Goal: Transaction & Acquisition: Purchase product/service

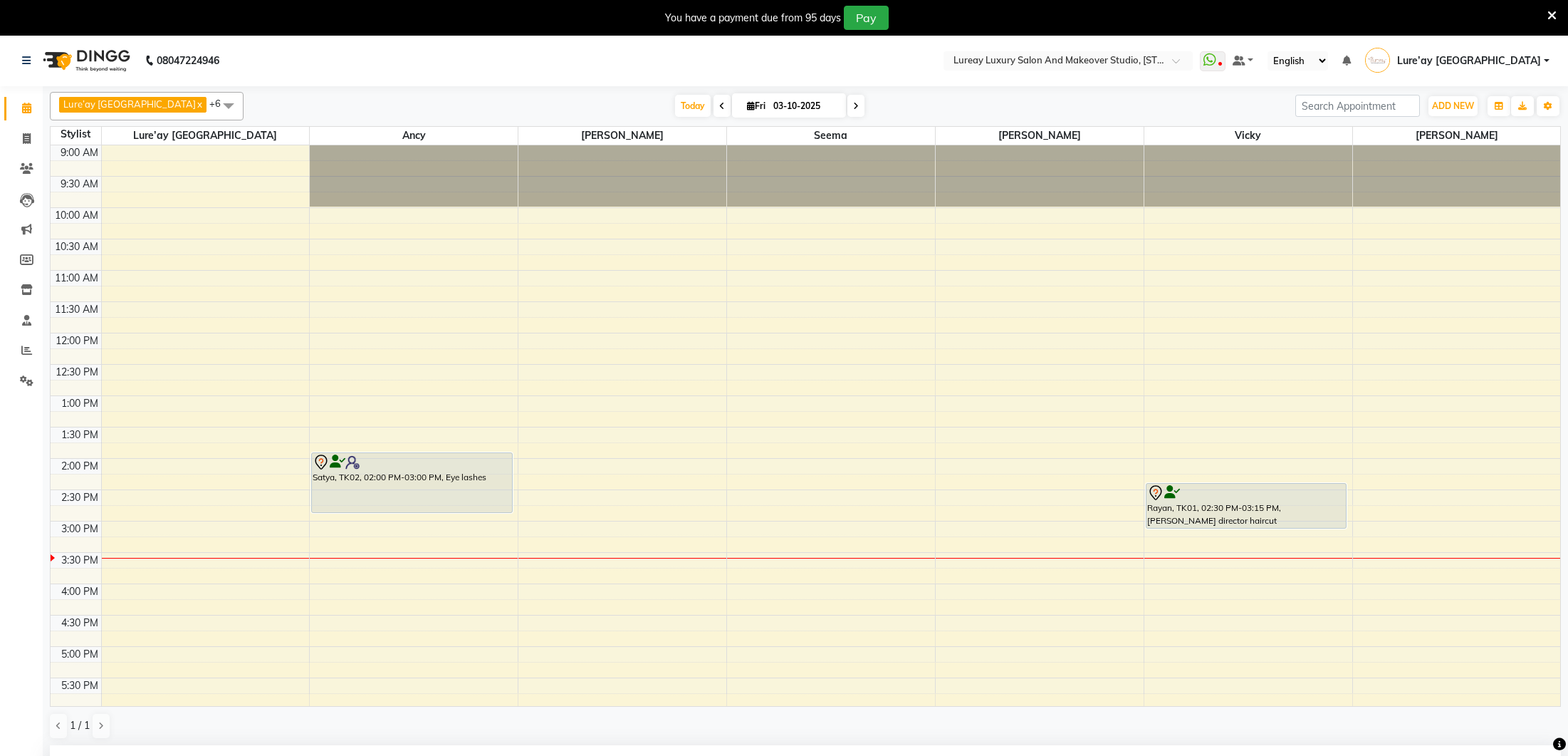
select select "70813"
select select "840"
select select "tentative"
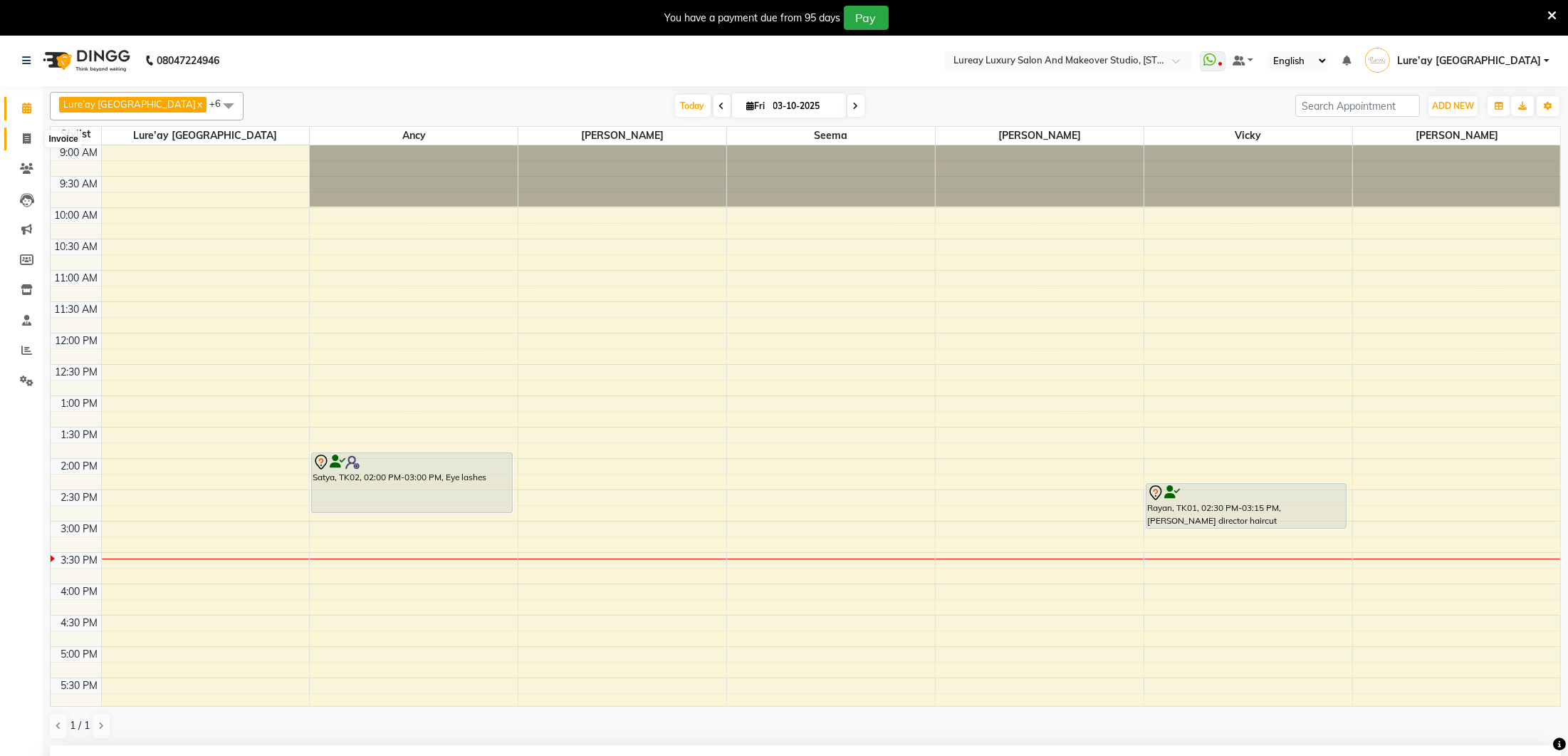
click at [25, 135] on icon at bounding box center [27, 138] width 8 height 11
select select "service"
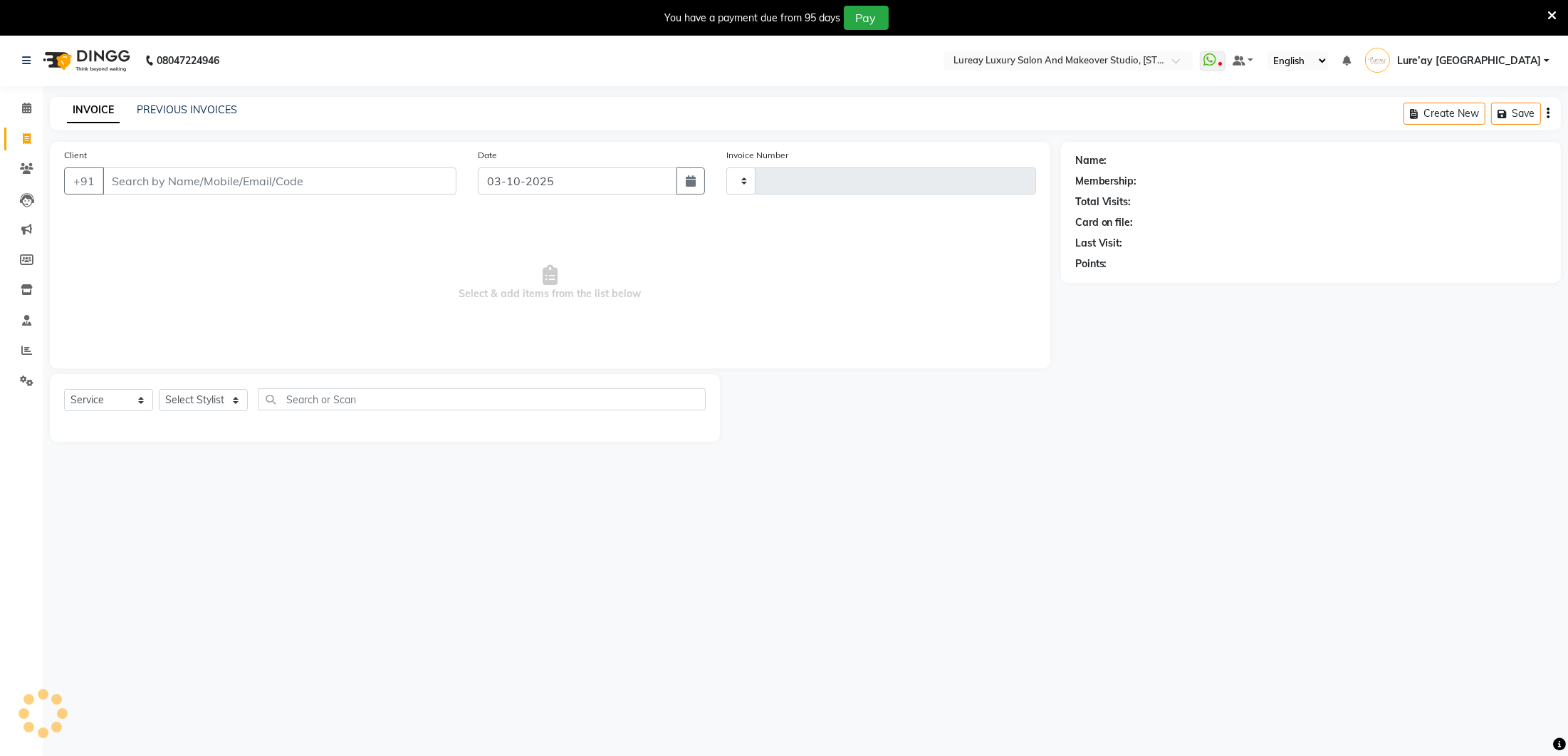
type input "0395"
select select "4075"
click at [158, 108] on link "PREVIOUS INVOICES" at bounding box center [187, 109] width 101 height 13
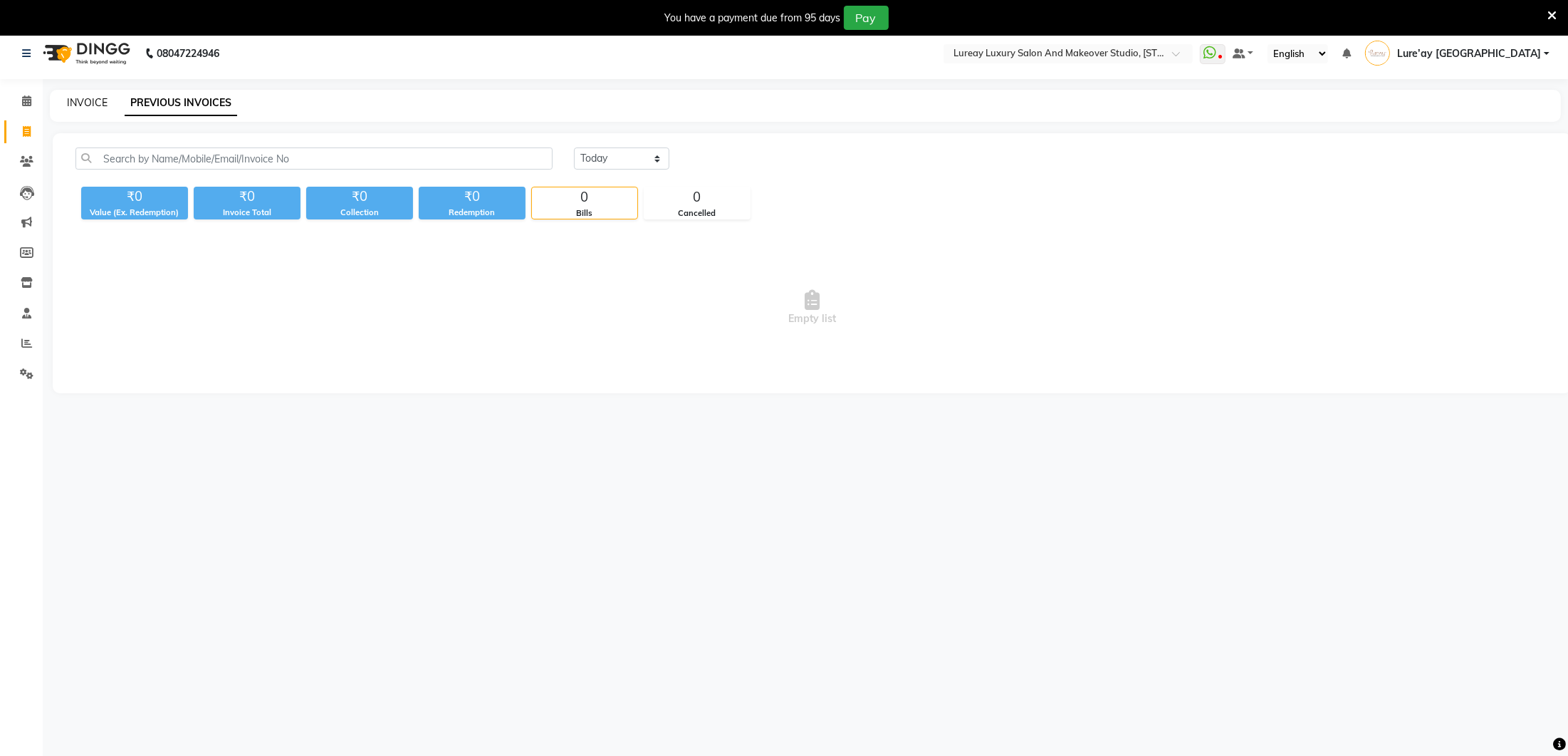
scroll to position [4, 0]
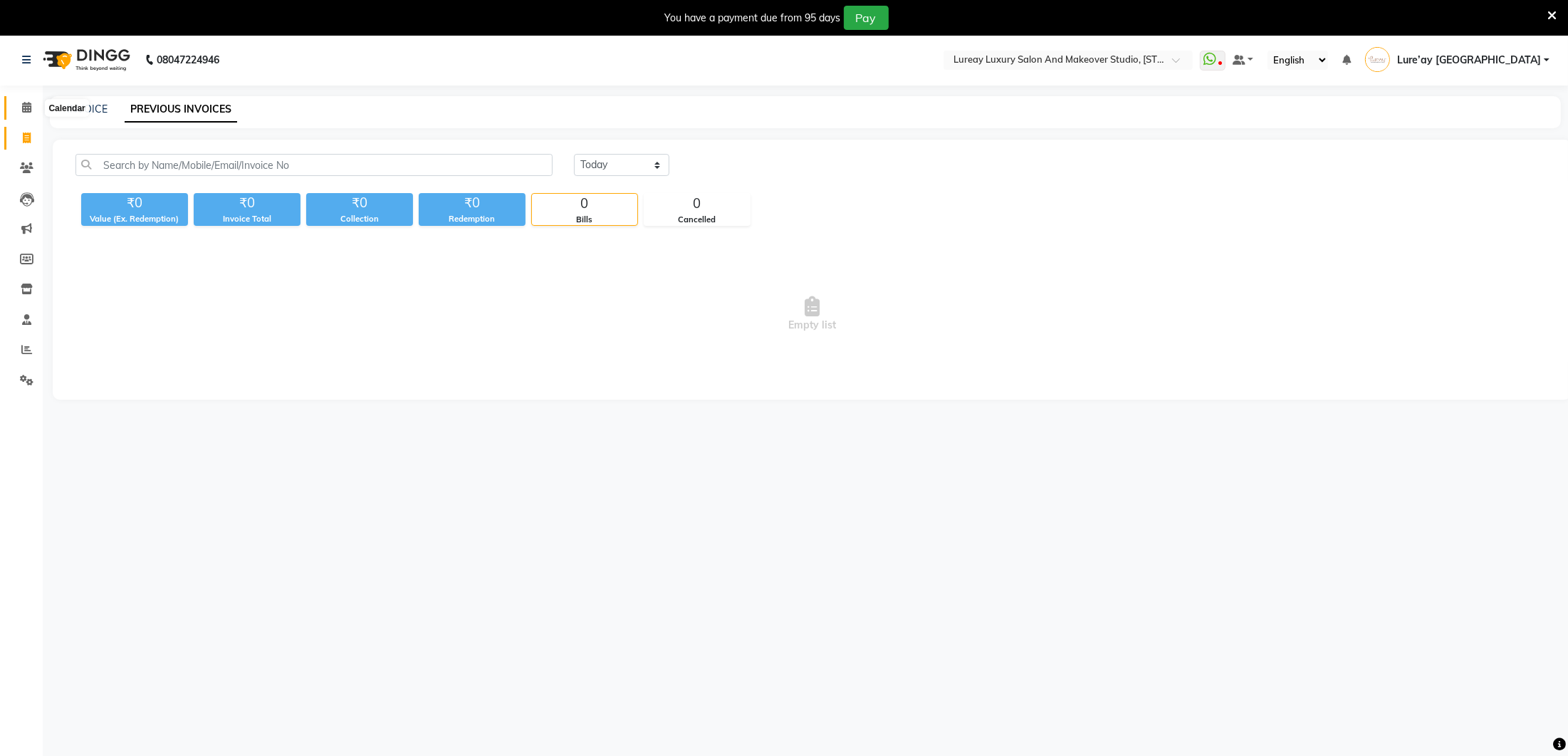
click at [25, 104] on icon at bounding box center [27, 107] width 9 height 11
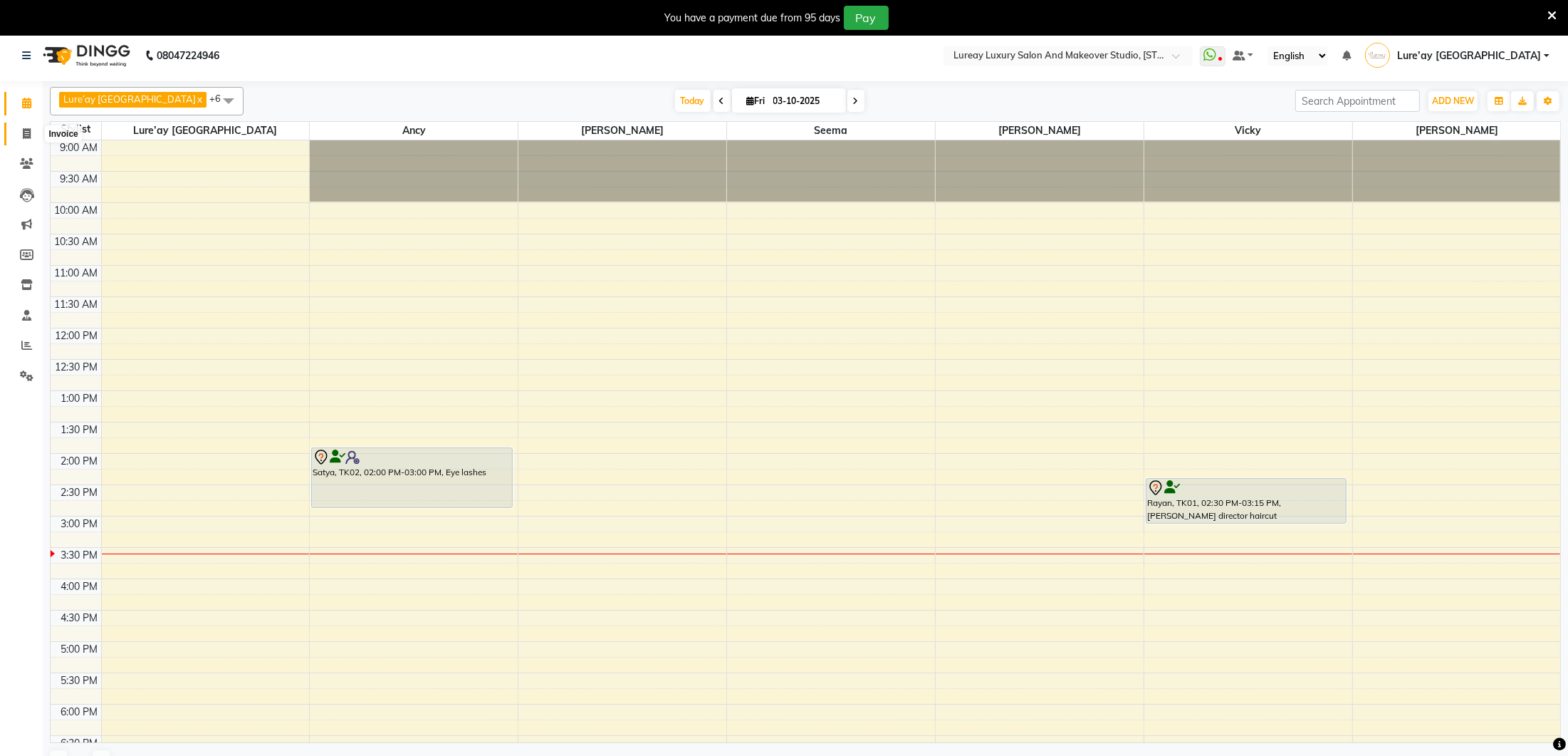
scroll to position [5, 0]
click at [27, 136] on icon at bounding box center [27, 133] width 8 height 11
select select "4075"
select select "service"
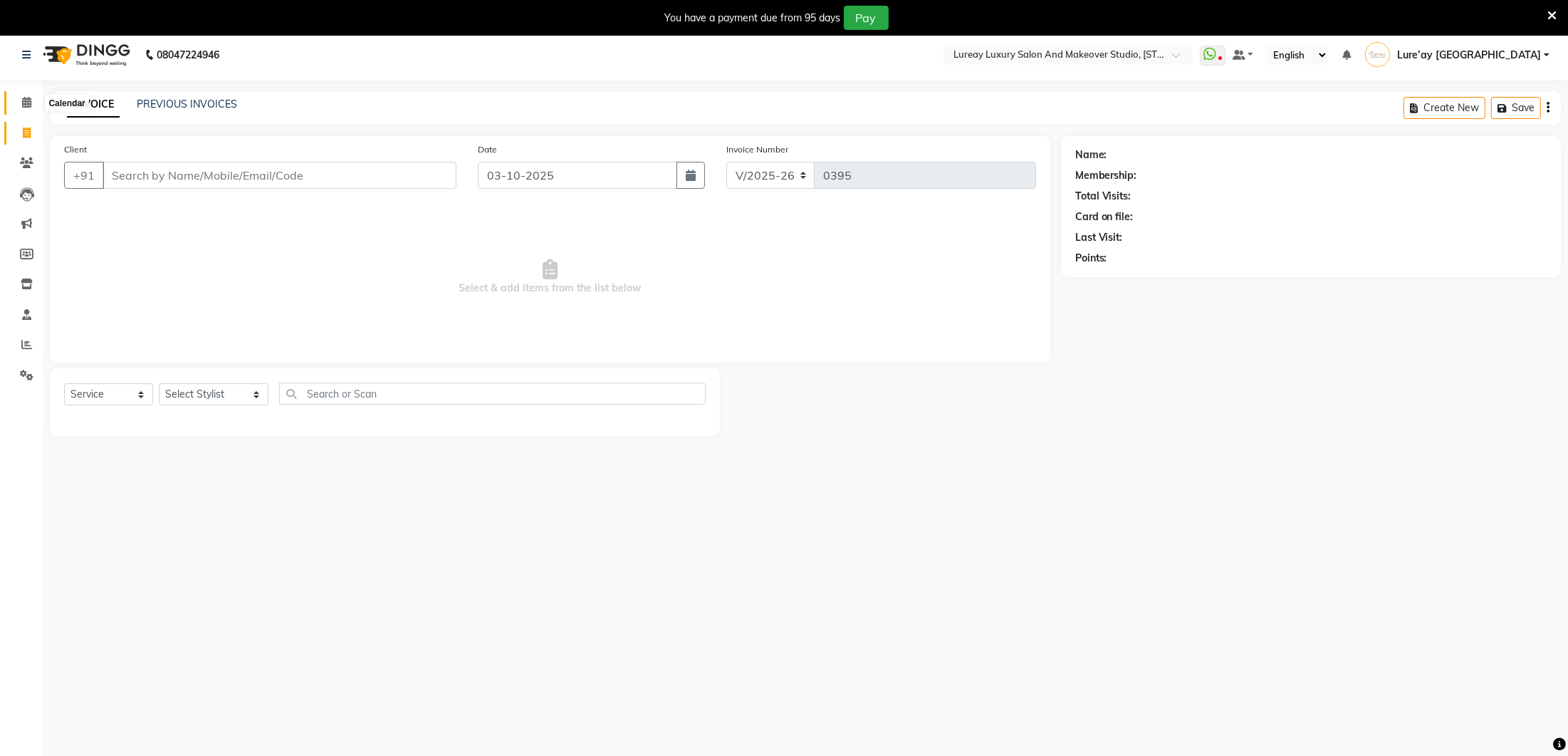
click at [31, 108] on span at bounding box center [27, 102] width 25 height 16
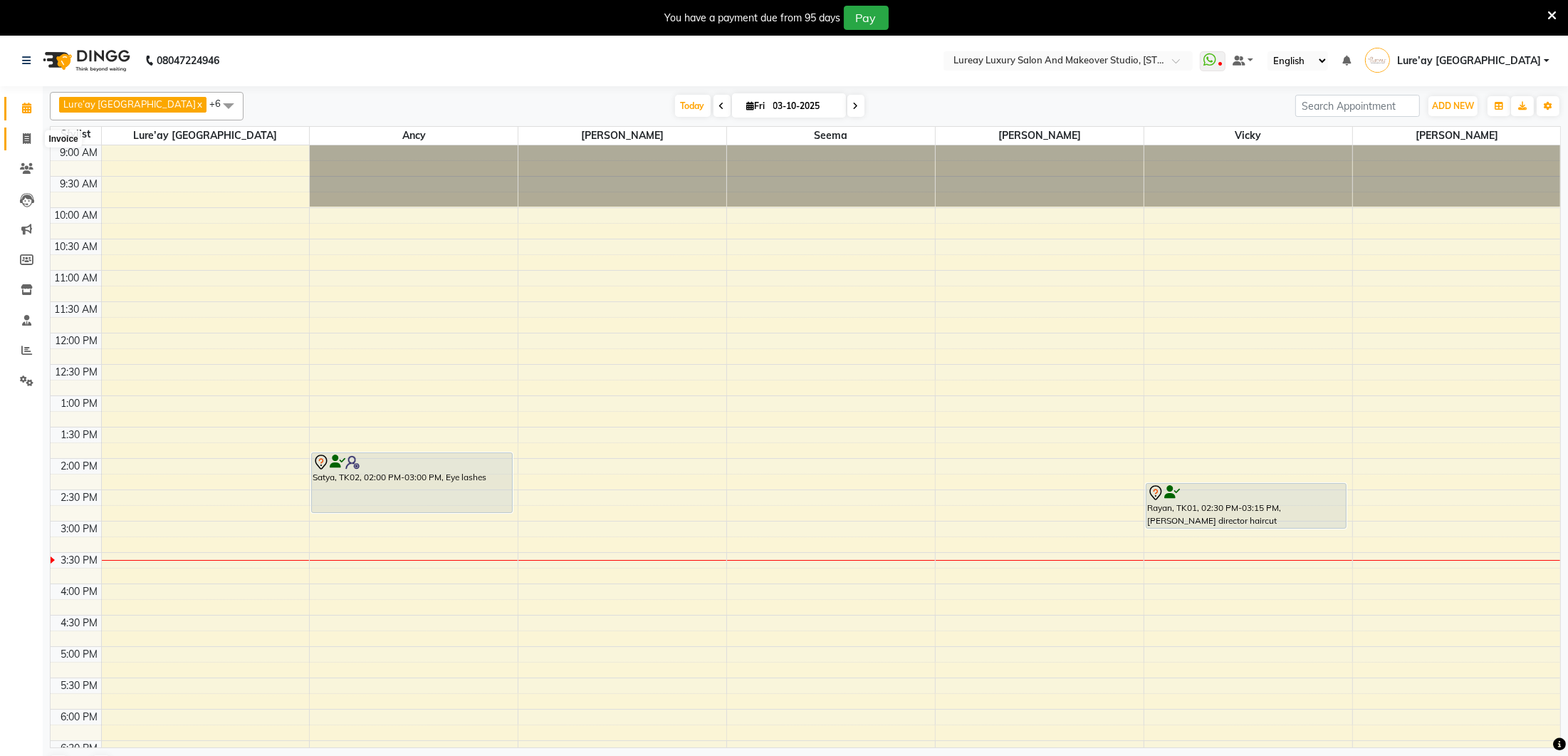
click at [32, 138] on span at bounding box center [27, 138] width 25 height 16
select select "service"
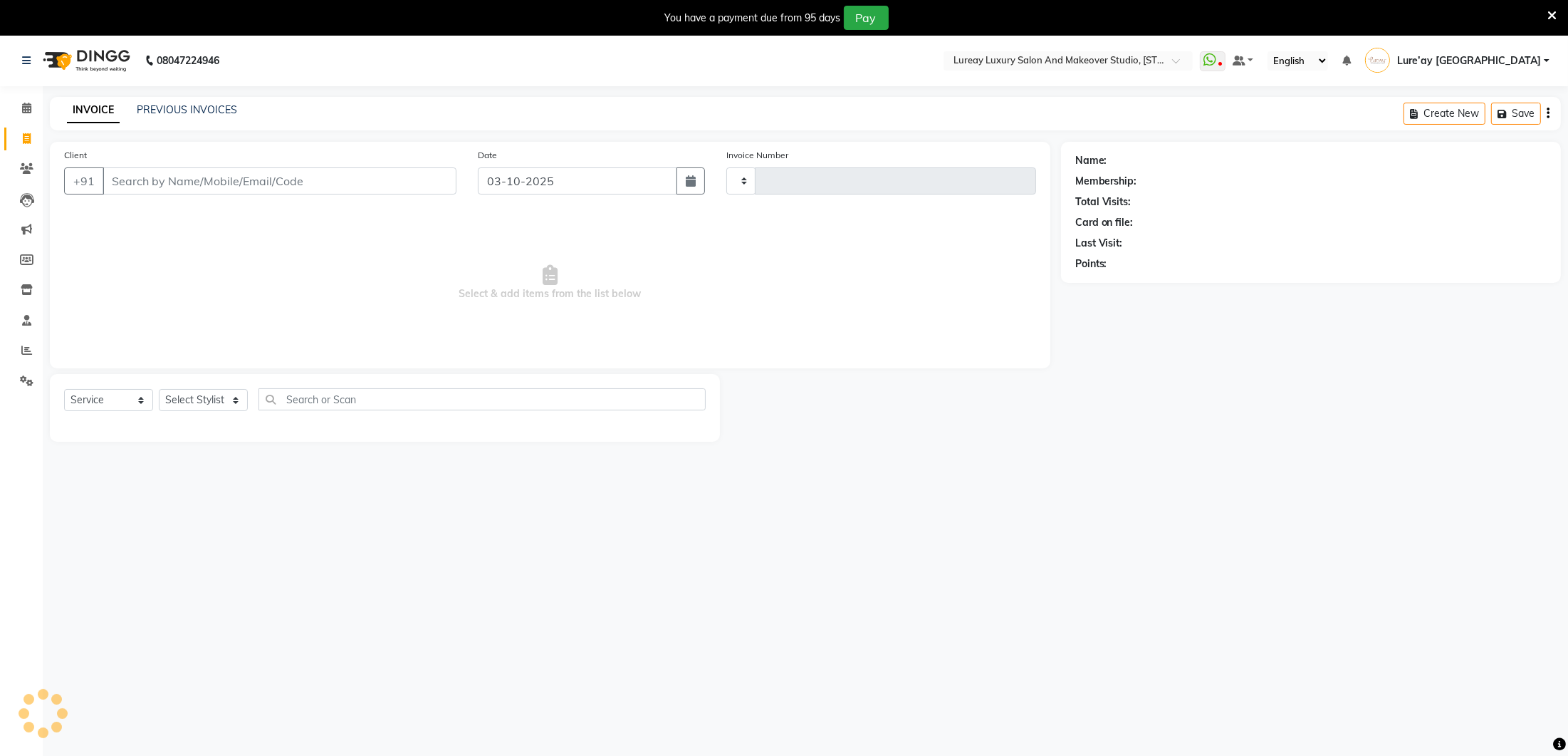
type input "0395"
select select "4075"
click at [221, 391] on select "Select Stylist [PERSON_NAME] Lure’ay [GEOGRAPHIC_DATA] [PERSON_NAME] [PERSON_NA…" at bounding box center [214, 398] width 110 height 22
click at [27, 108] on icon at bounding box center [27, 106] width 9 height 11
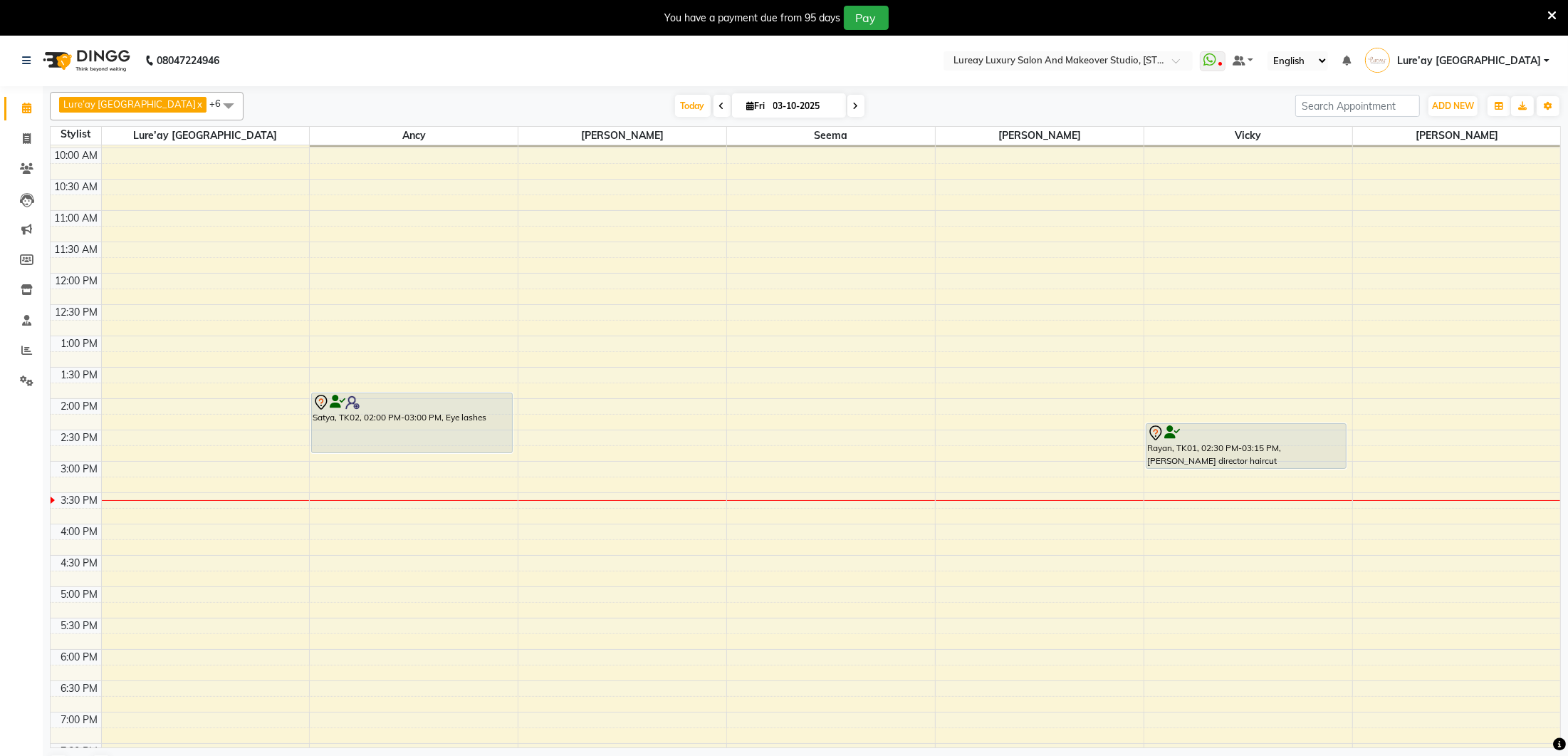
scroll to position [62, 0]
click at [1462, 102] on span "ADD NEW" at bounding box center [1453, 106] width 42 height 11
click at [1394, 127] on button "Add Appointment" at bounding box center [1420, 132] width 112 height 18
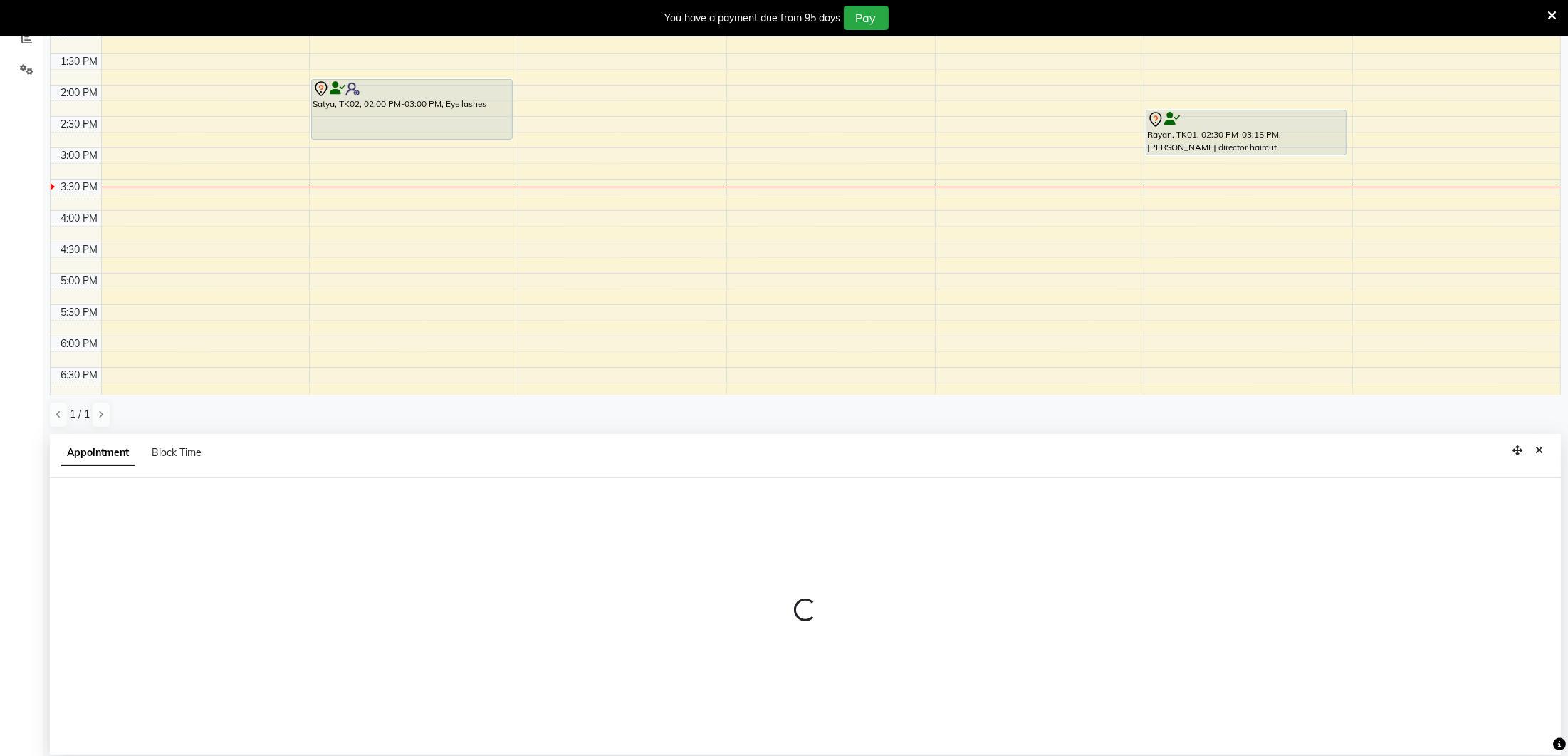
select select "tentative"
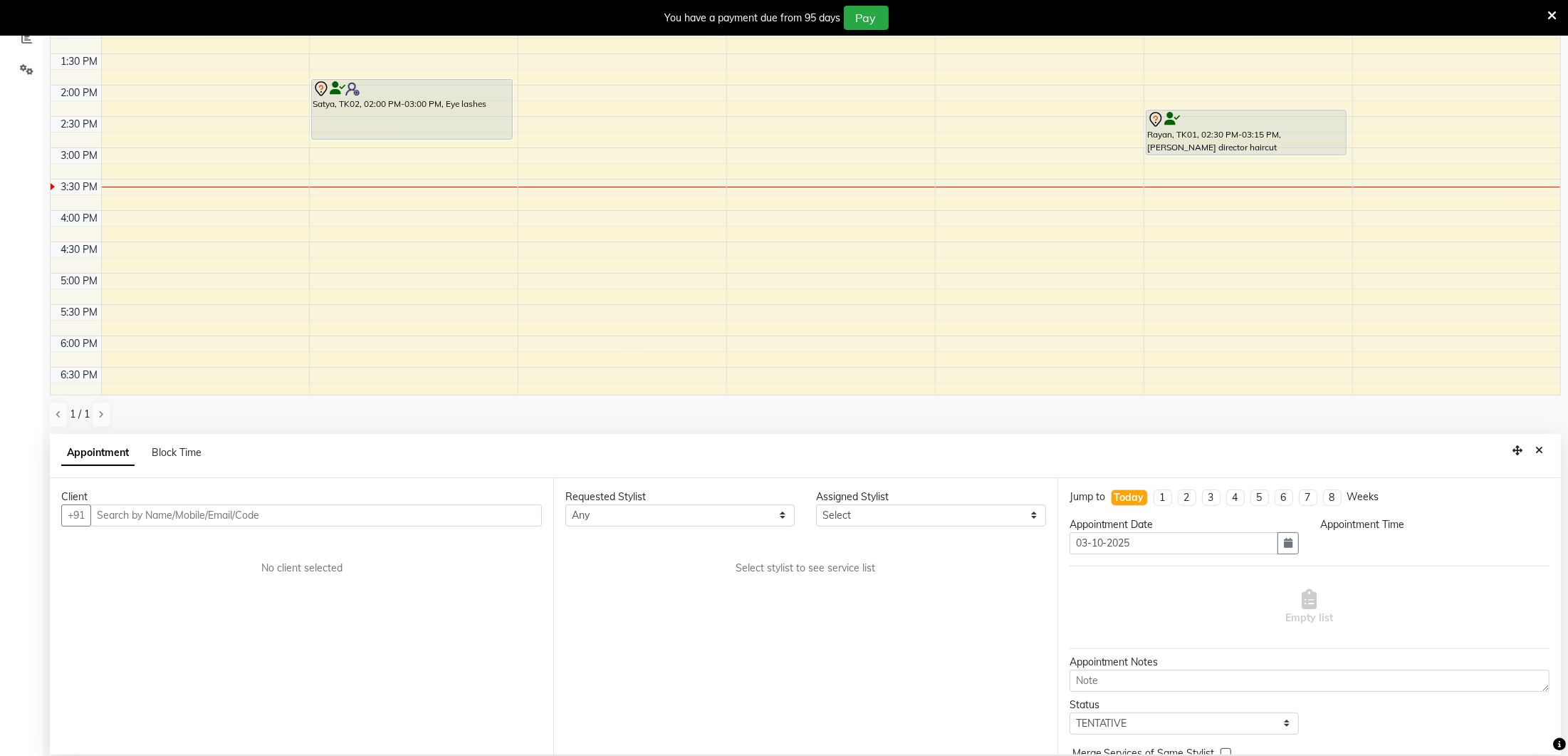
scroll to position [311, 0]
select select "600"
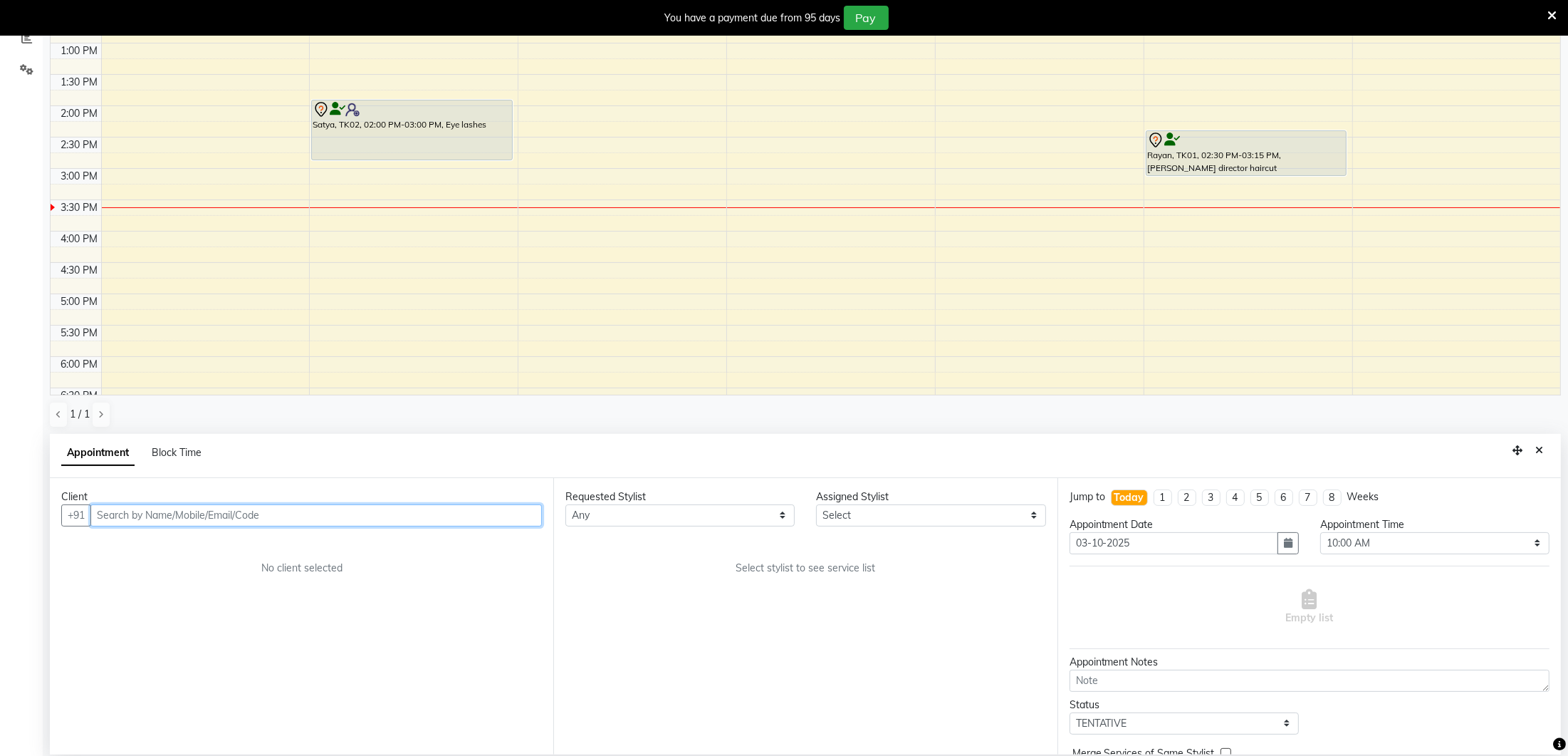
click at [277, 505] on input "text" at bounding box center [316, 515] width 451 height 22
type input "8798411931"
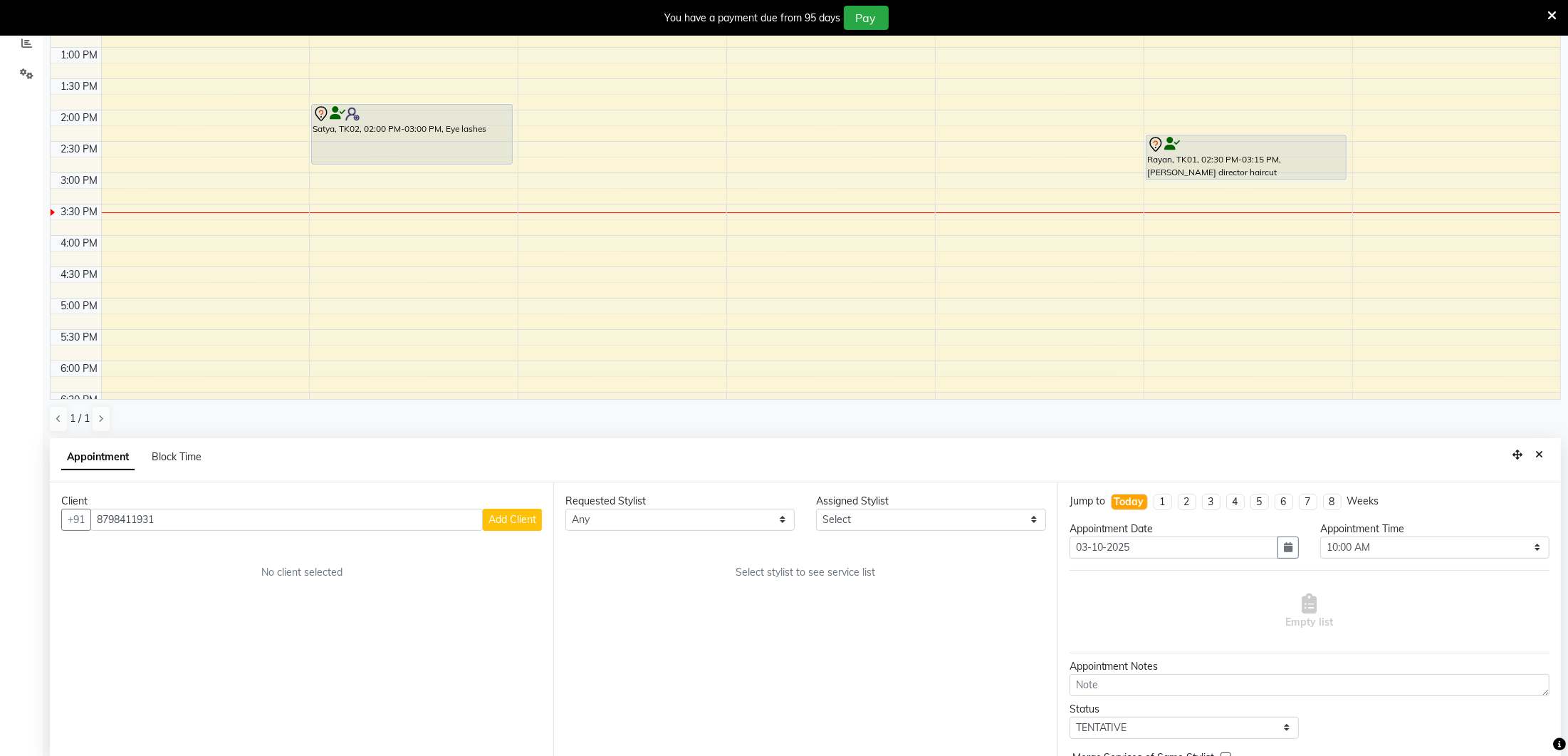
click at [527, 521] on span "Add Client" at bounding box center [512, 519] width 48 height 13
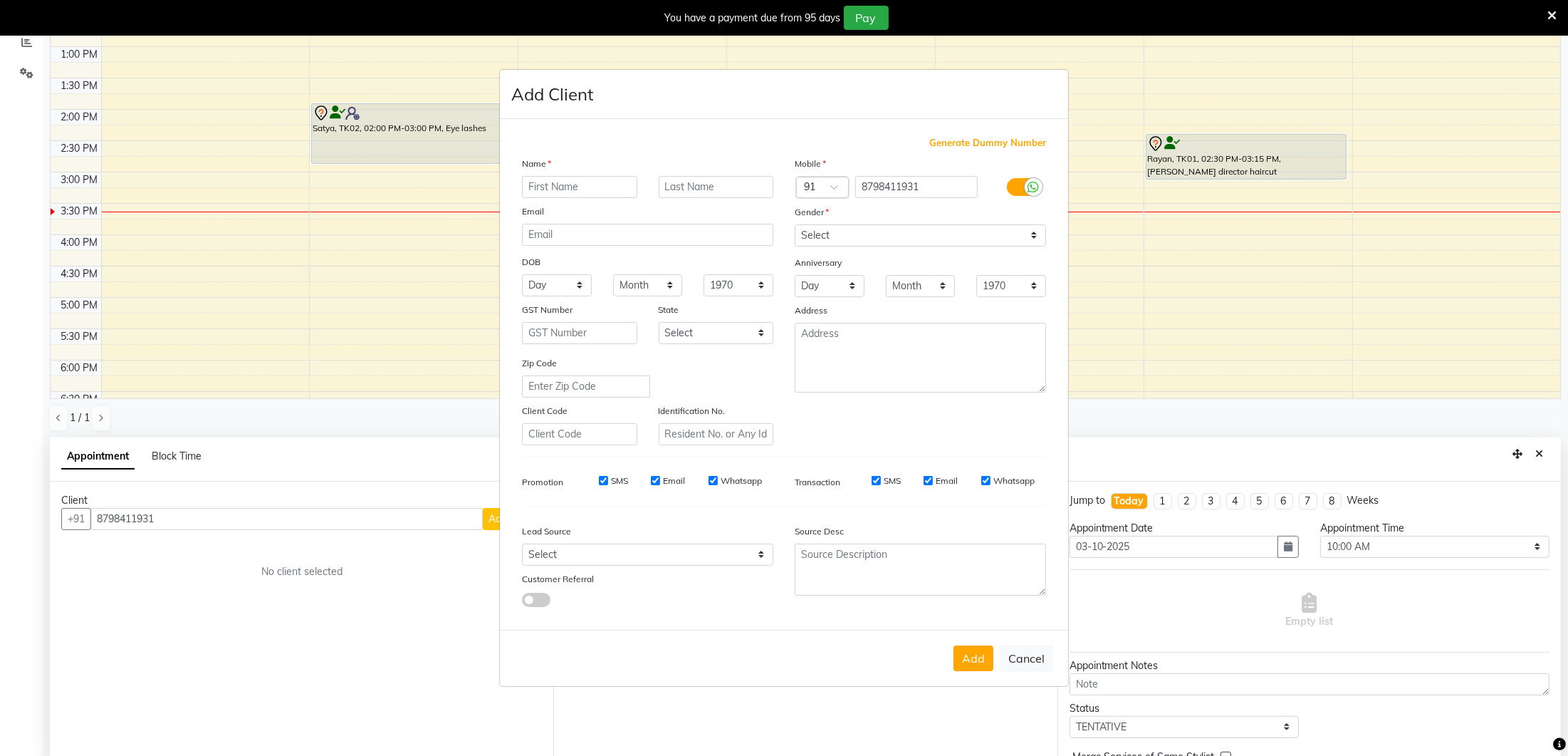
click at [541, 186] on input "text" at bounding box center [580, 187] width 115 height 22
type input "Yaniya"
click at [972, 233] on select "Select [DEMOGRAPHIC_DATA] [DEMOGRAPHIC_DATA] Other Prefer Not To Say" at bounding box center [920, 235] width 251 height 22
select select "[DEMOGRAPHIC_DATA]"
click at [635, 559] on select "Select Walk-in Referral Internet Friend Word of Mouth Advertisement Facebook Ju…" at bounding box center [647, 555] width 251 height 22
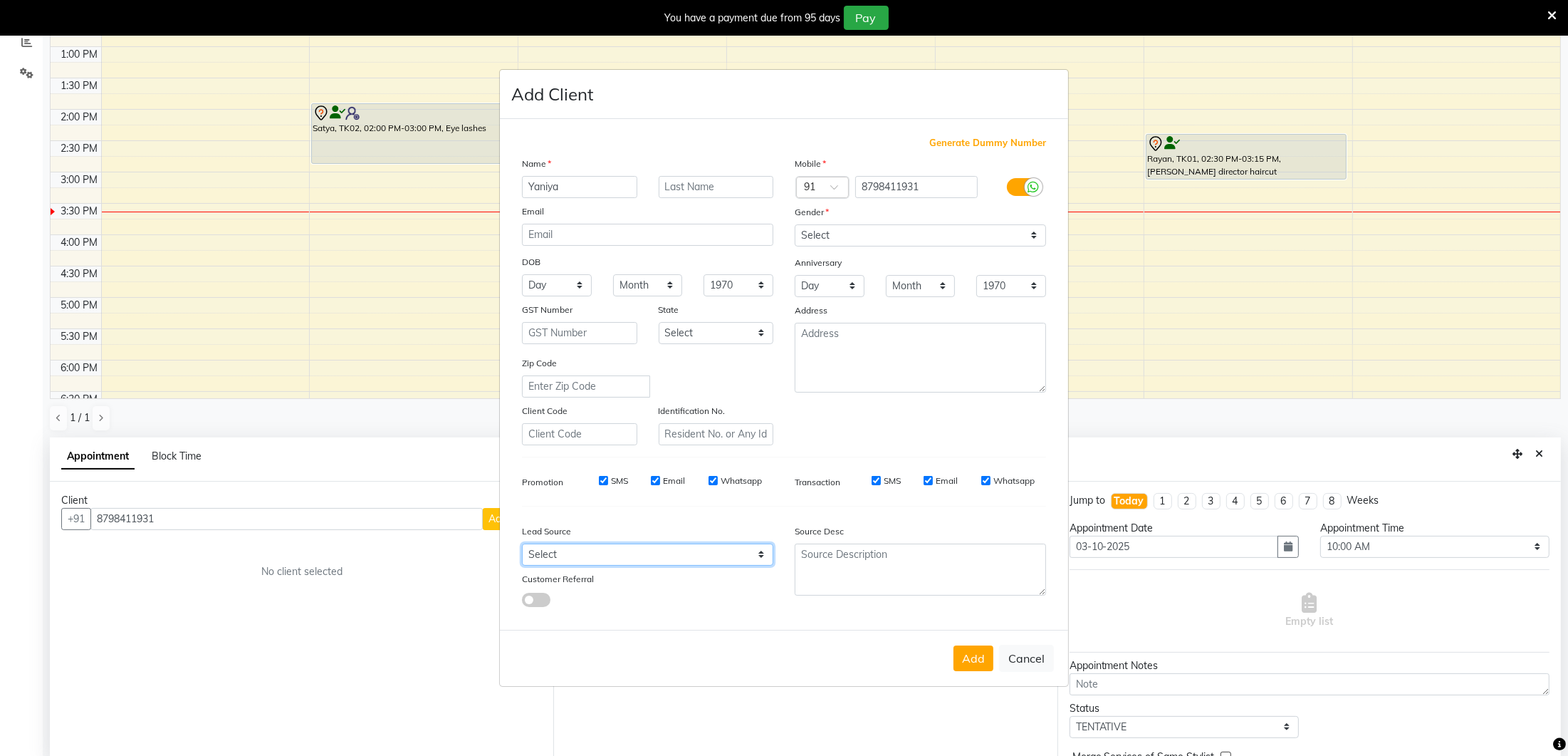
select select "28770"
click at [975, 652] on button "Add" at bounding box center [973, 658] width 40 height 25
select select
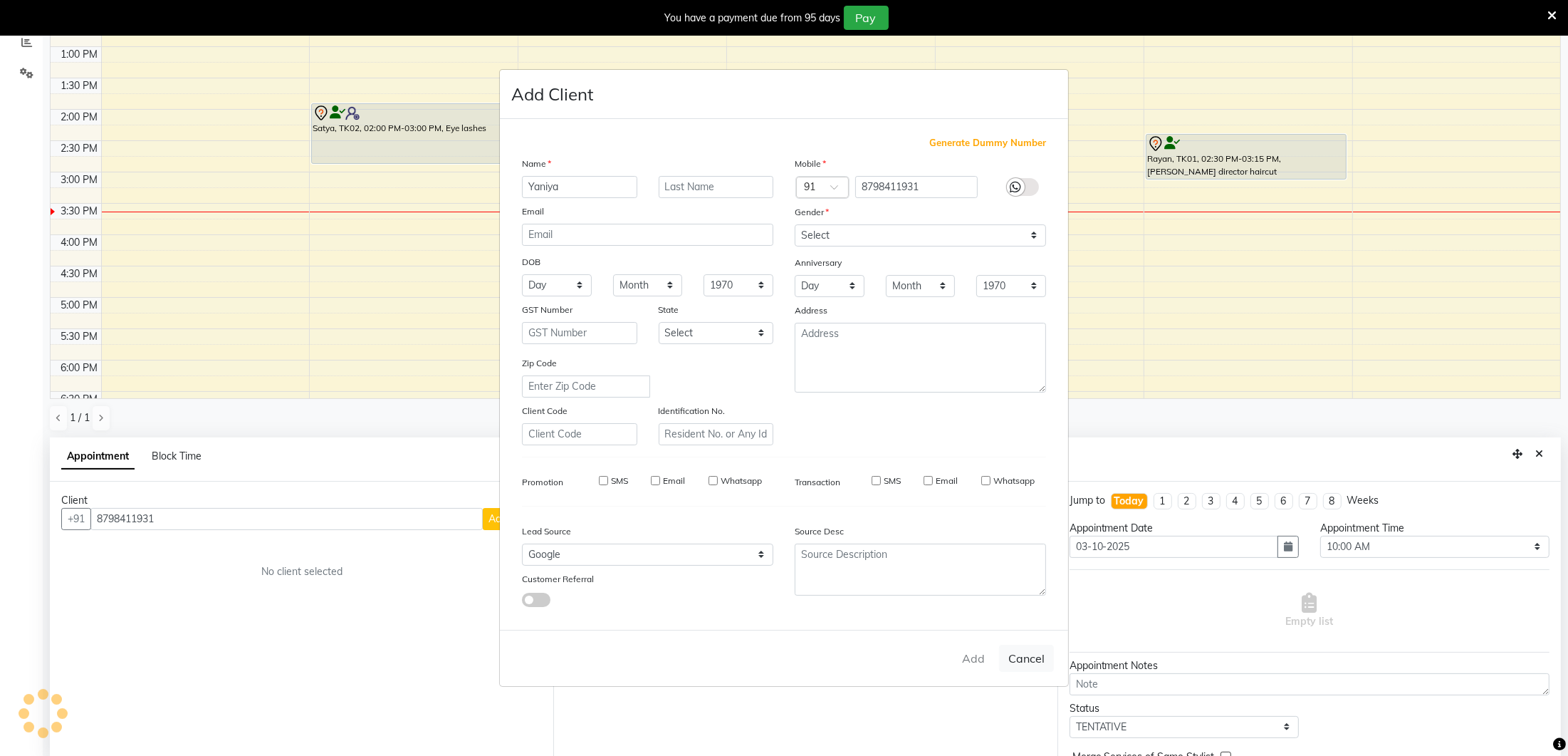
select select
checkbox input "false"
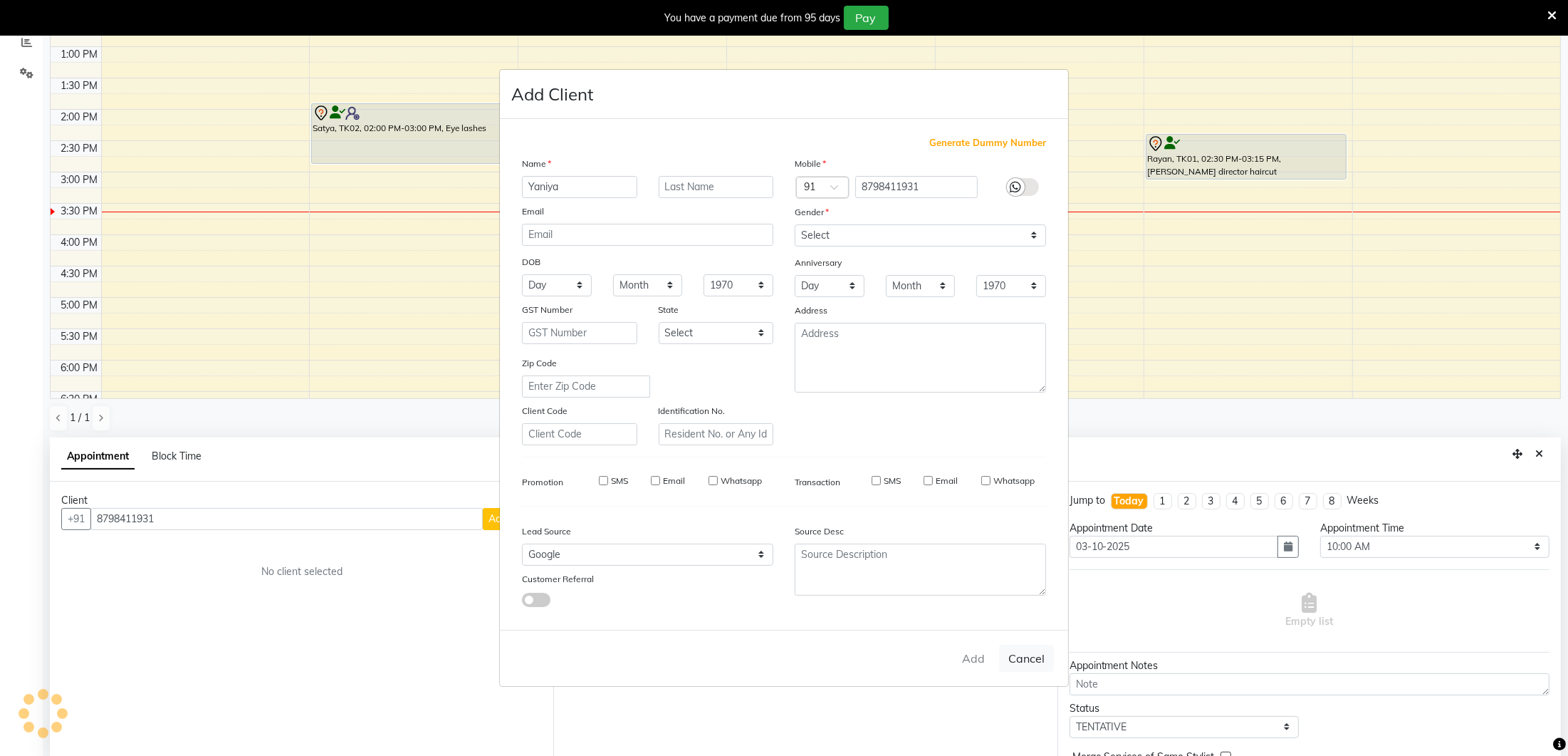
checkbox input "false"
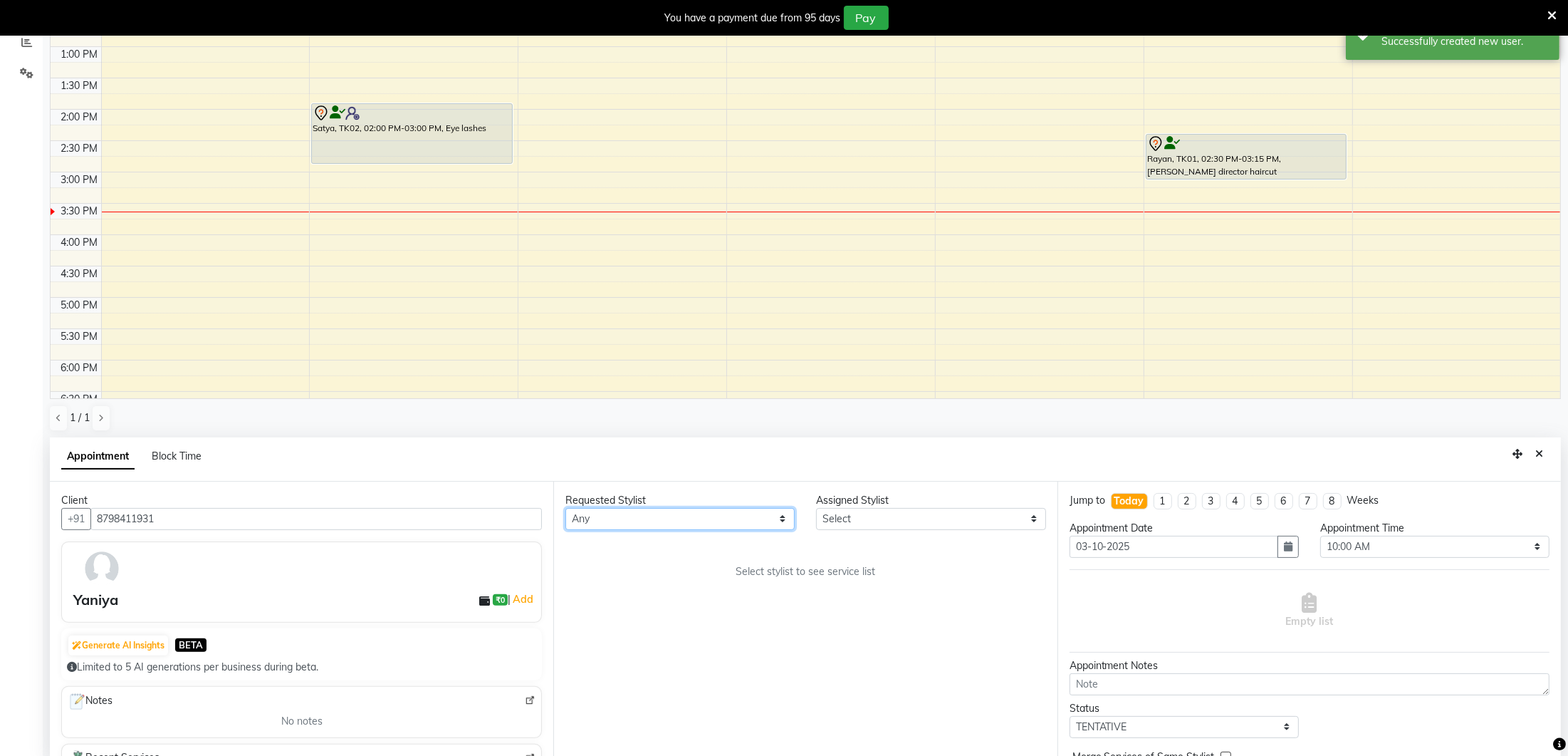
click at [634, 517] on select "Any [PERSON_NAME] India [PERSON_NAME] [PERSON_NAME]" at bounding box center [679, 518] width 229 height 22
select select "70813"
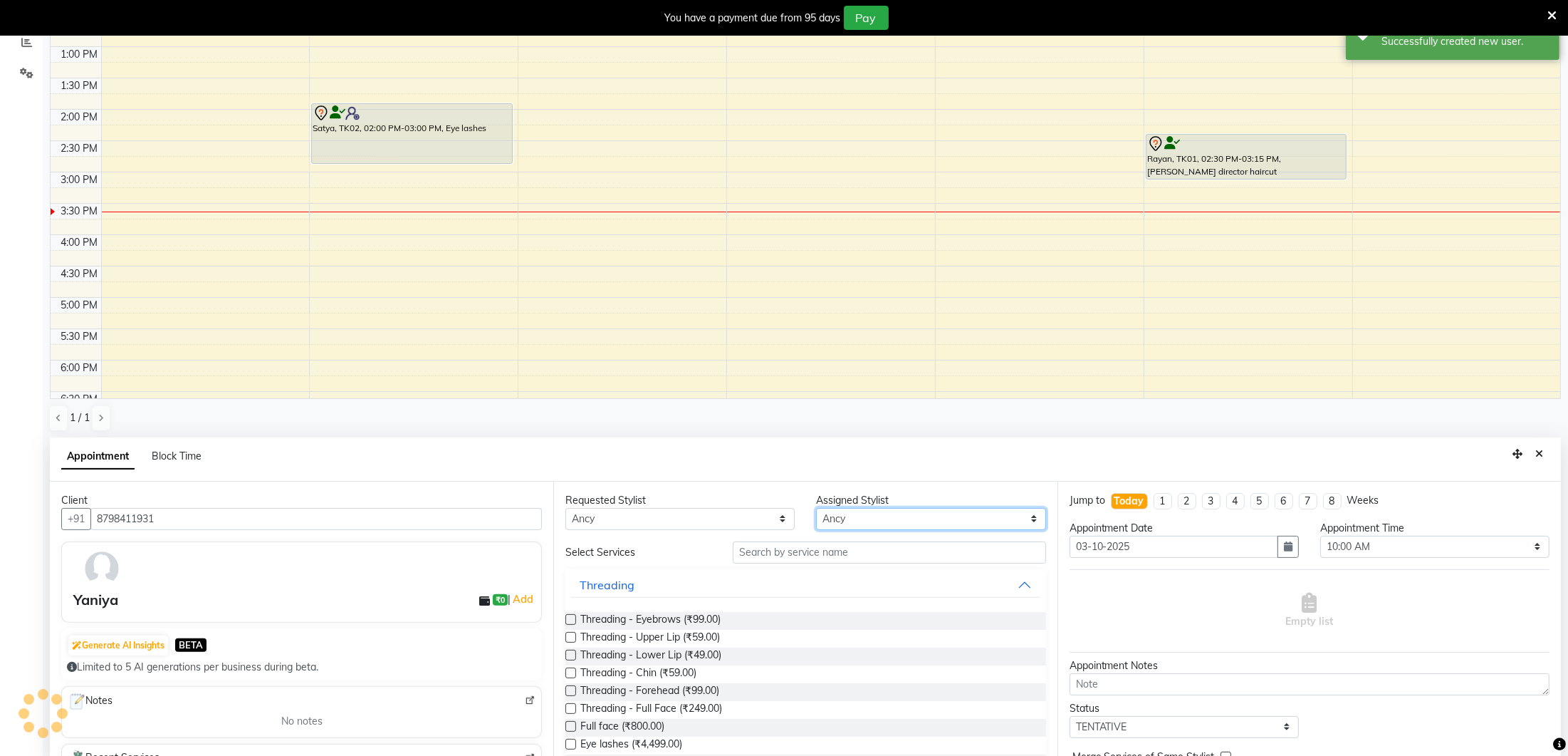
click at [883, 511] on select "Select [PERSON_NAME] Lure’ay India [PERSON_NAME] [PERSON_NAME]" at bounding box center [930, 518] width 229 height 22
click at [801, 545] on input "text" at bounding box center [889, 552] width 314 height 22
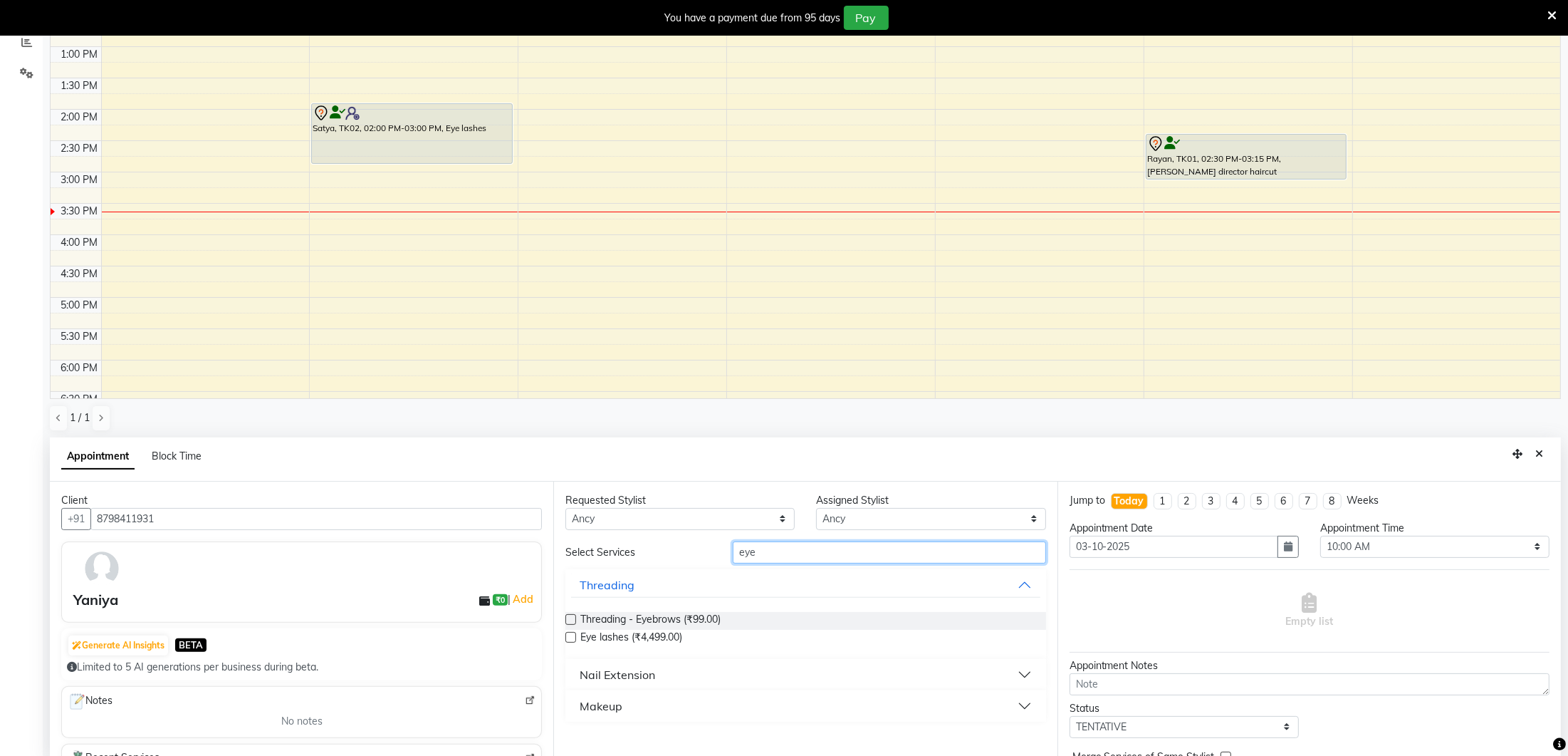
type input "eye"
click at [570, 634] on label at bounding box center [570, 638] width 11 height 11
click at [570, 634] on input "checkbox" at bounding box center [570, 638] width 9 height 9
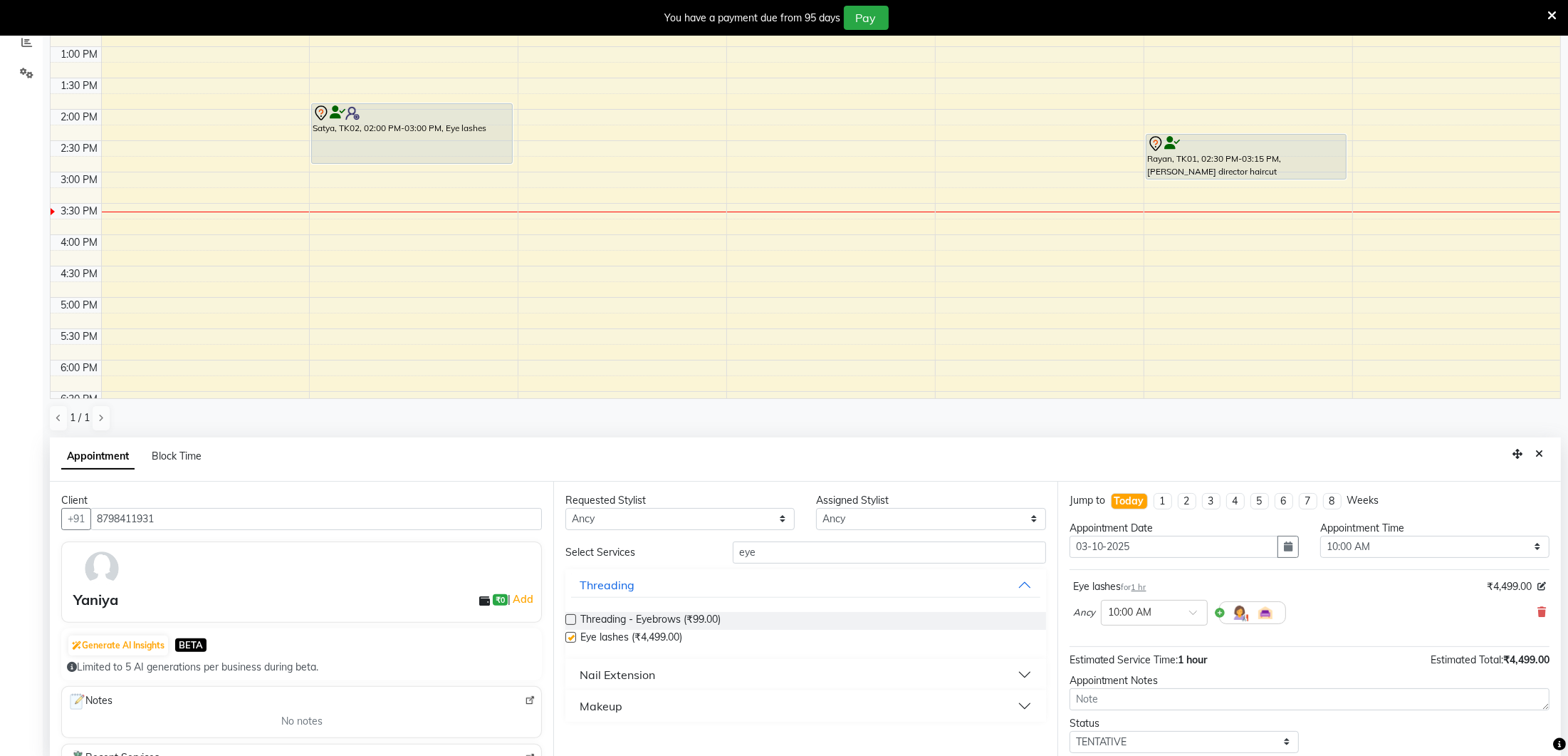
scroll to position [308, 0]
checkbox input "false"
click at [1340, 536] on select "Select 10:00 AM 10:15 AM 10:30 AM 10:45 AM 11:00 AM 11:15 AM 11:30 AM 11:45 AM …" at bounding box center [1434, 546] width 229 height 22
select select "1080"
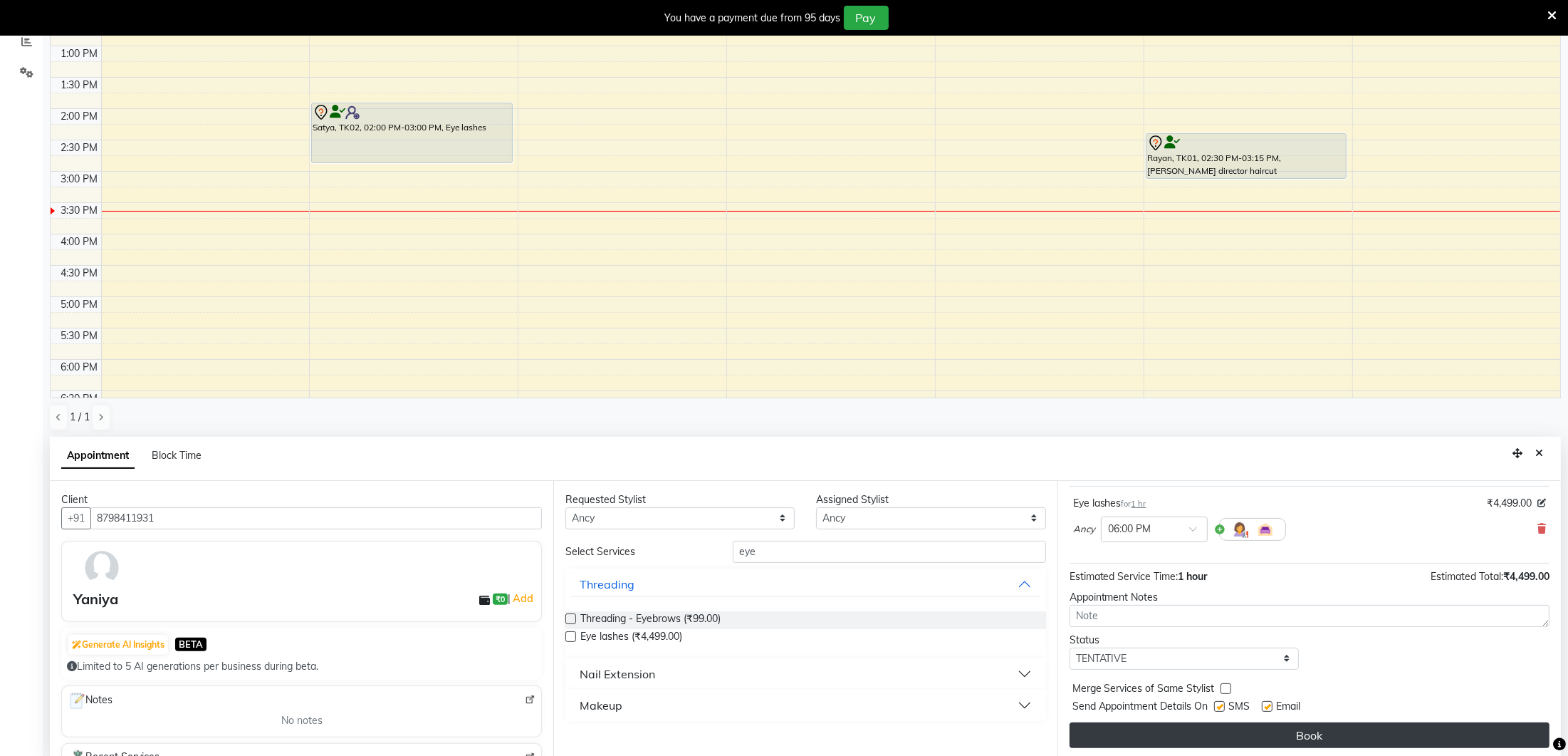
click at [1339, 730] on button "Book" at bounding box center [1309, 734] width 480 height 25
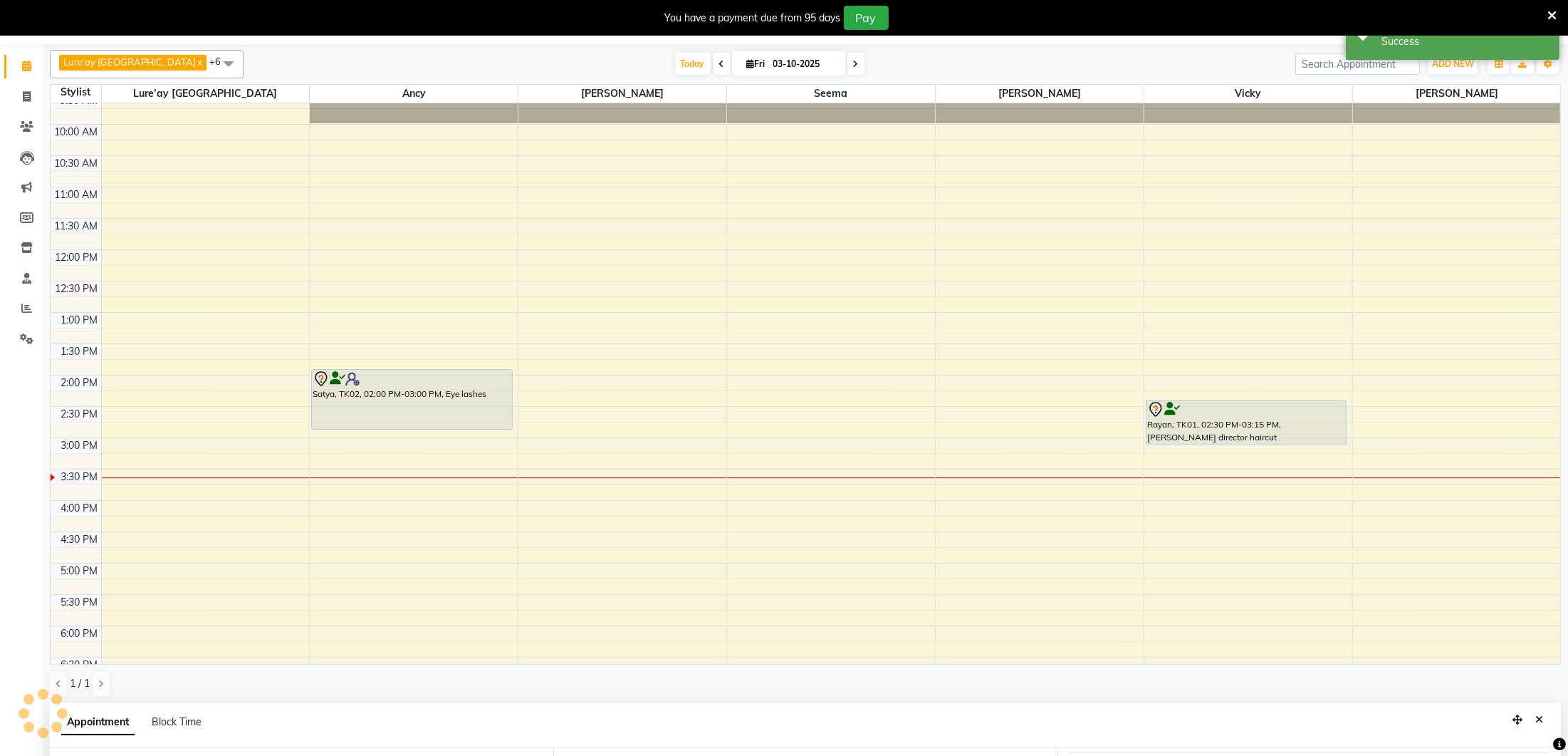
scroll to position [0, 0]
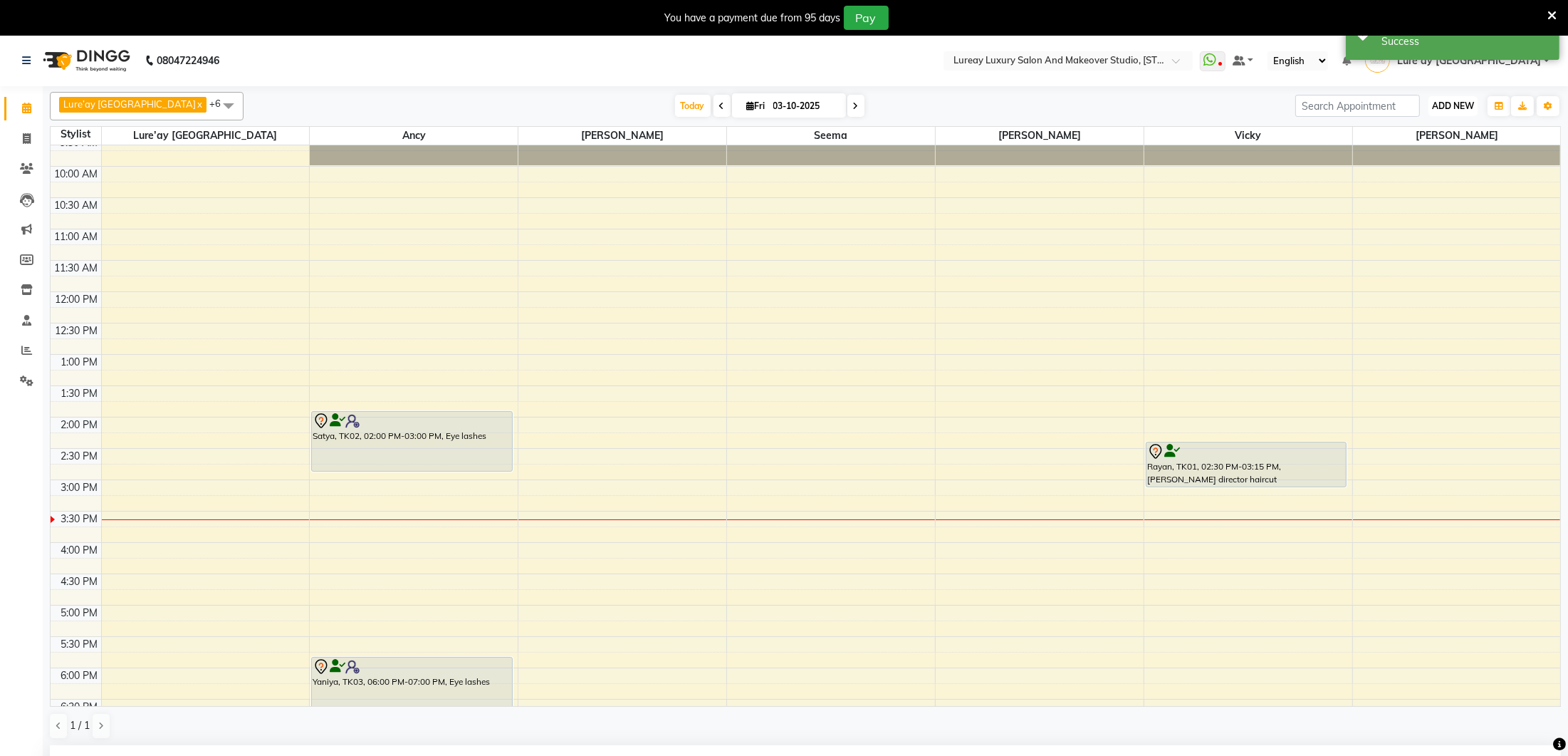
click at [1446, 101] on span "ADD NEW" at bounding box center [1453, 106] width 42 height 11
click at [1421, 123] on button "Add Appointment" at bounding box center [1420, 132] width 112 height 18
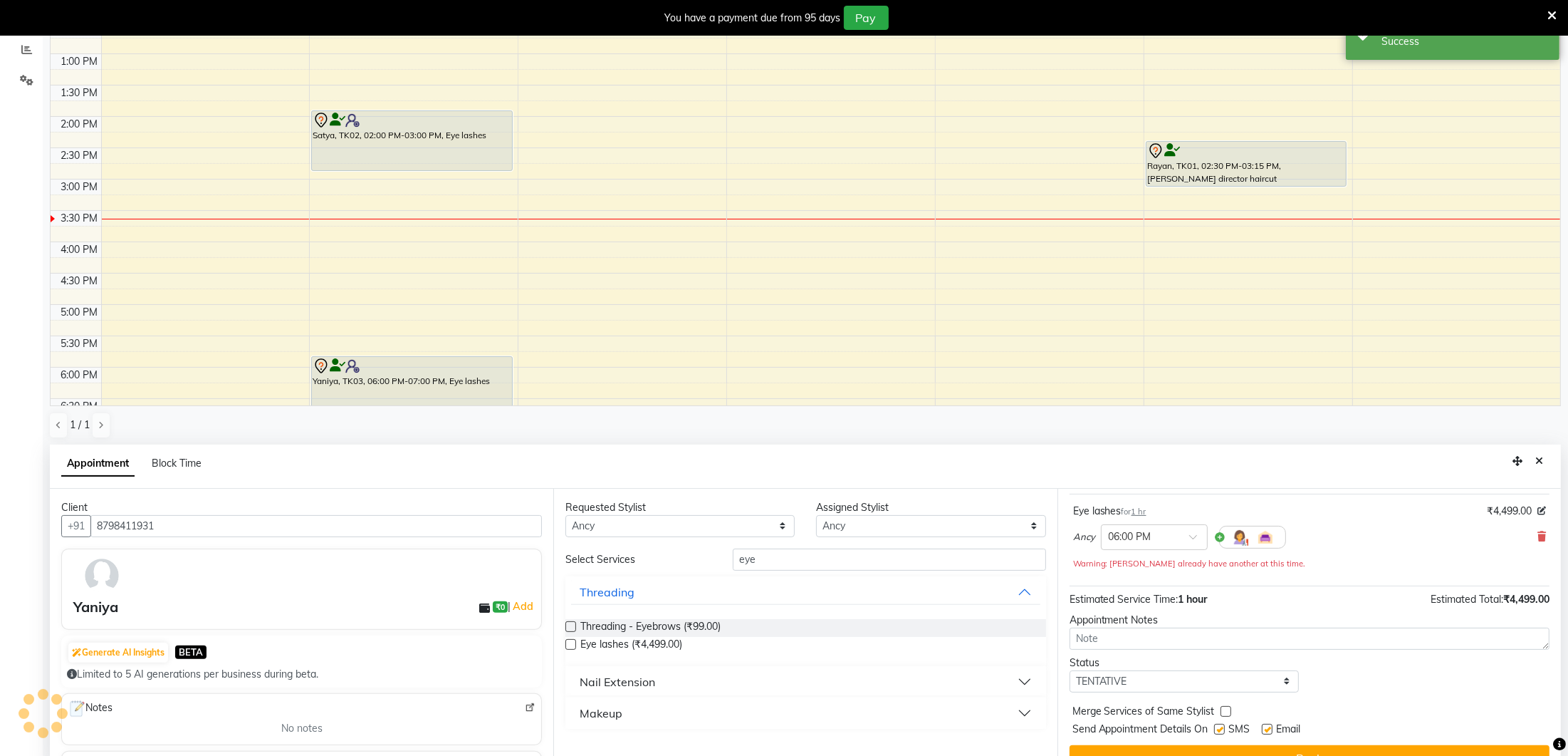
scroll to position [311, 0]
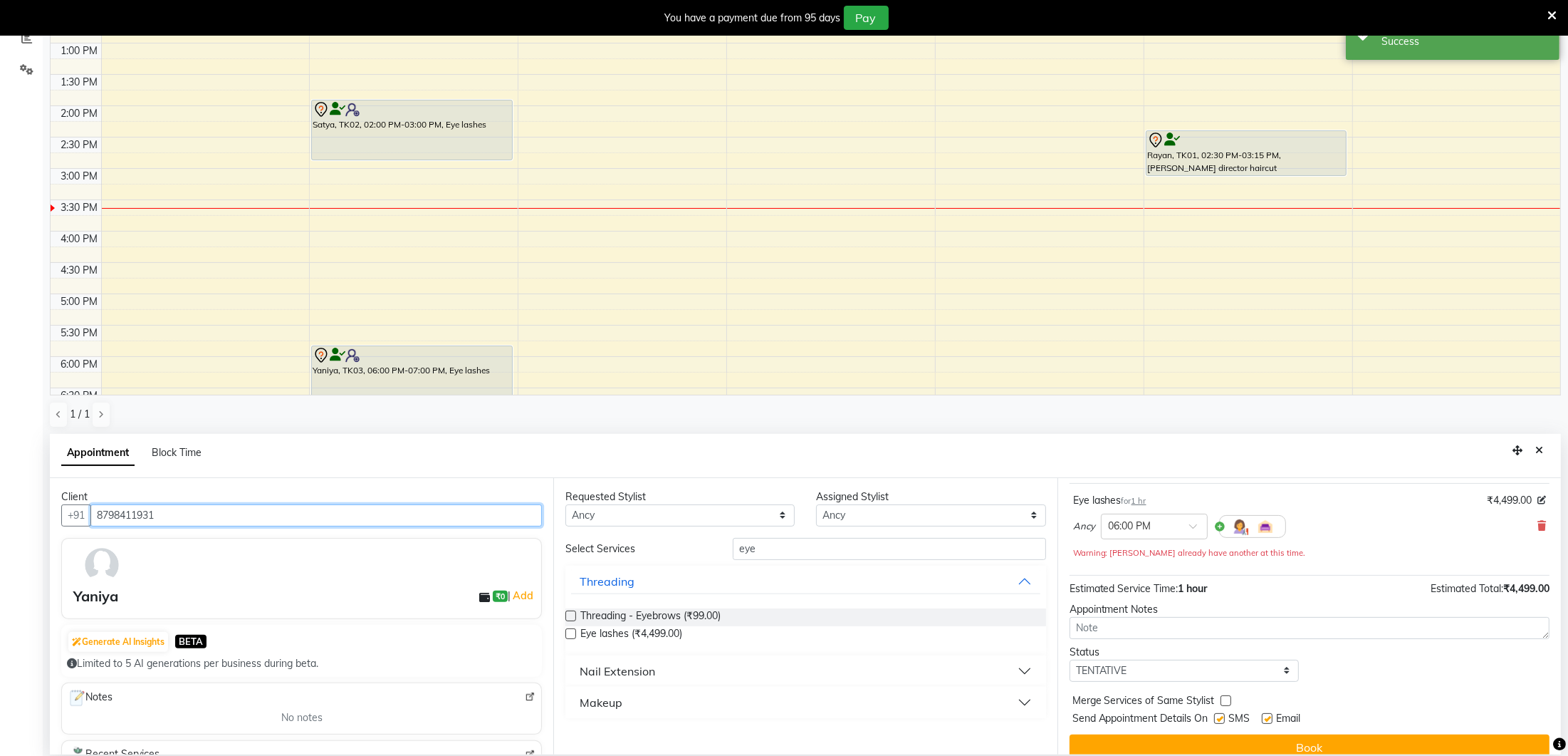
click at [247, 518] on input "8798411931" at bounding box center [316, 515] width 451 height 22
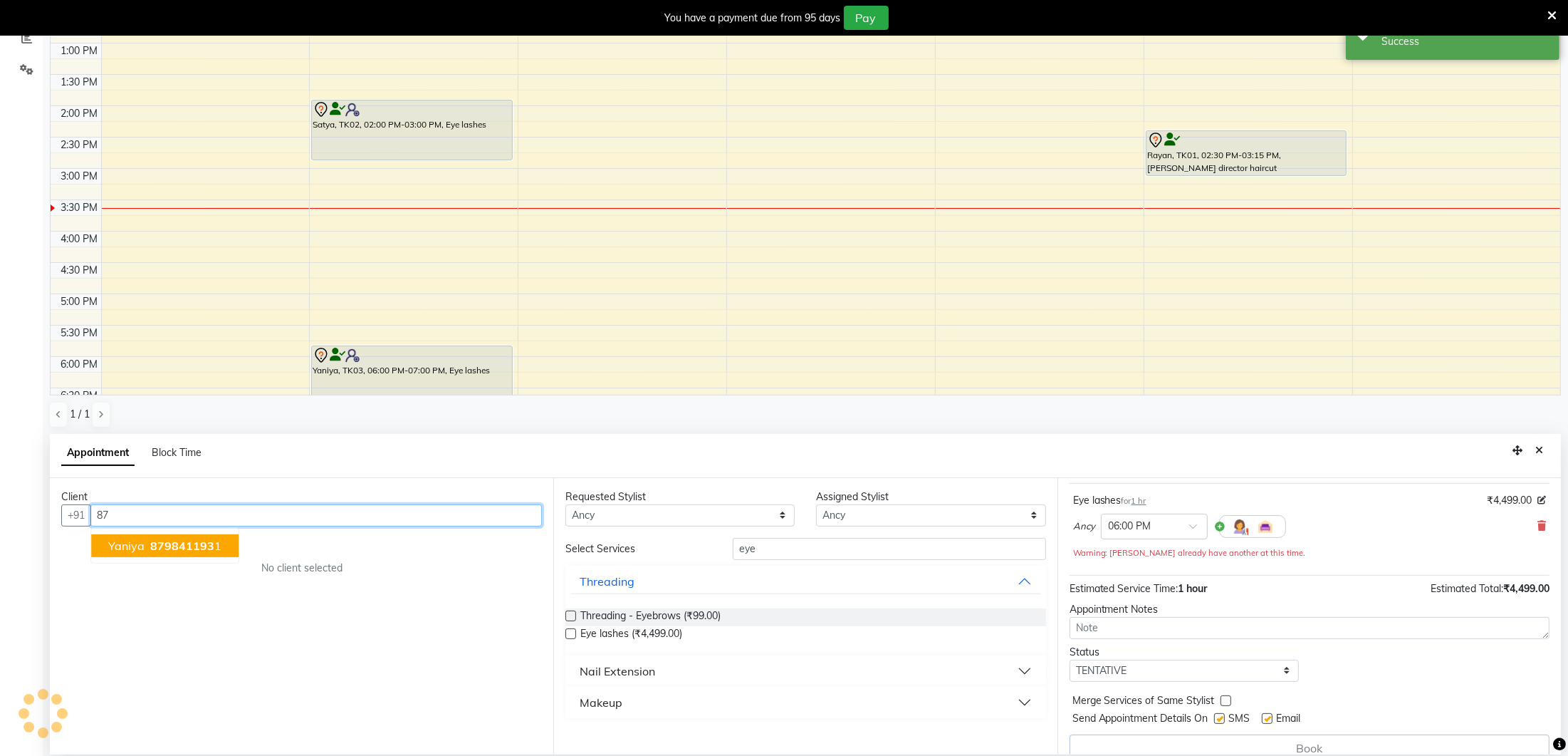
type input "8"
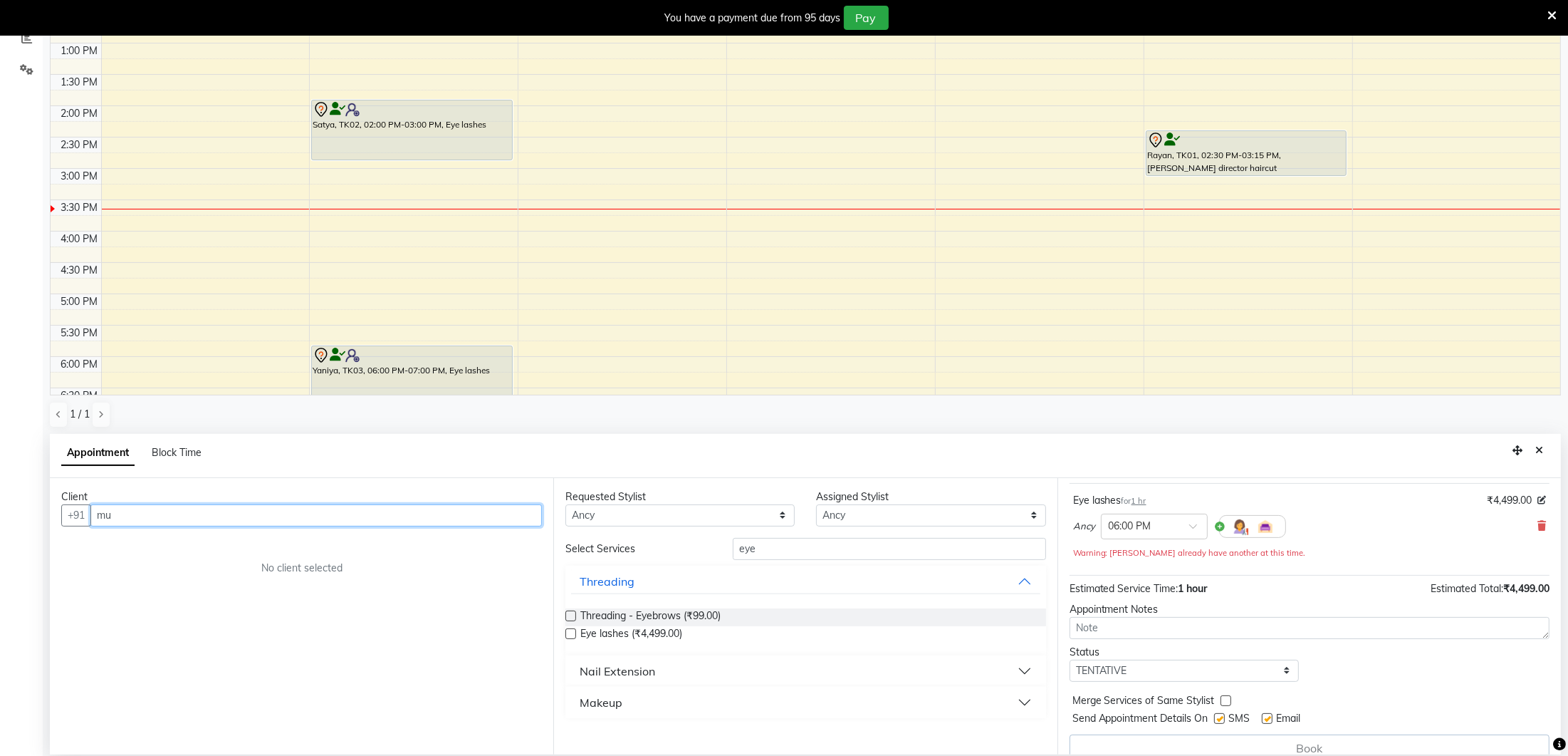
type input "m"
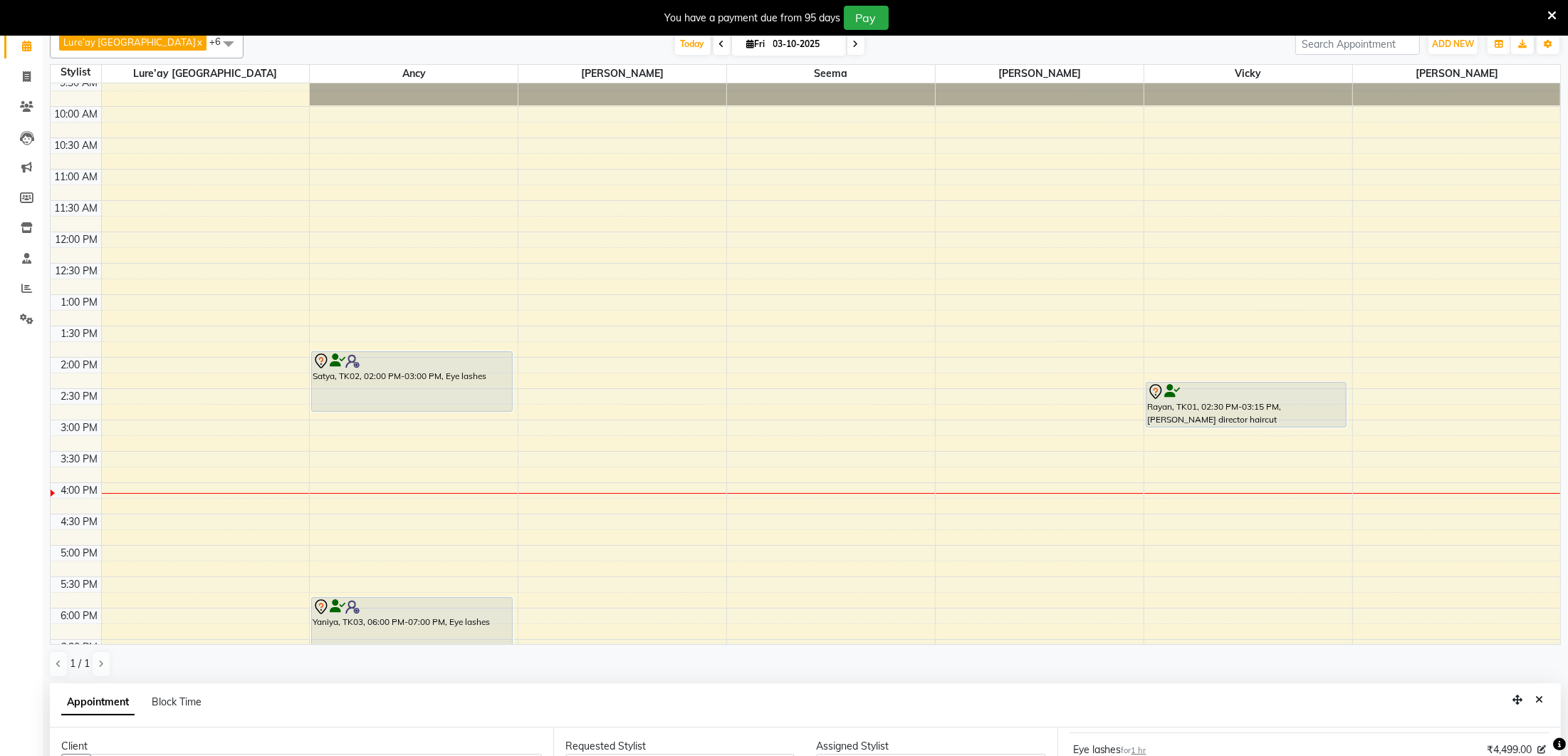
scroll to position [0, 0]
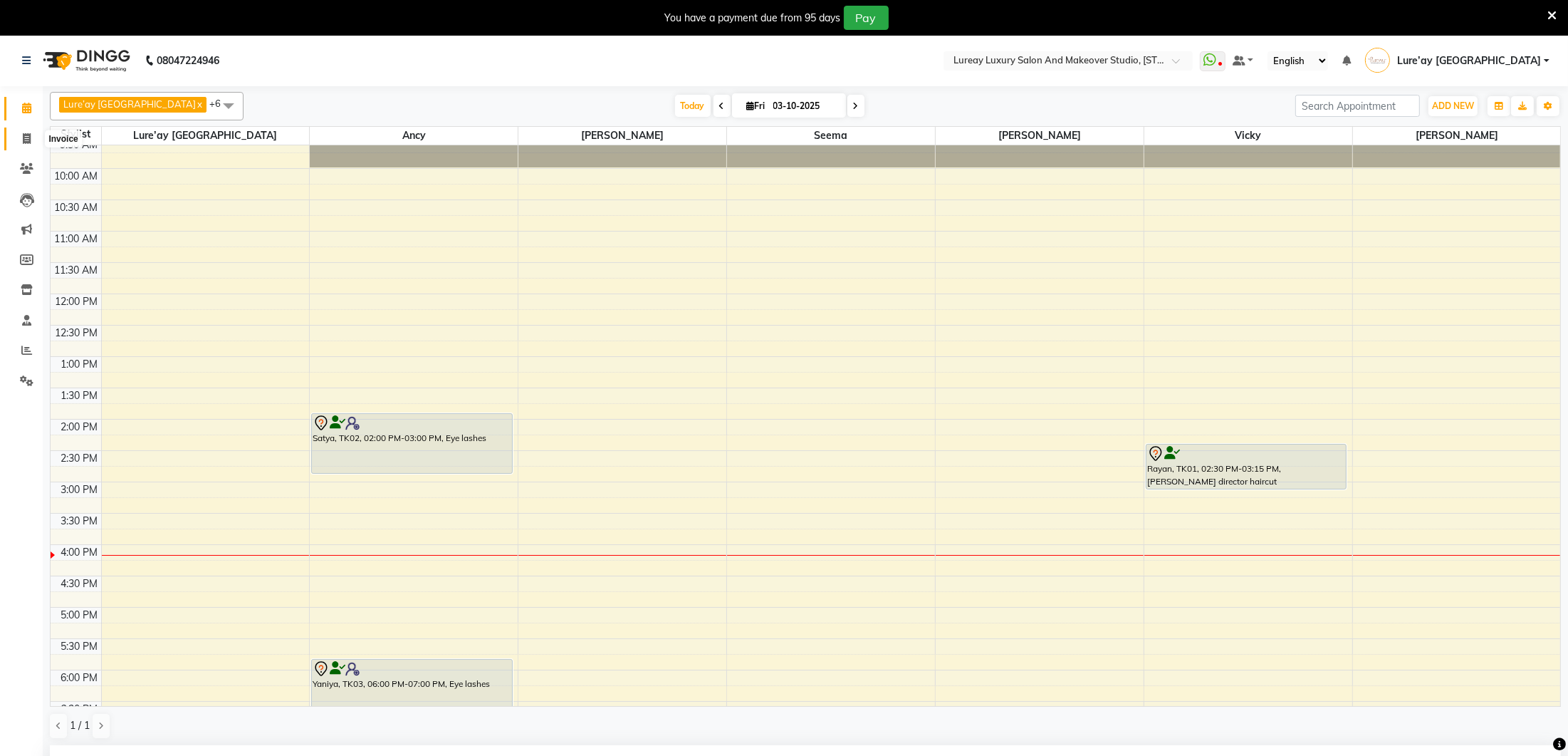
click at [24, 142] on icon at bounding box center [27, 138] width 8 height 11
select select "service"
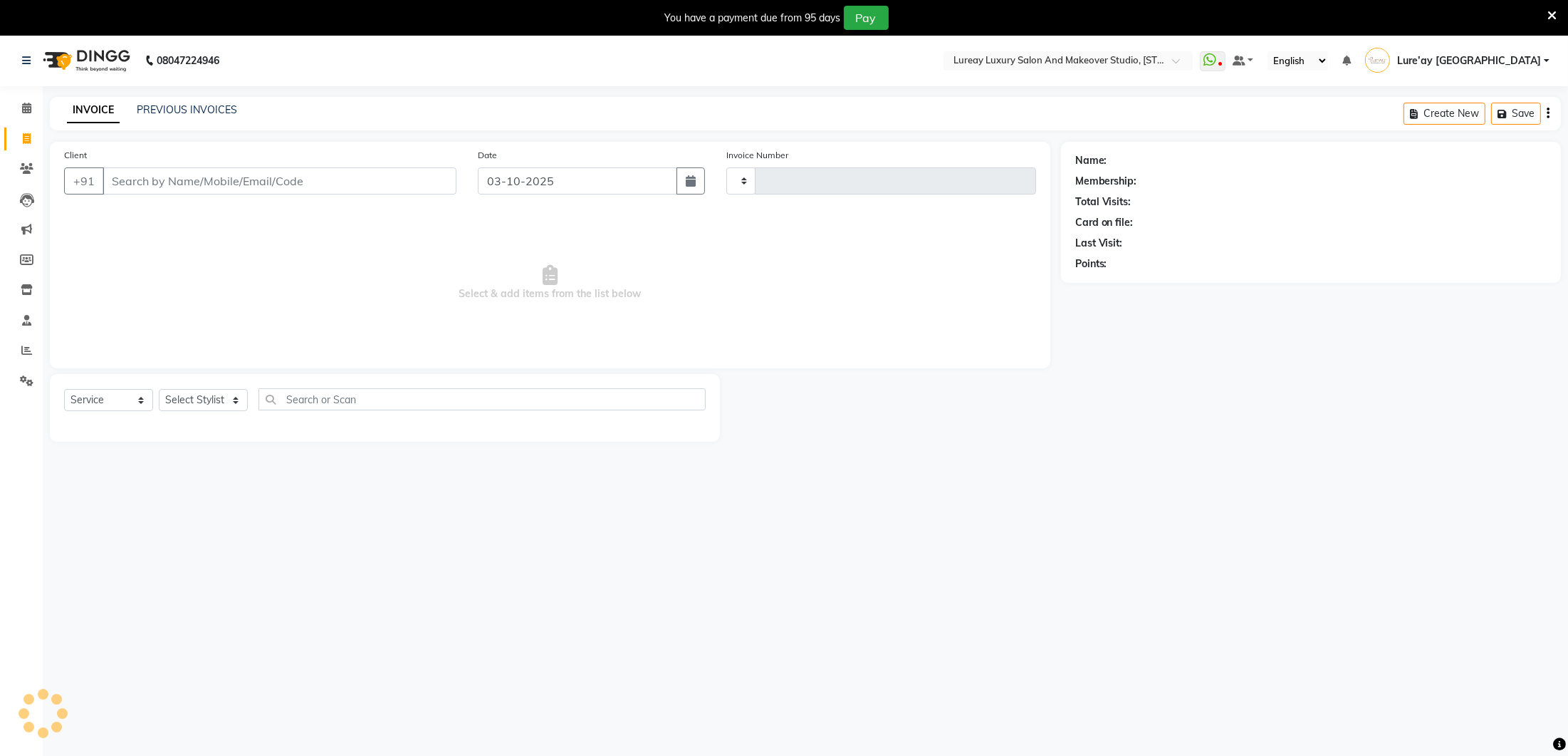
type input "0395"
select select "4075"
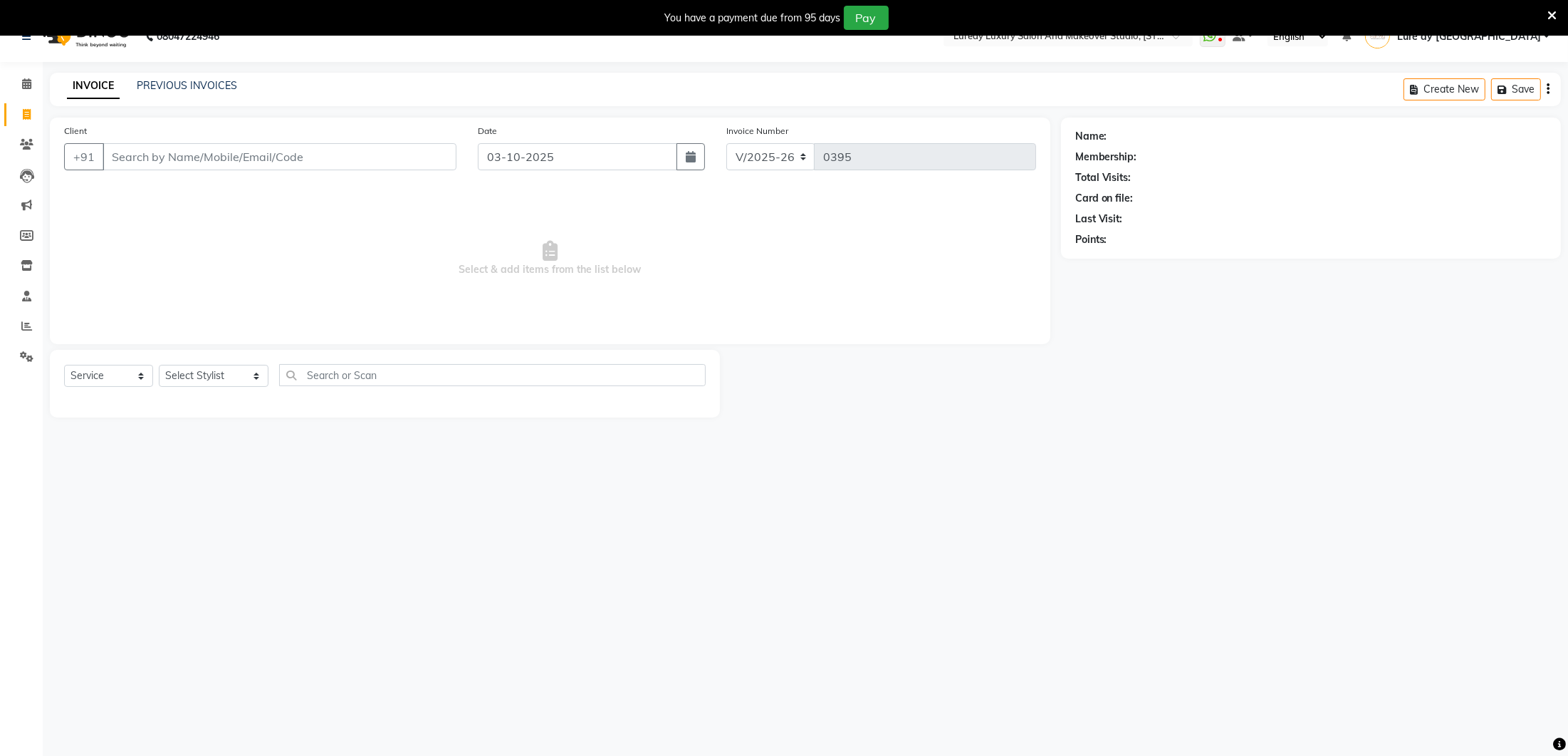
scroll to position [26, 0]
click at [168, 188] on span "Select & add items from the list below" at bounding box center [550, 256] width 972 height 142
click at [188, 152] on input "Client" at bounding box center [279, 155] width 354 height 27
type input "9100879062"
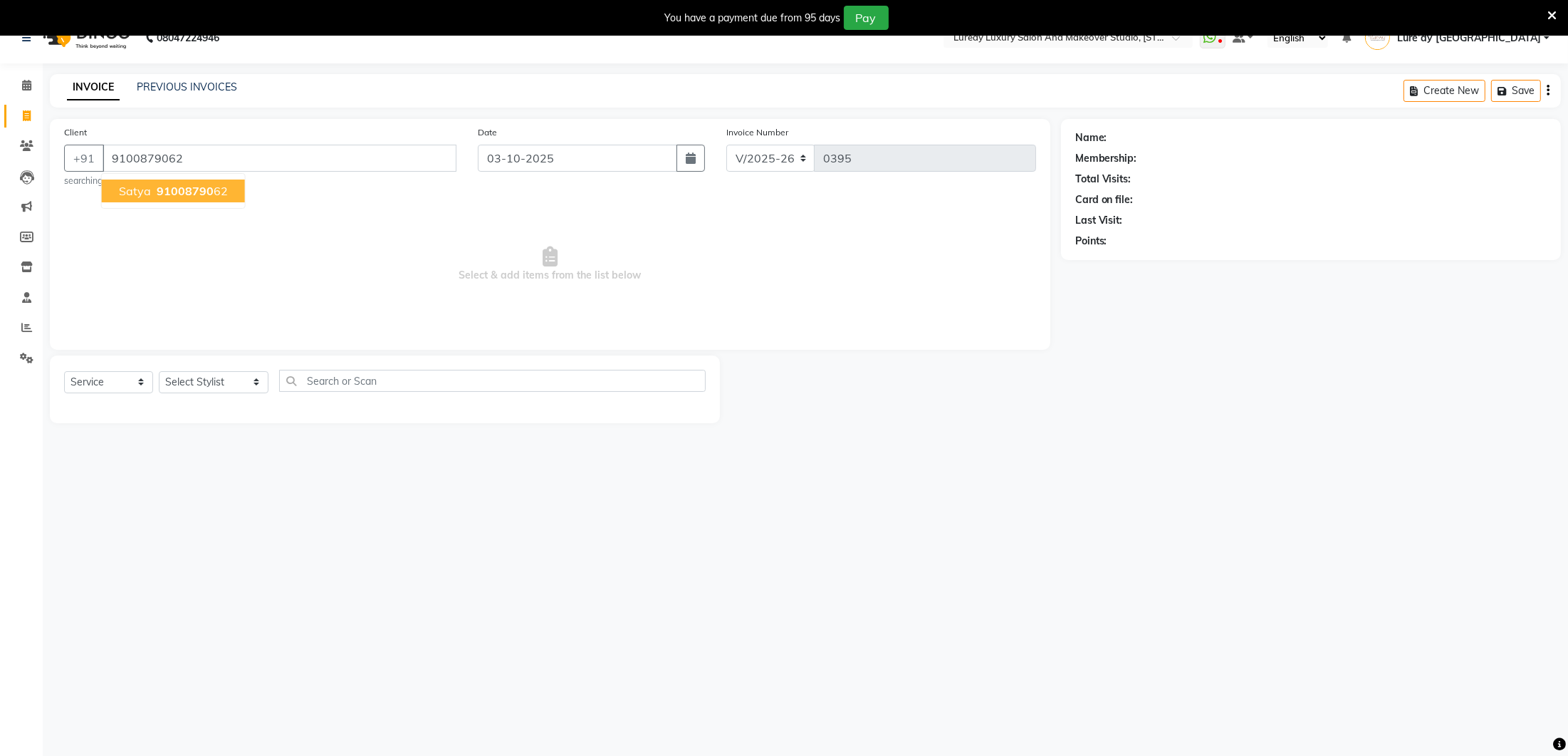
select select "1: Object"
click at [194, 198] on button "Satya 91008790 62" at bounding box center [173, 191] width 143 height 23
select select "1: Object"
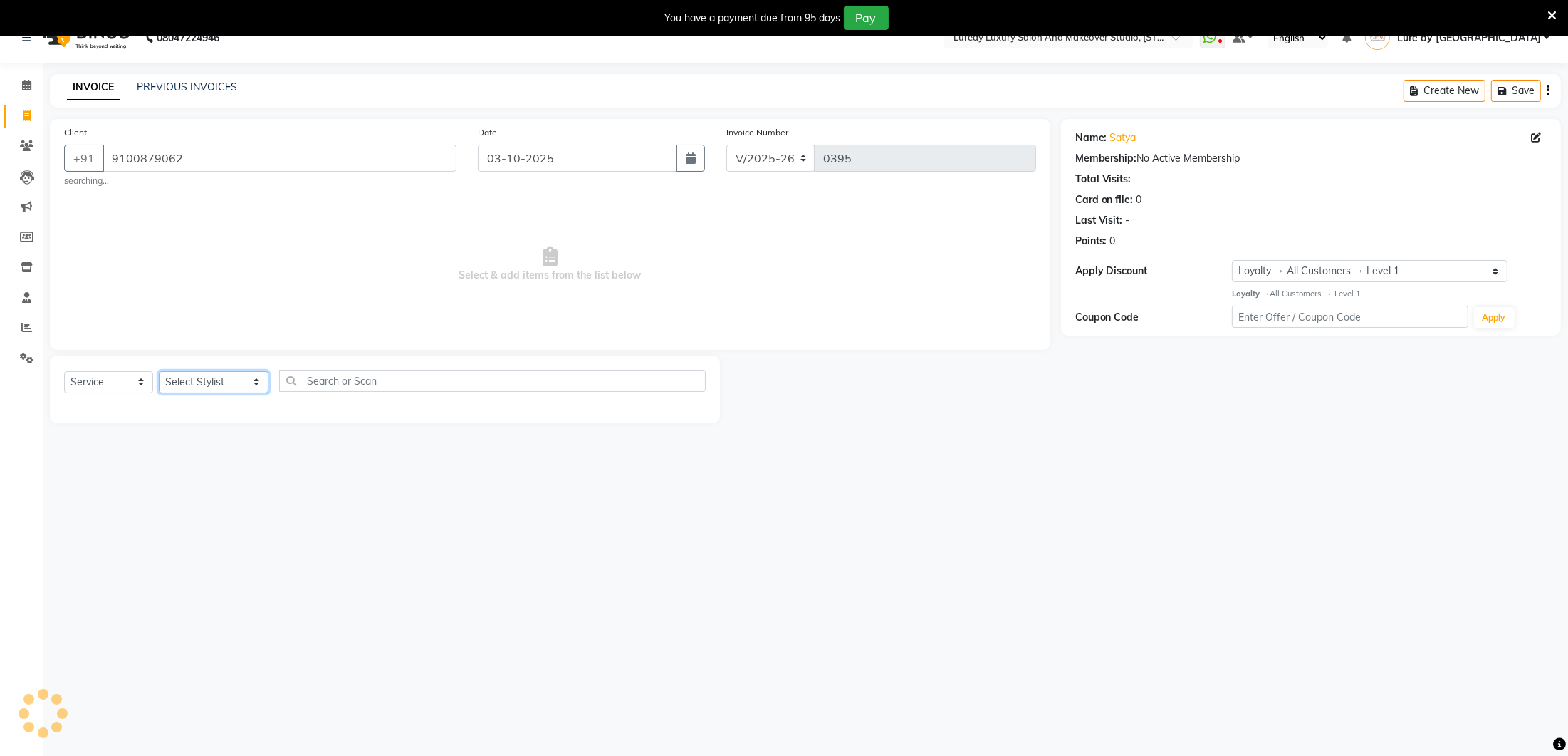
click at [177, 374] on select "Select Stylist [PERSON_NAME] Lure’ay [GEOGRAPHIC_DATA] [PERSON_NAME] [PERSON_NA…" at bounding box center [214, 382] width 110 height 22
select select "70813"
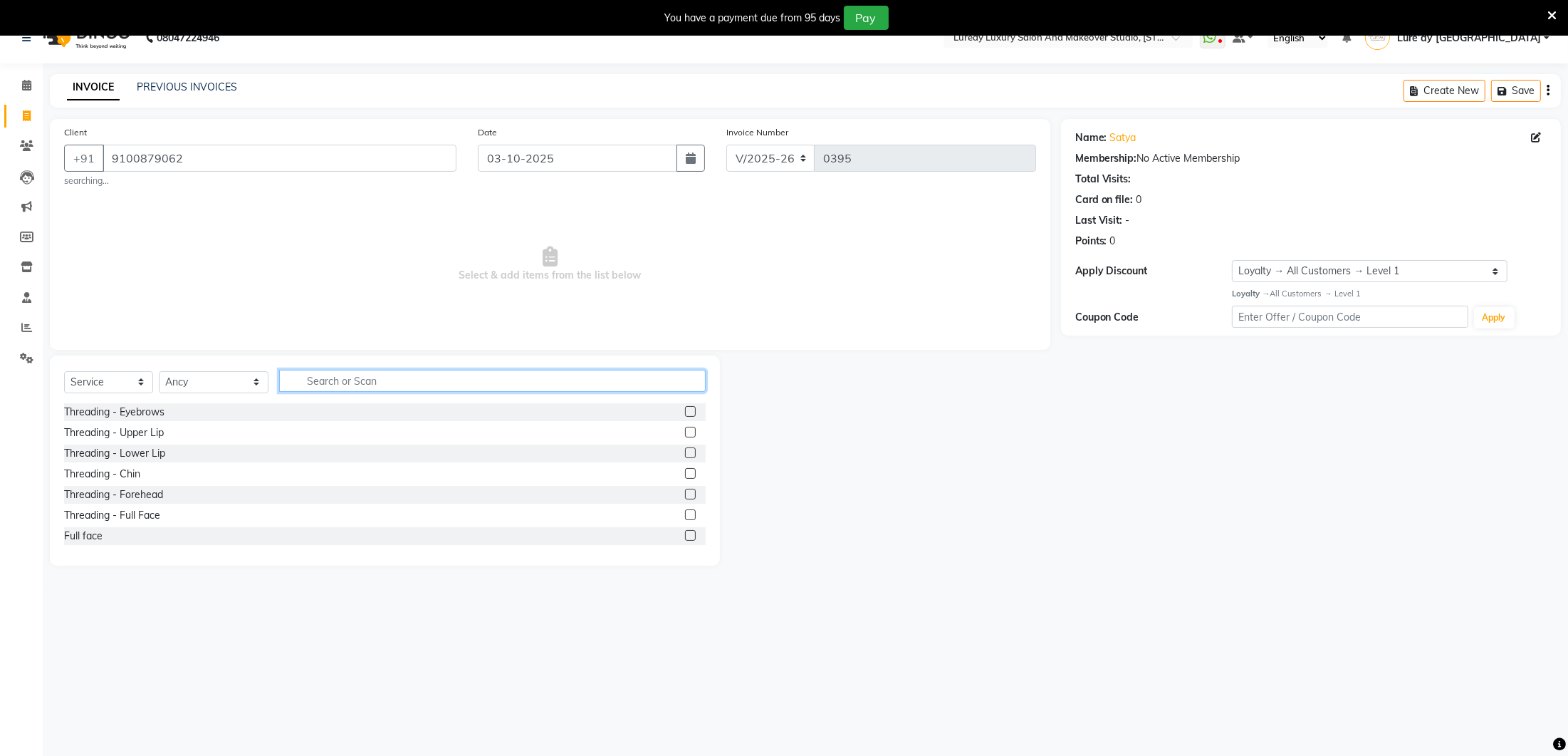
click at [315, 376] on input "text" at bounding box center [492, 381] width 427 height 22
type input "eye"
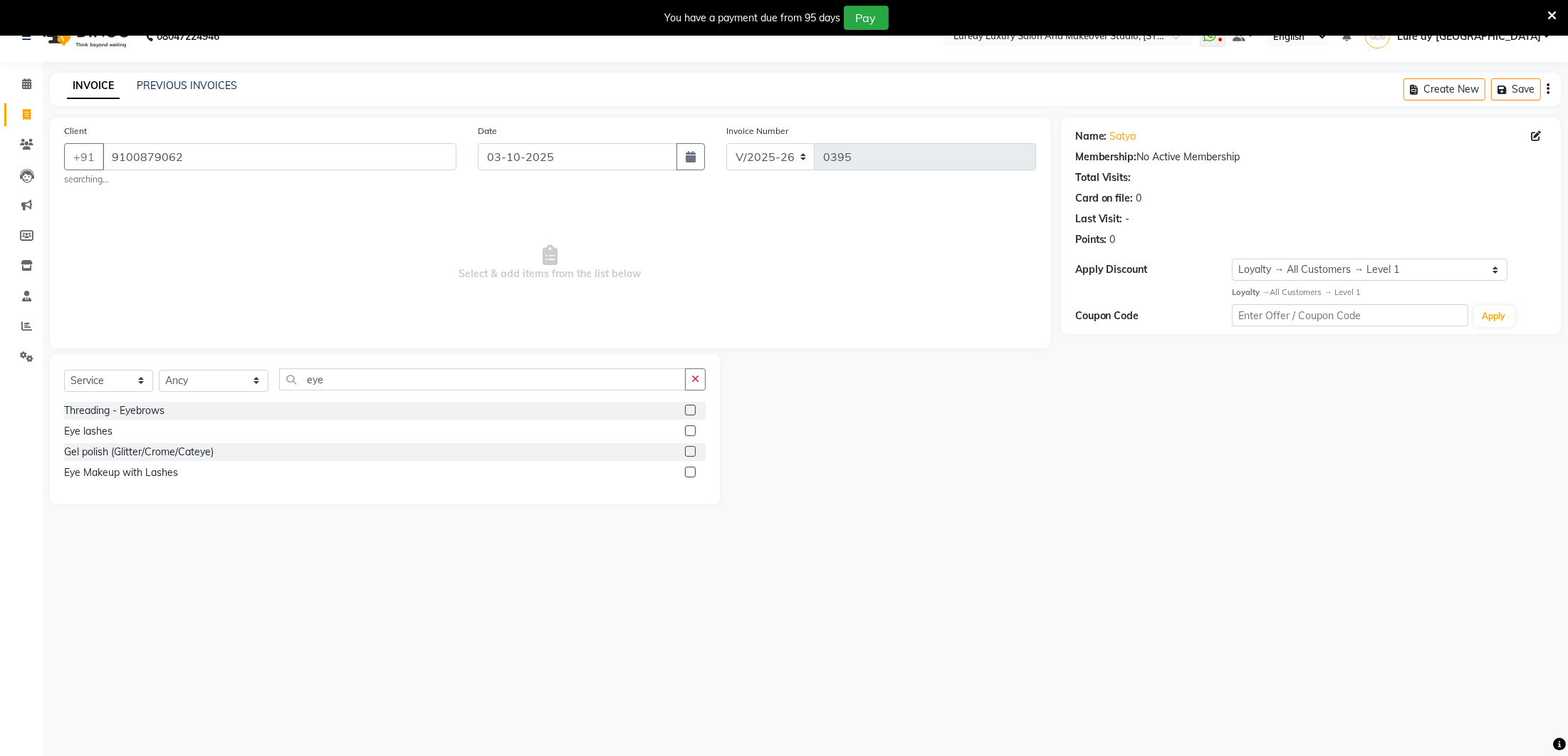
click at [692, 428] on label at bounding box center [690, 431] width 11 height 11
click at [692, 428] on input "checkbox" at bounding box center [689, 431] width 9 height 9
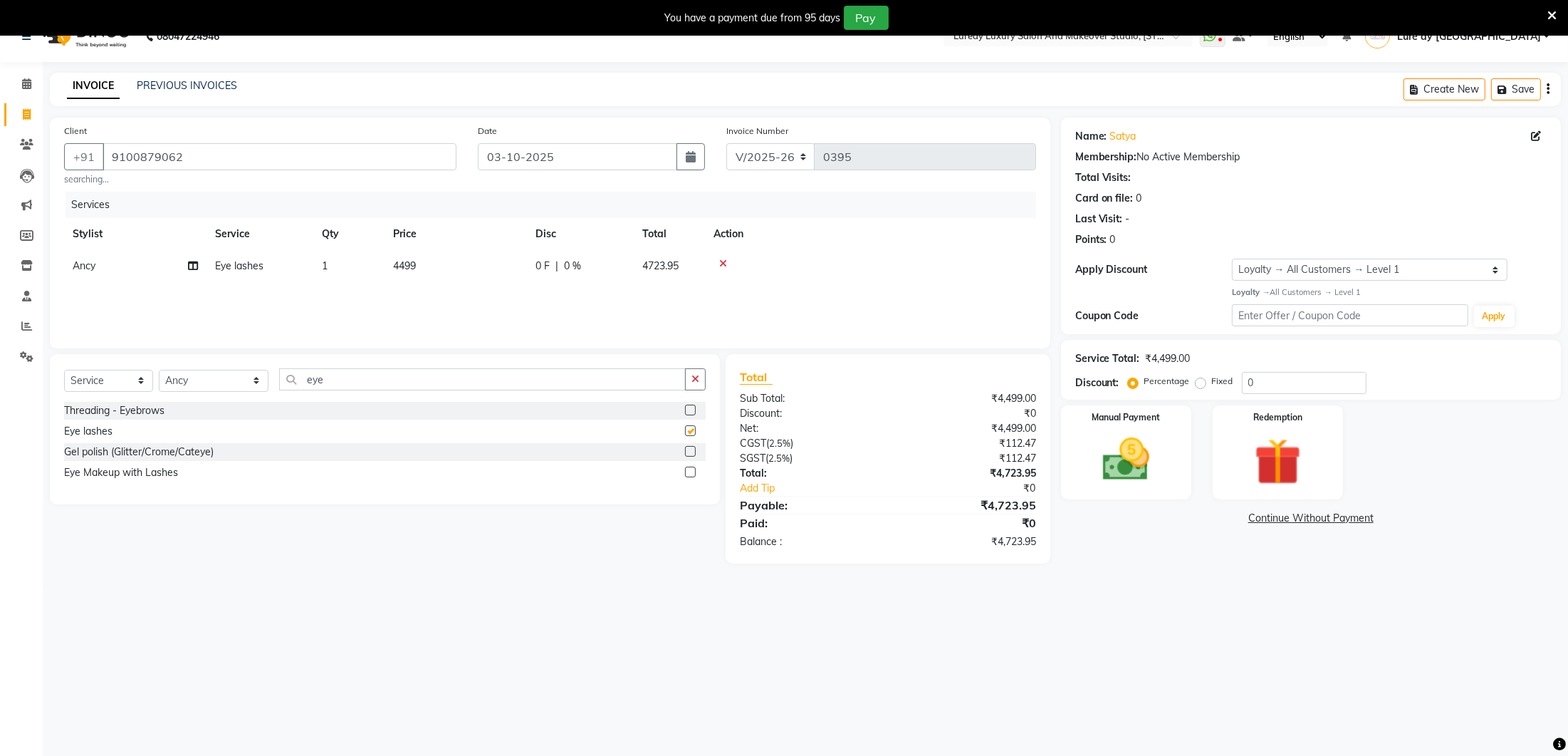
checkbox input "false"
click at [447, 275] on td "4499" at bounding box center [455, 266] width 142 height 32
click at [497, 268] on input "4499" at bounding box center [522, 269] width 125 height 22
type input "4"
click at [488, 279] on input "number" at bounding box center [522, 269] width 125 height 22
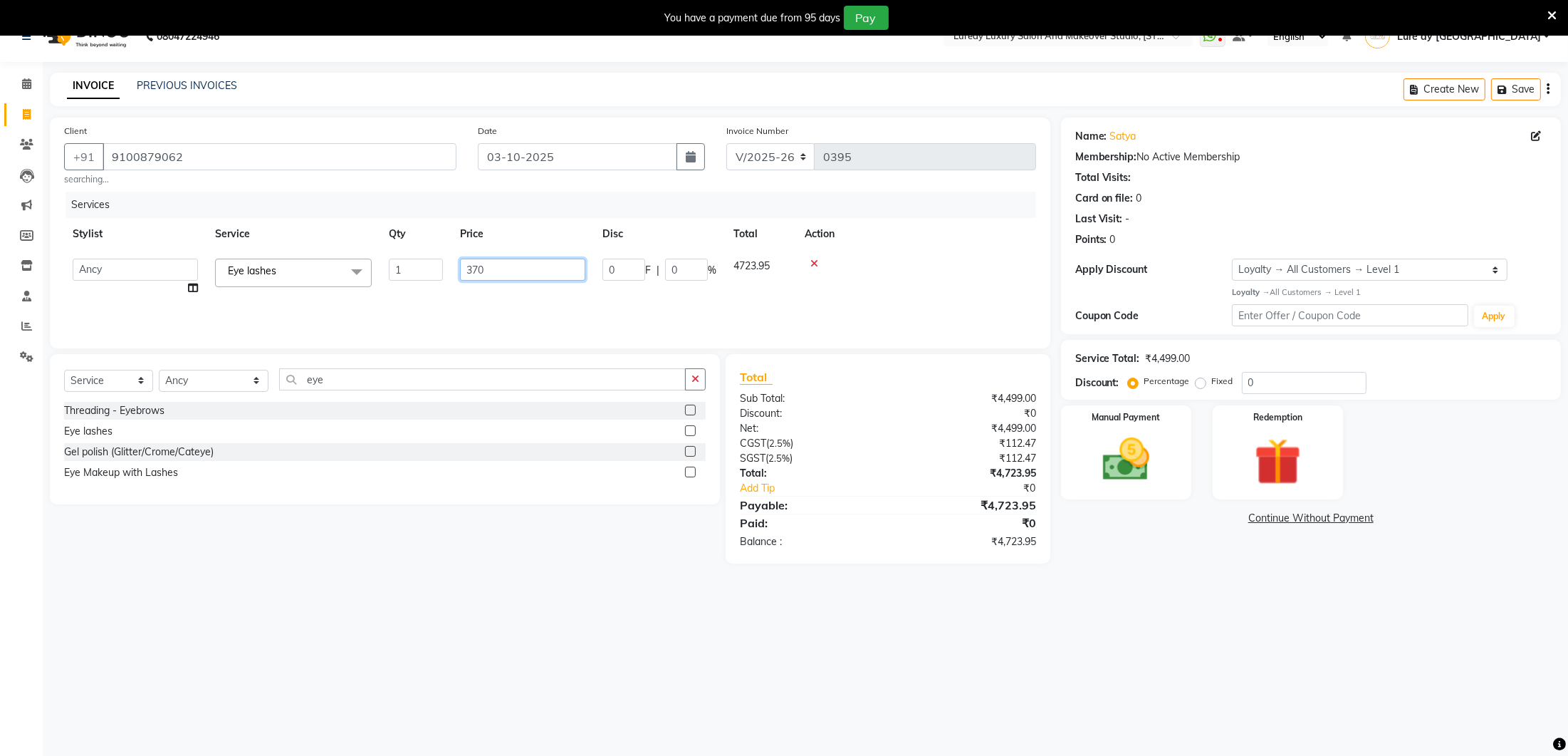
type input "3700"
click at [491, 294] on div "Services Stylist Service Qty Price Disc Total Action Ancy Eye lashes 1 3700 0 F…" at bounding box center [550, 262] width 972 height 142
click at [455, 262] on td "3700" at bounding box center [455, 266] width 142 height 32
click at [525, 267] on input "3700" at bounding box center [522, 269] width 125 height 22
type input "3600"
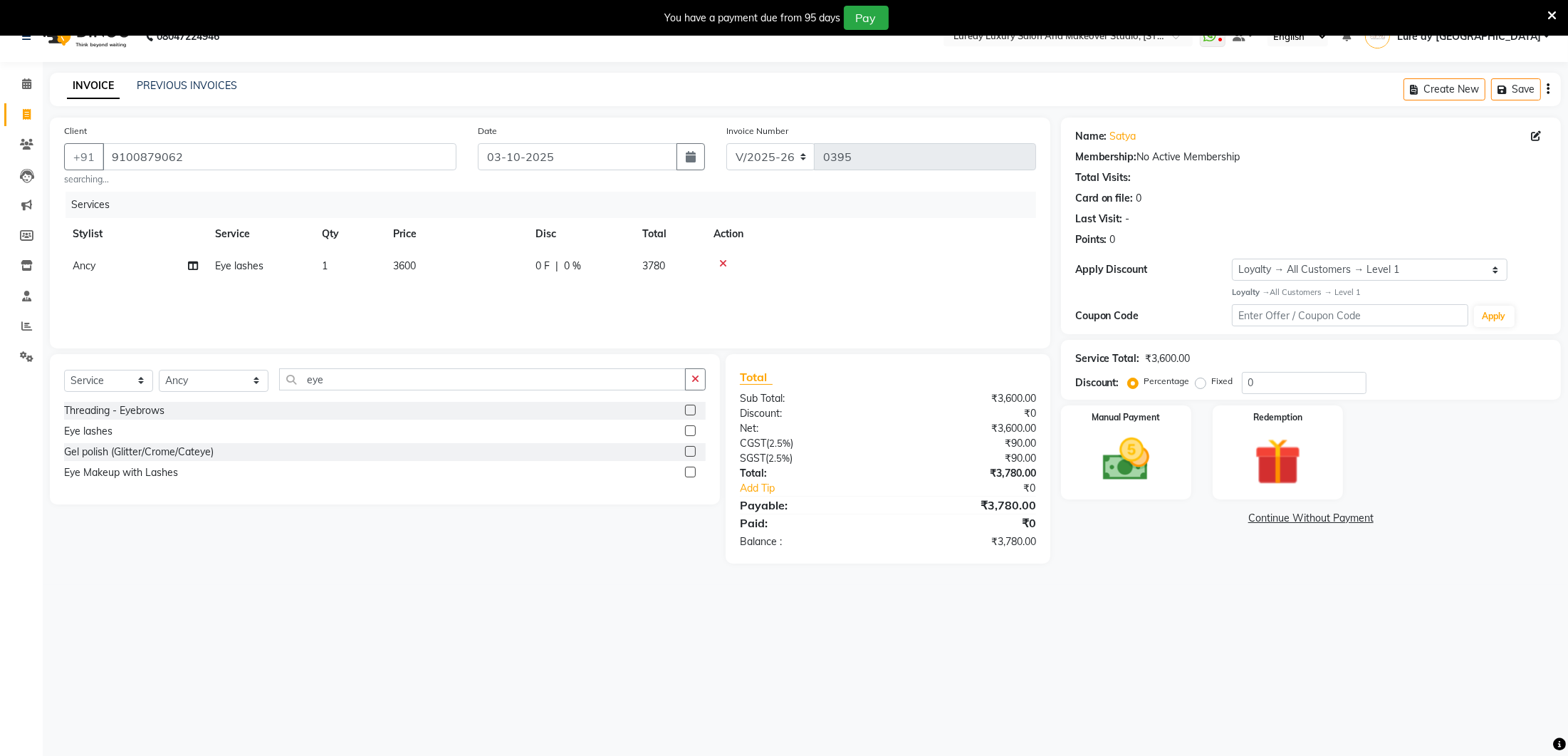
click at [526, 306] on div "Services Stylist Service Qty Price Disc Total Action Ancy Eye lashes 1 3600 0 F…" at bounding box center [550, 262] width 972 height 142
click at [1138, 457] on img at bounding box center [1125, 459] width 80 height 56
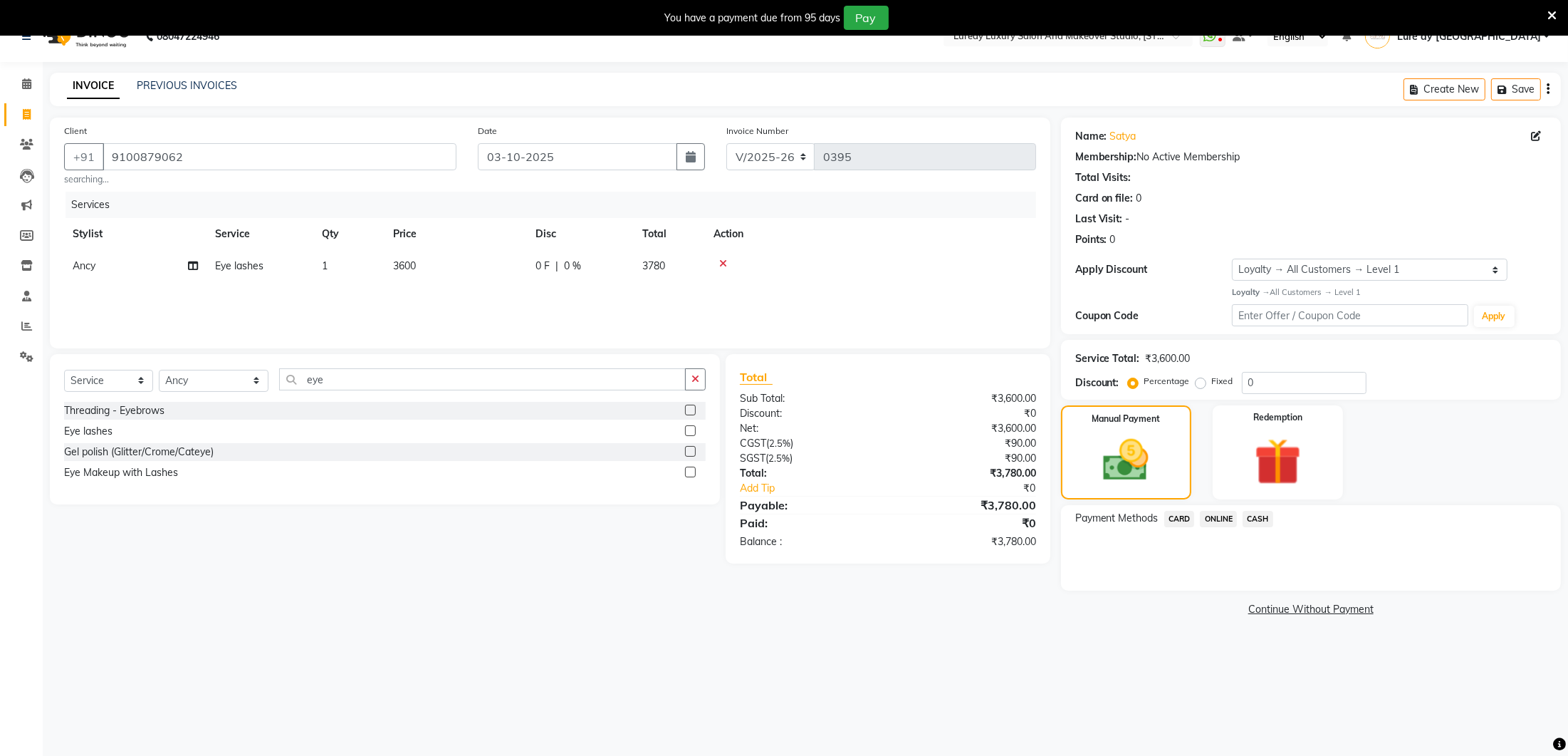
click at [1223, 515] on span "ONLINE" at bounding box center [1218, 518] width 37 height 16
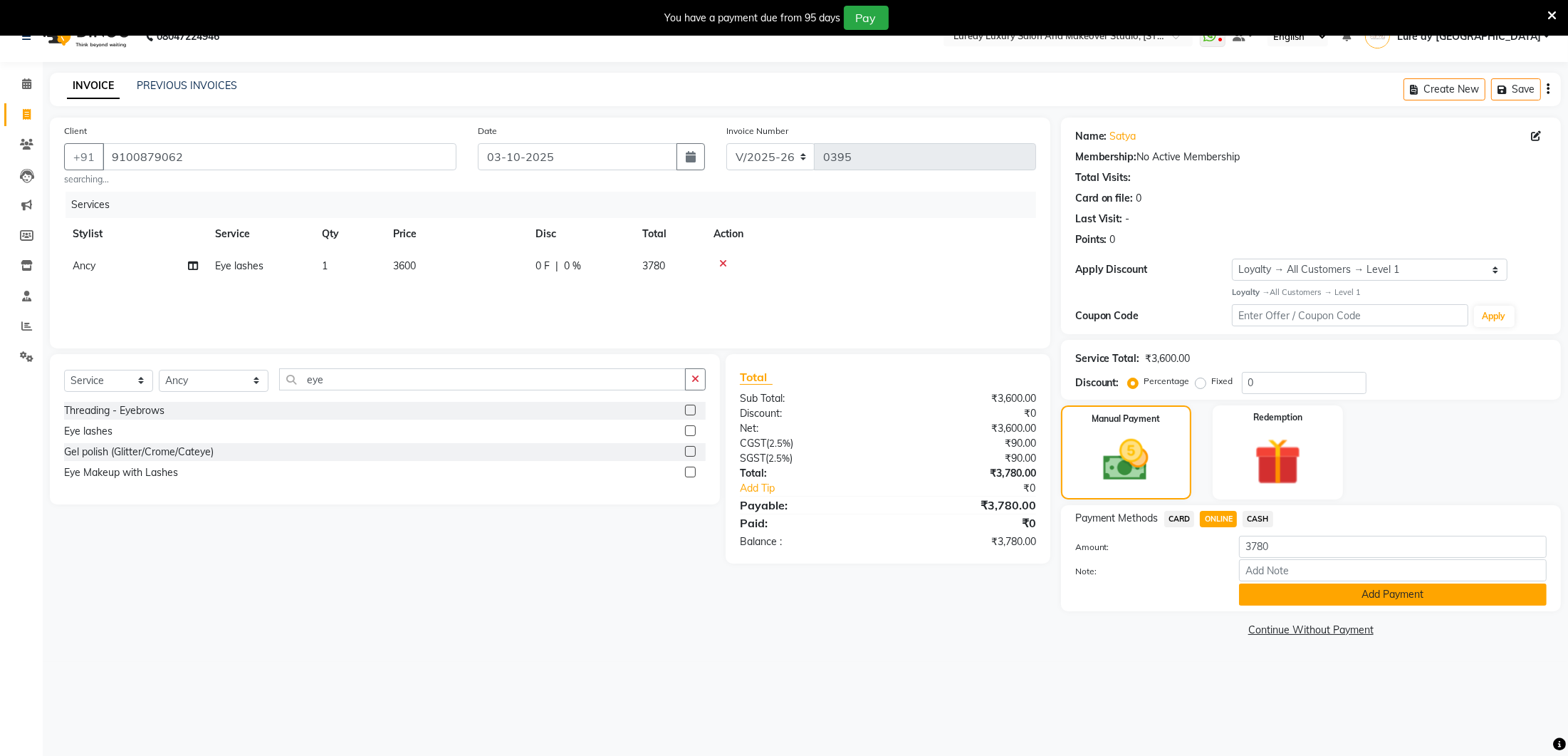
click at [1300, 599] on button "Add Payment" at bounding box center [1393, 594] width 307 height 22
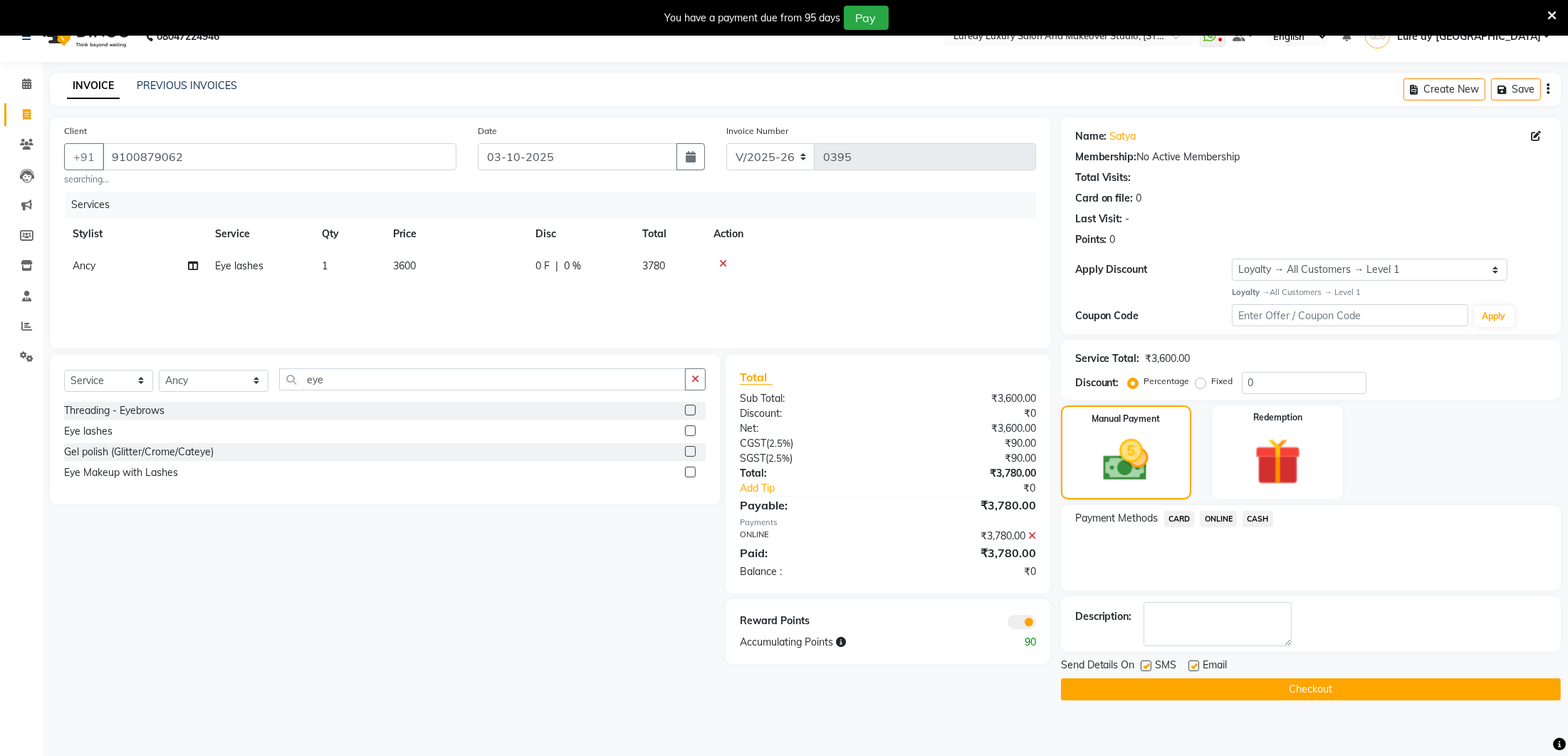
click at [1226, 679] on button "Checkout" at bounding box center [1311, 689] width 500 height 22
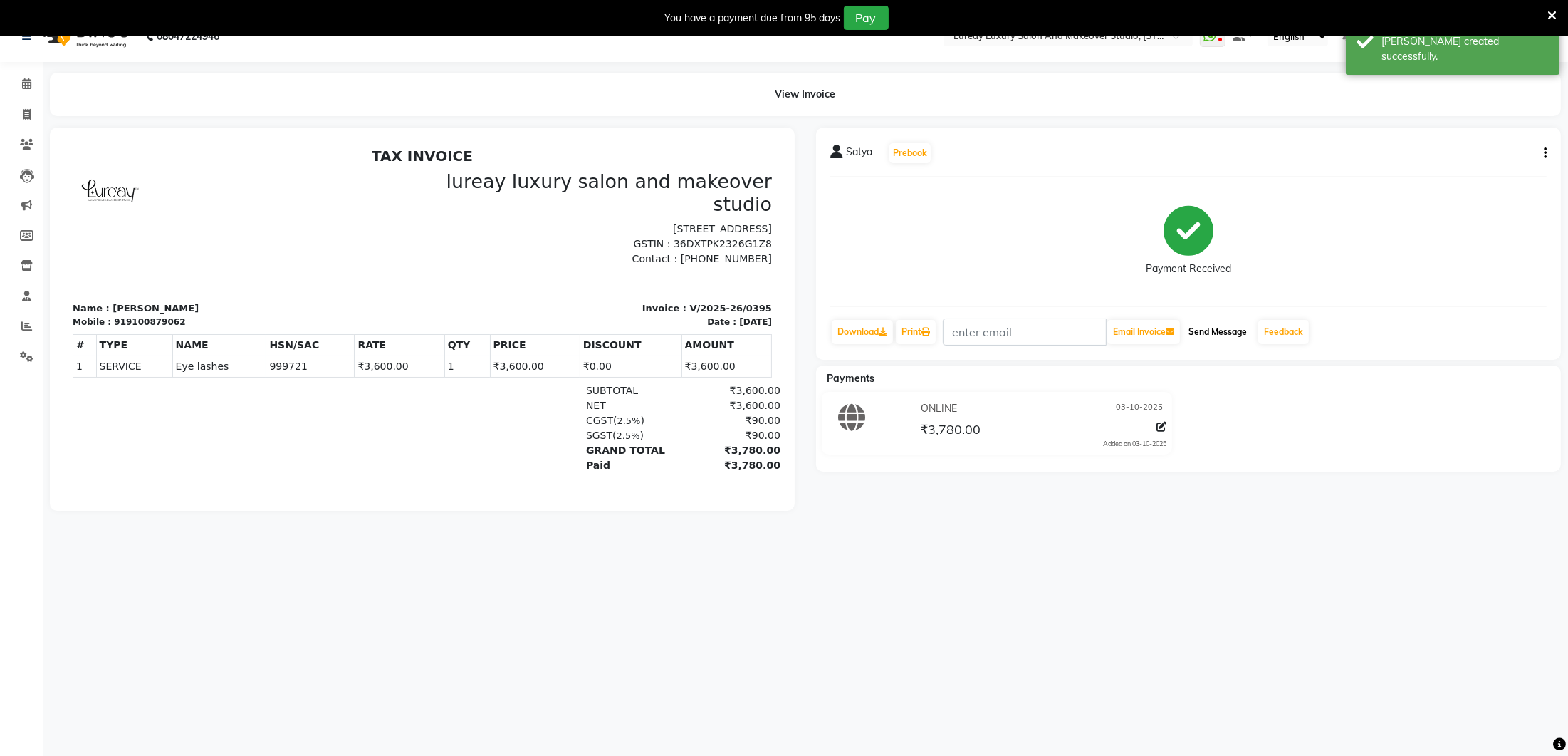
click at [1243, 335] on button "Send Message" at bounding box center [1217, 331] width 70 height 24
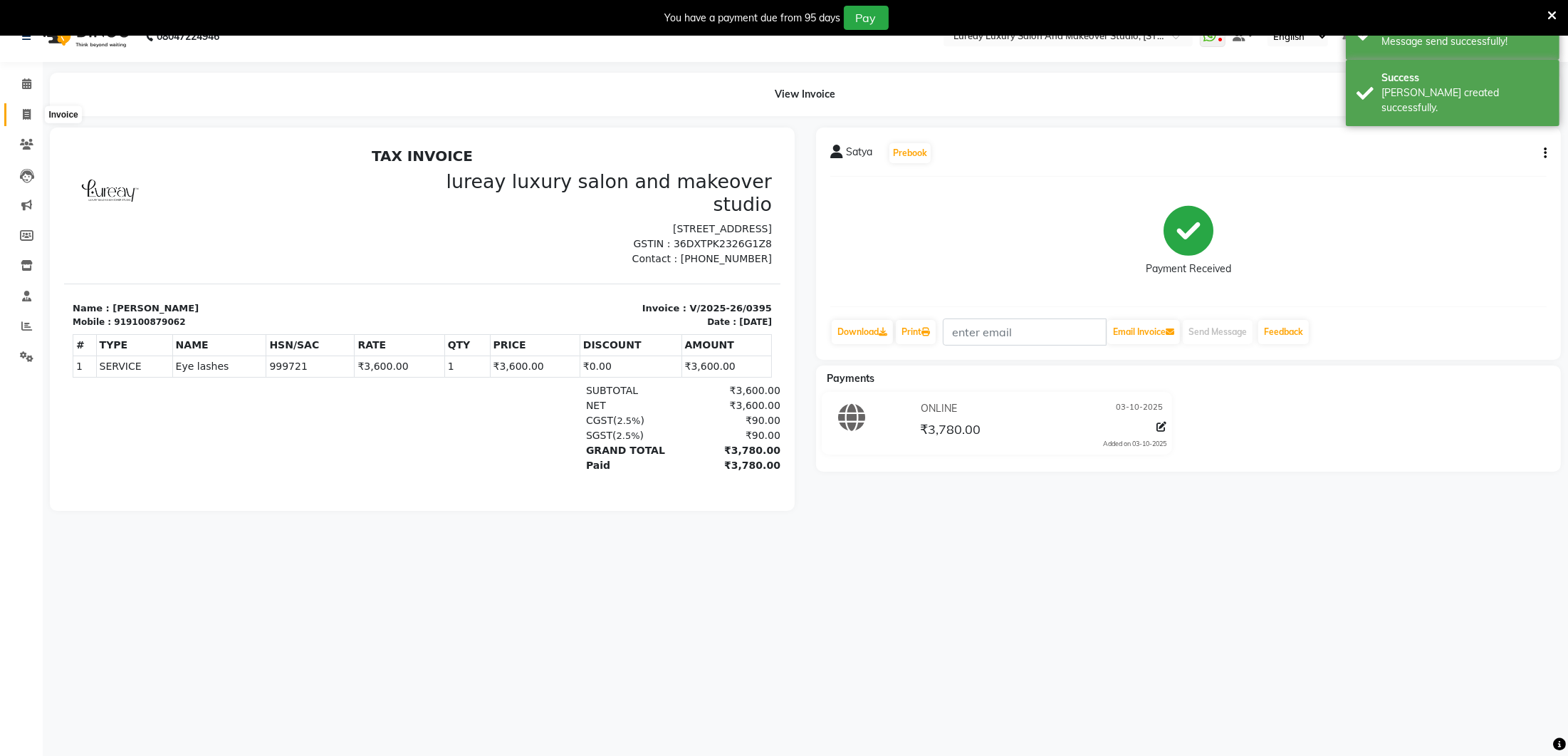
click at [28, 110] on icon at bounding box center [27, 115] width 8 height 11
select select "service"
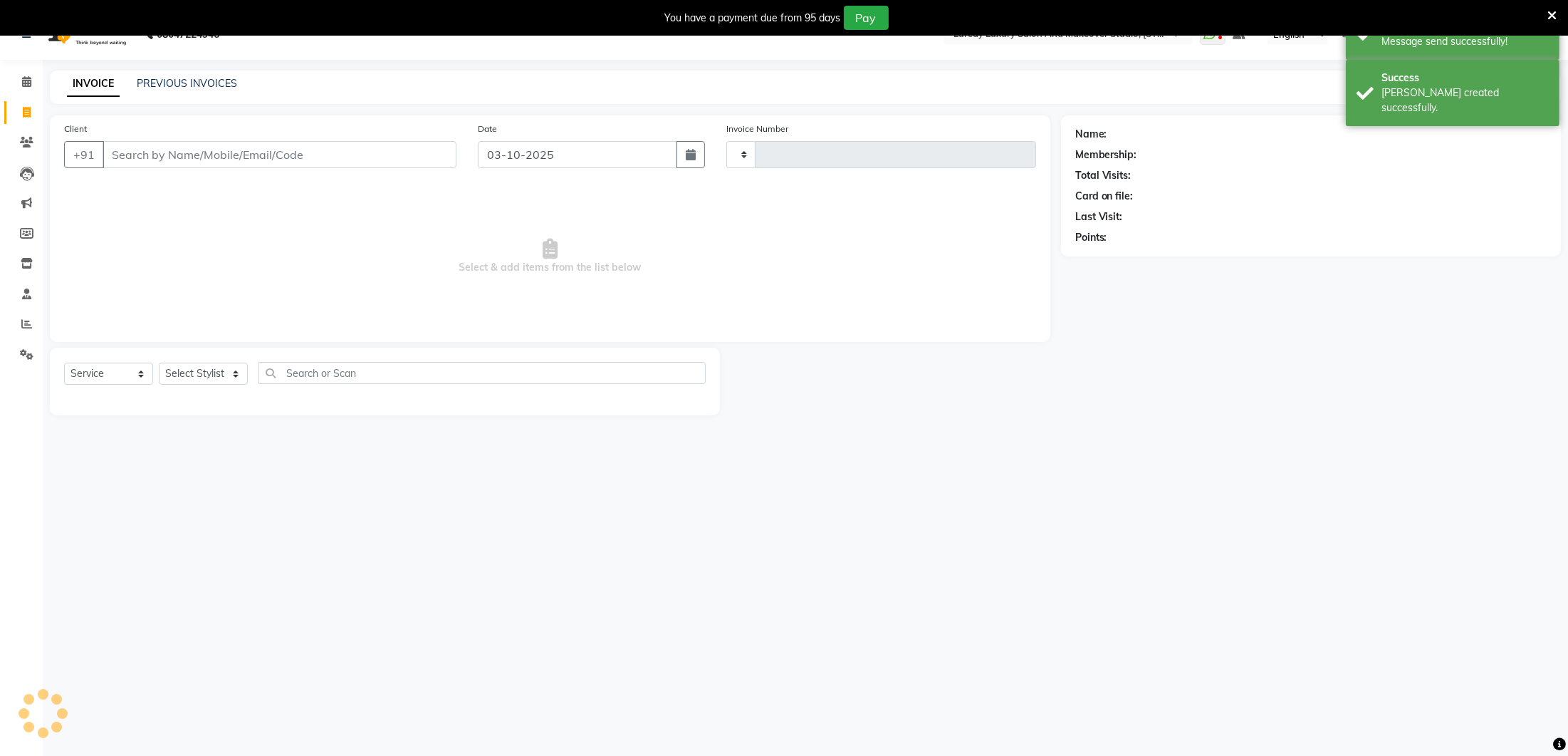
type input "0396"
select select "4075"
click at [24, 78] on icon at bounding box center [27, 82] width 9 height 11
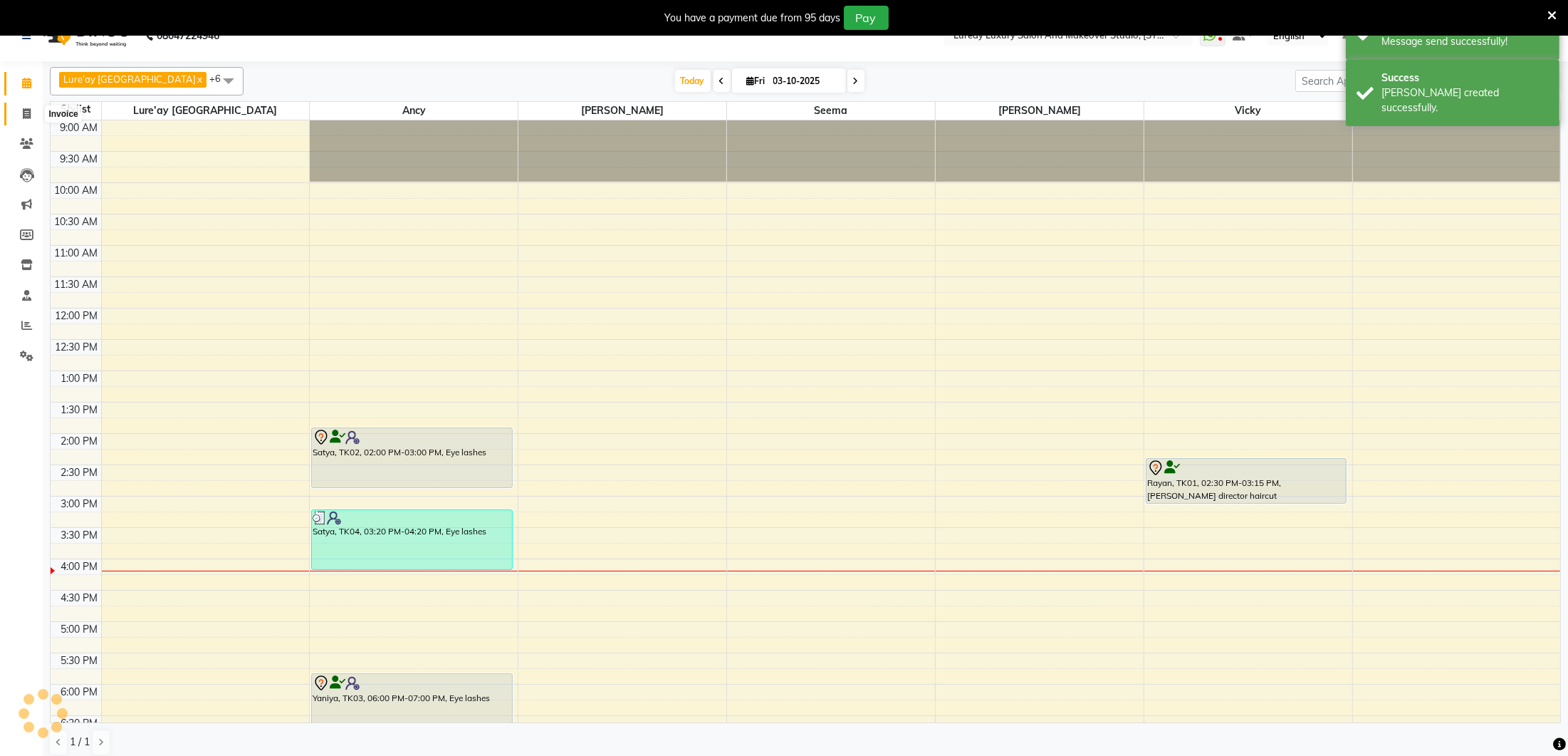
click at [15, 106] on span at bounding box center [27, 114] width 25 height 16
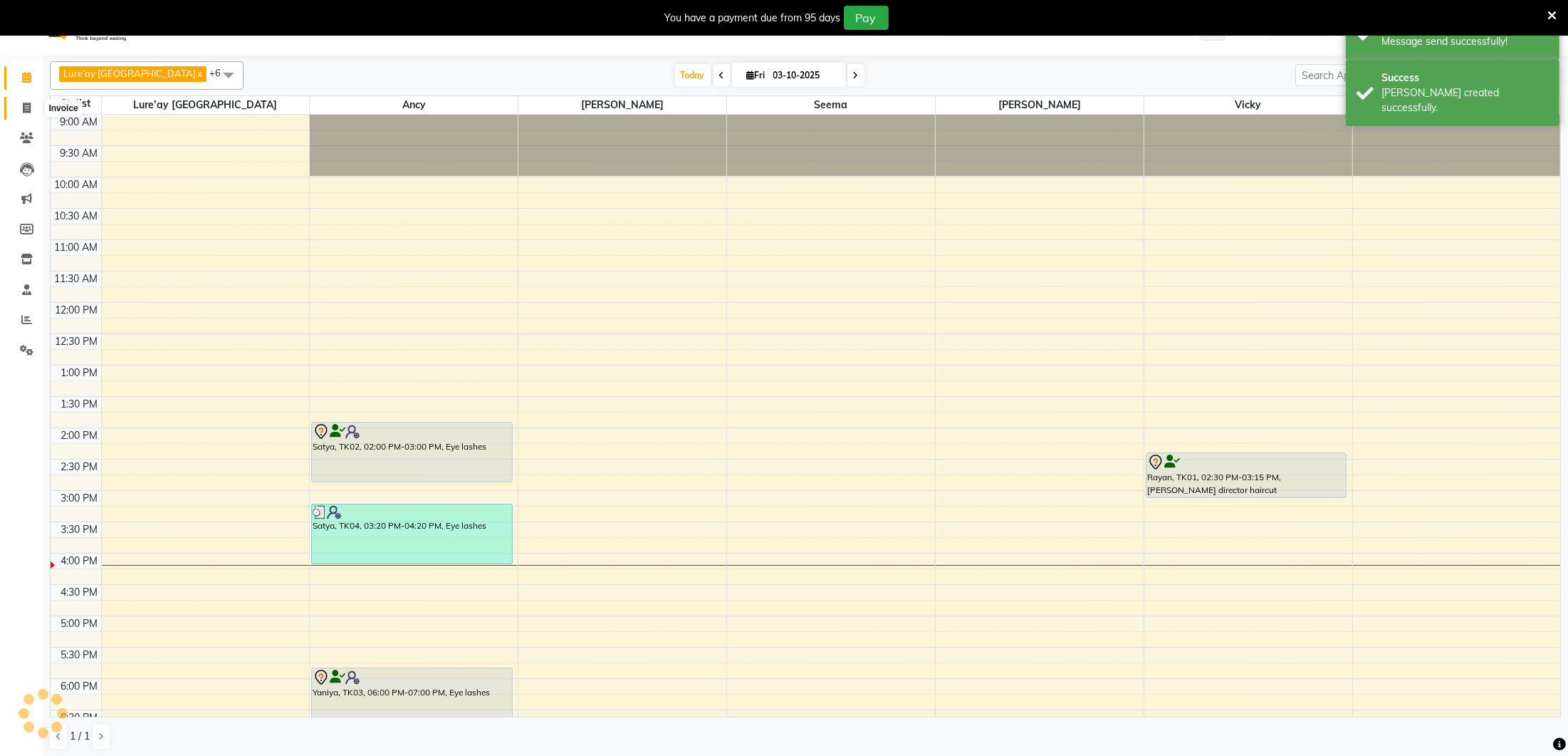
select select "4075"
select select "service"
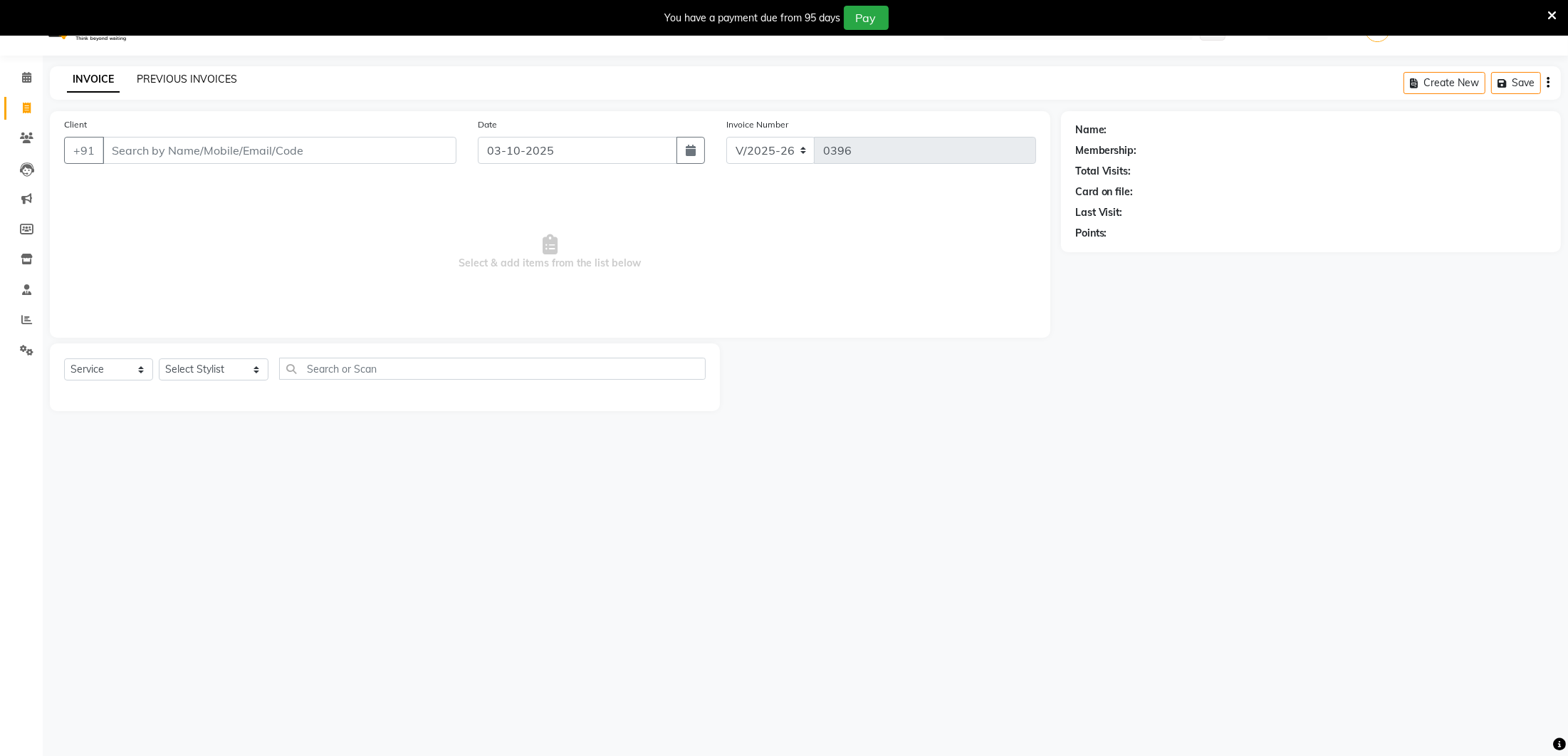
click at [156, 76] on link "PREVIOUS INVOICES" at bounding box center [187, 78] width 101 height 13
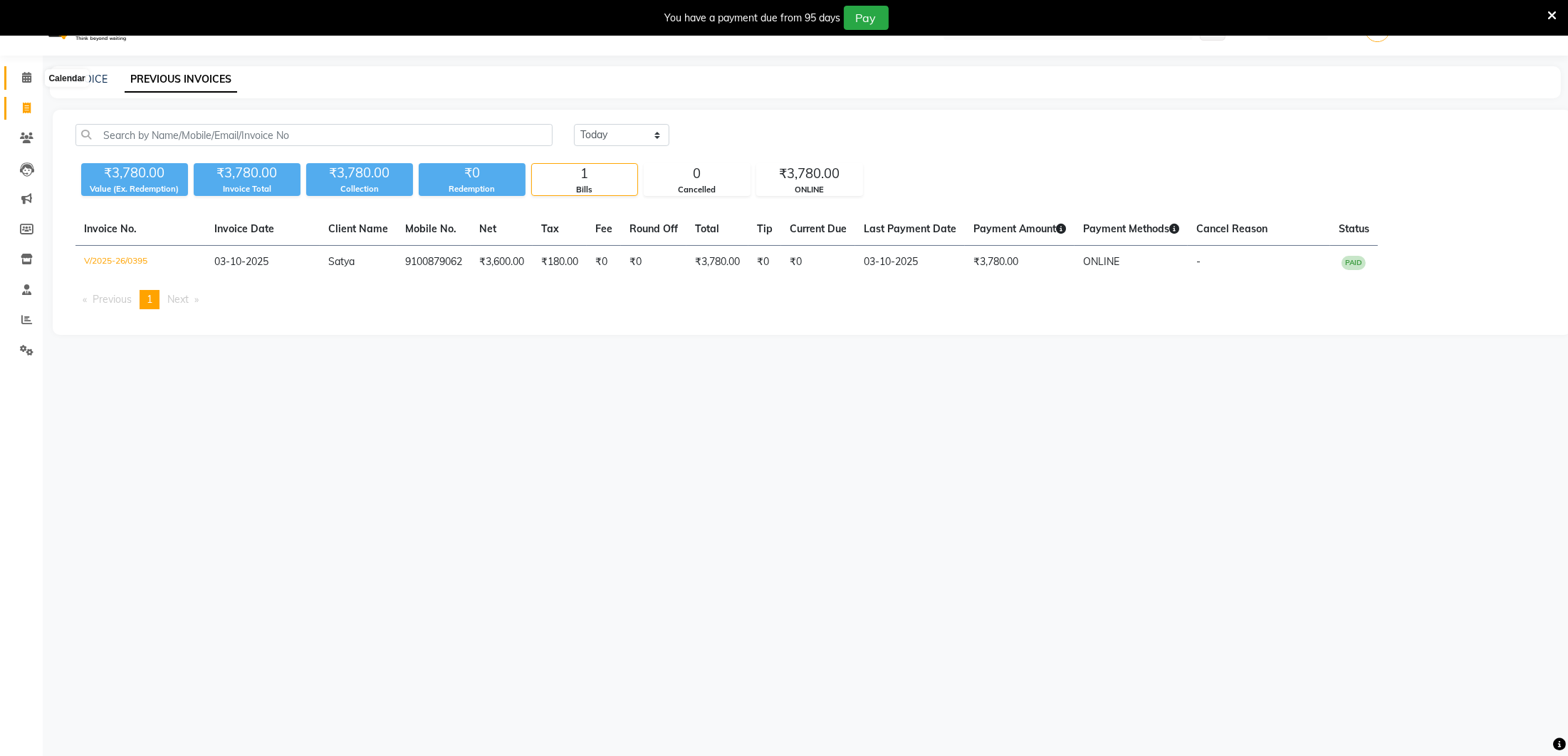
click at [29, 74] on icon at bounding box center [27, 78] width 9 height 11
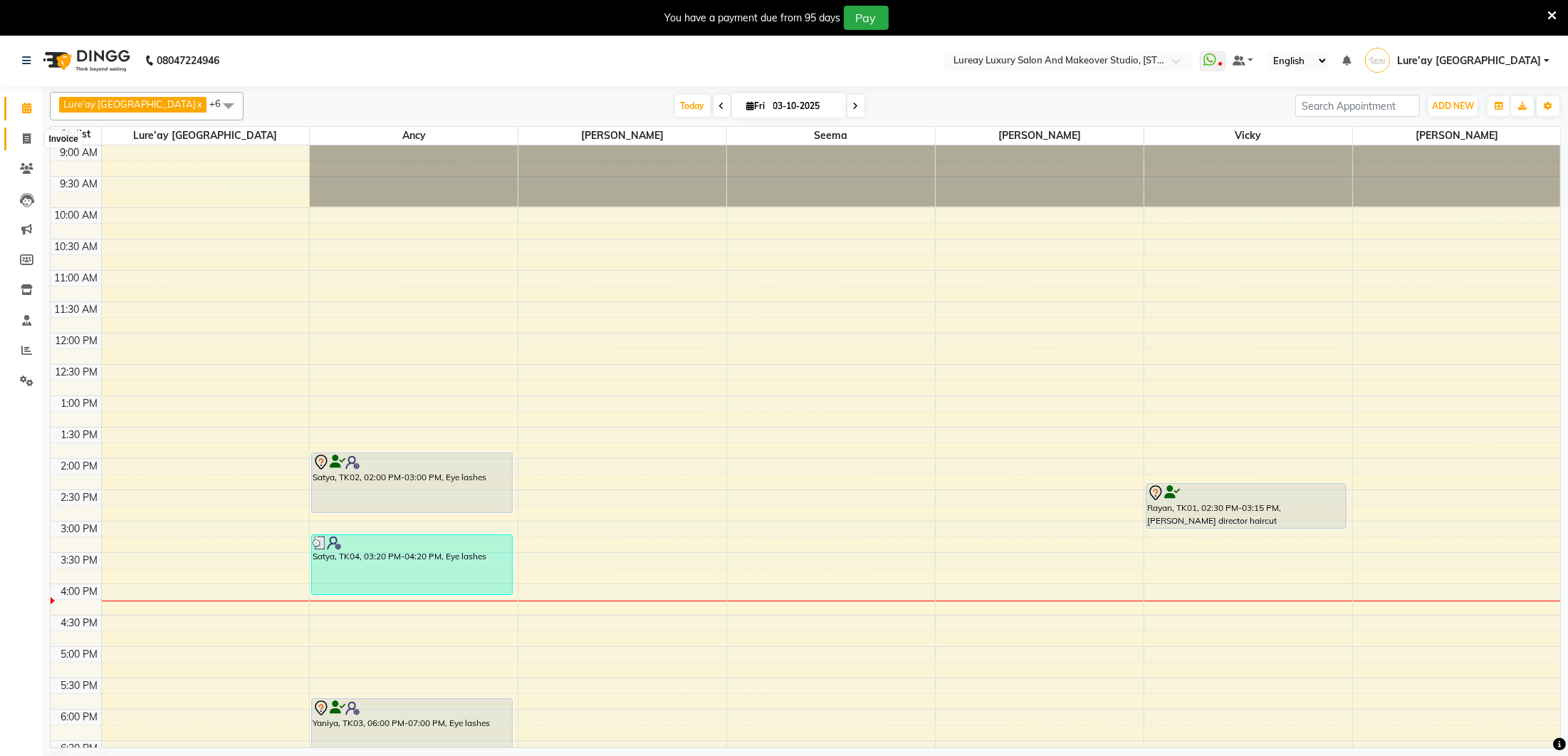
click at [27, 145] on span at bounding box center [27, 138] width 25 height 16
select select "service"
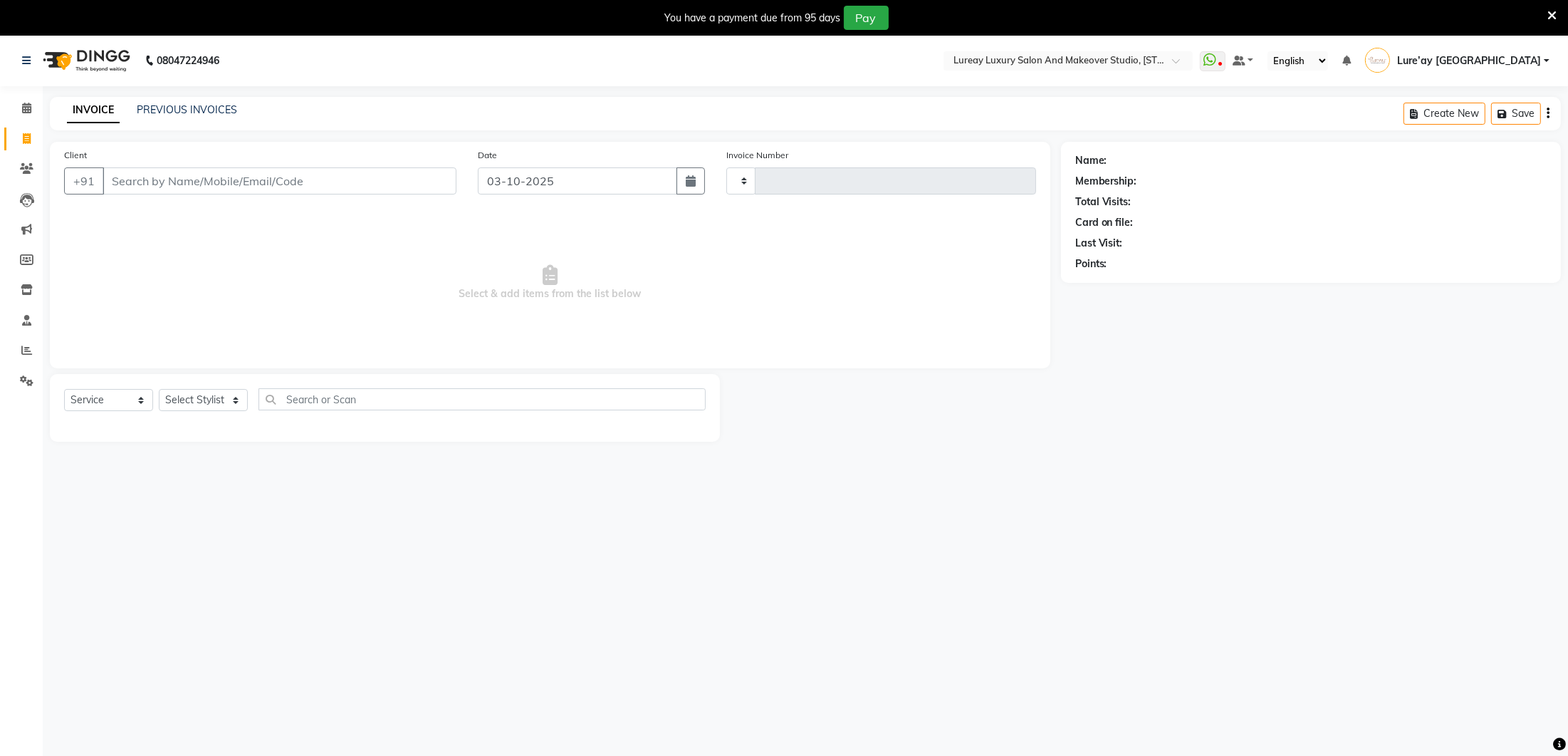
type input "0396"
select select "4075"
click at [34, 103] on span at bounding box center [27, 102] width 25 height 16
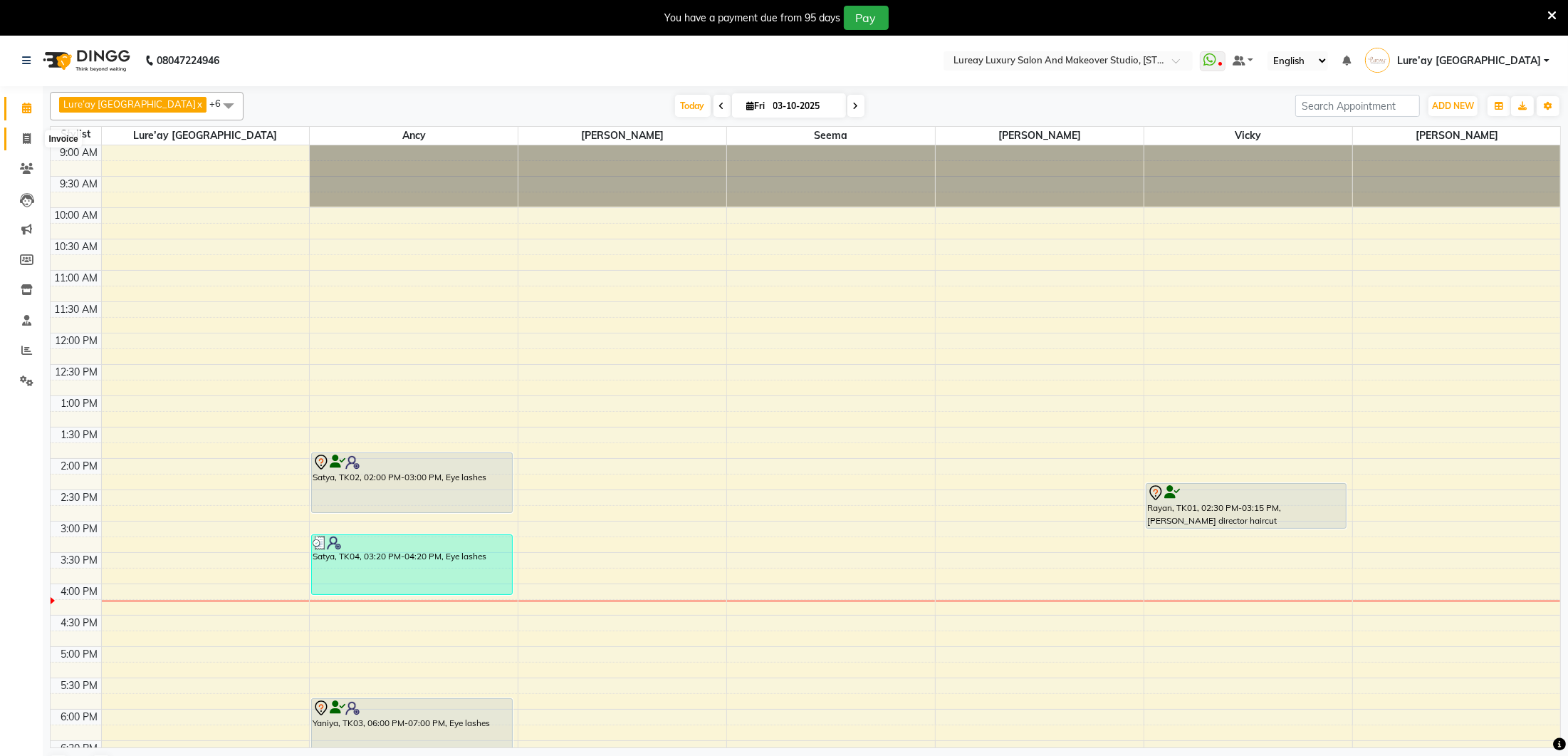
click at [33, 138] on span at bounding box center [27, 138] width 25 height 16
select select "4075"
select select "service"
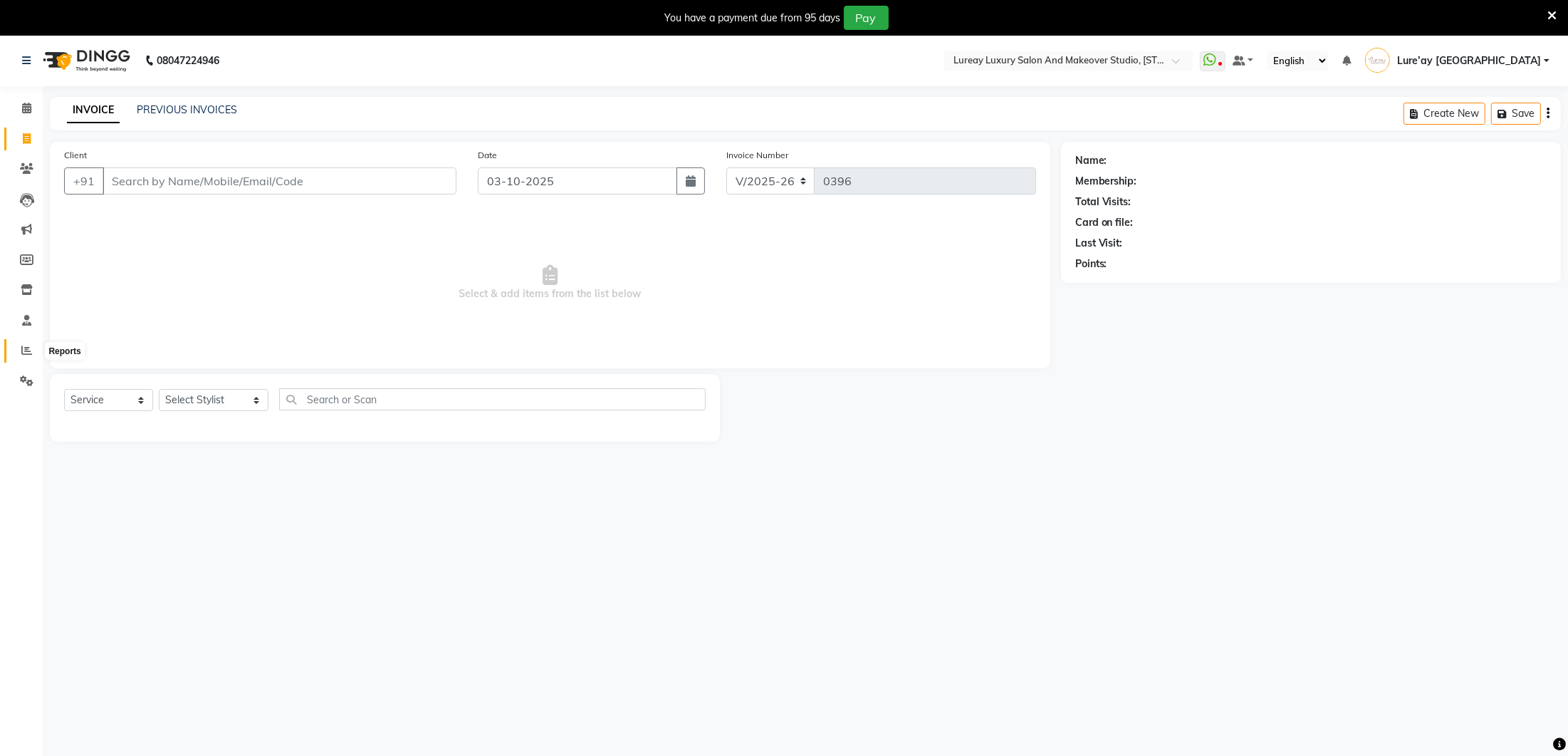
click at [21, 351] on span at bounding box center [27, 351] width 25 height 16
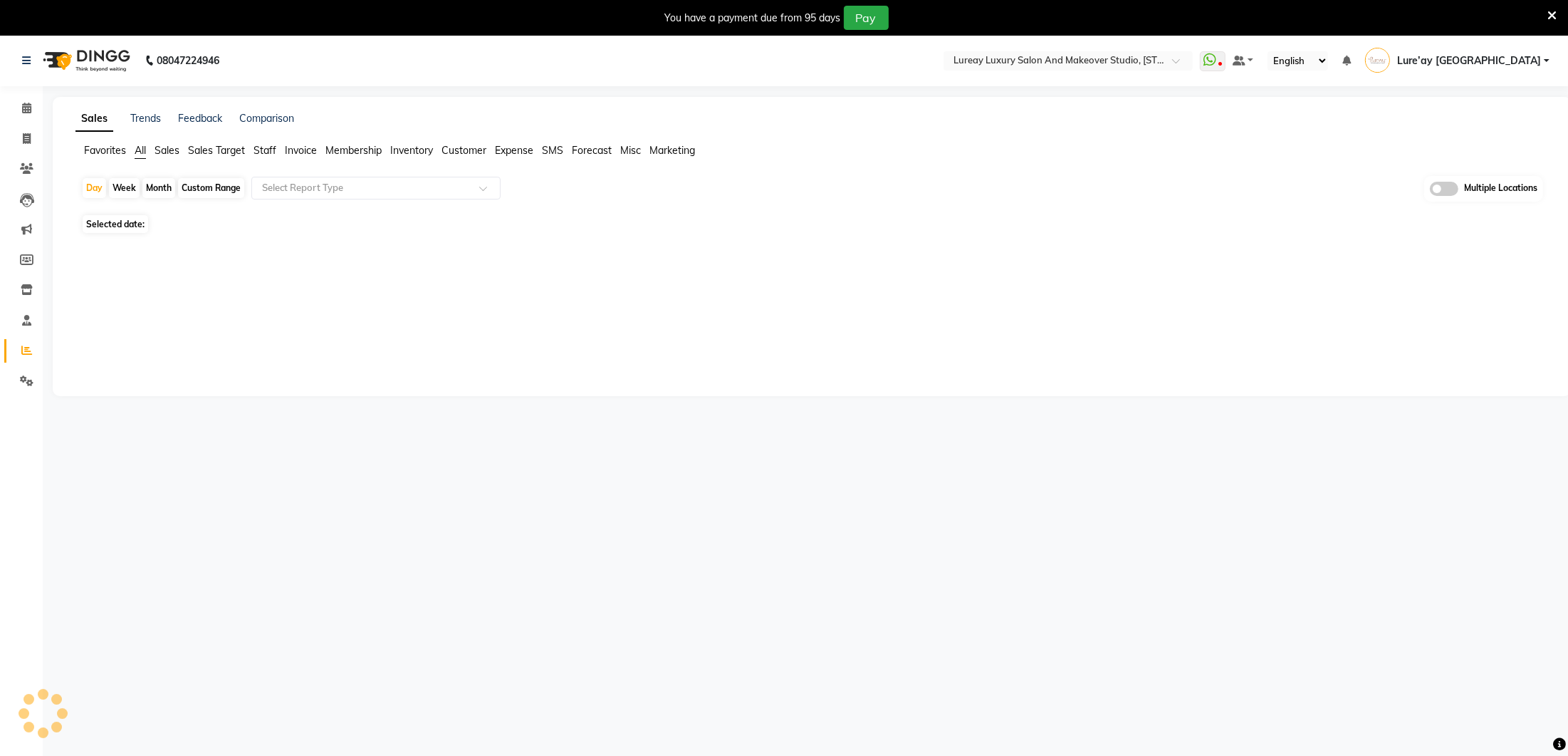
scroll to position [4, 0]
click at [231, 178] on div "Custom Range" at bounding box center [211, 185] width 66 height 20
select select "10"
select select "2025"
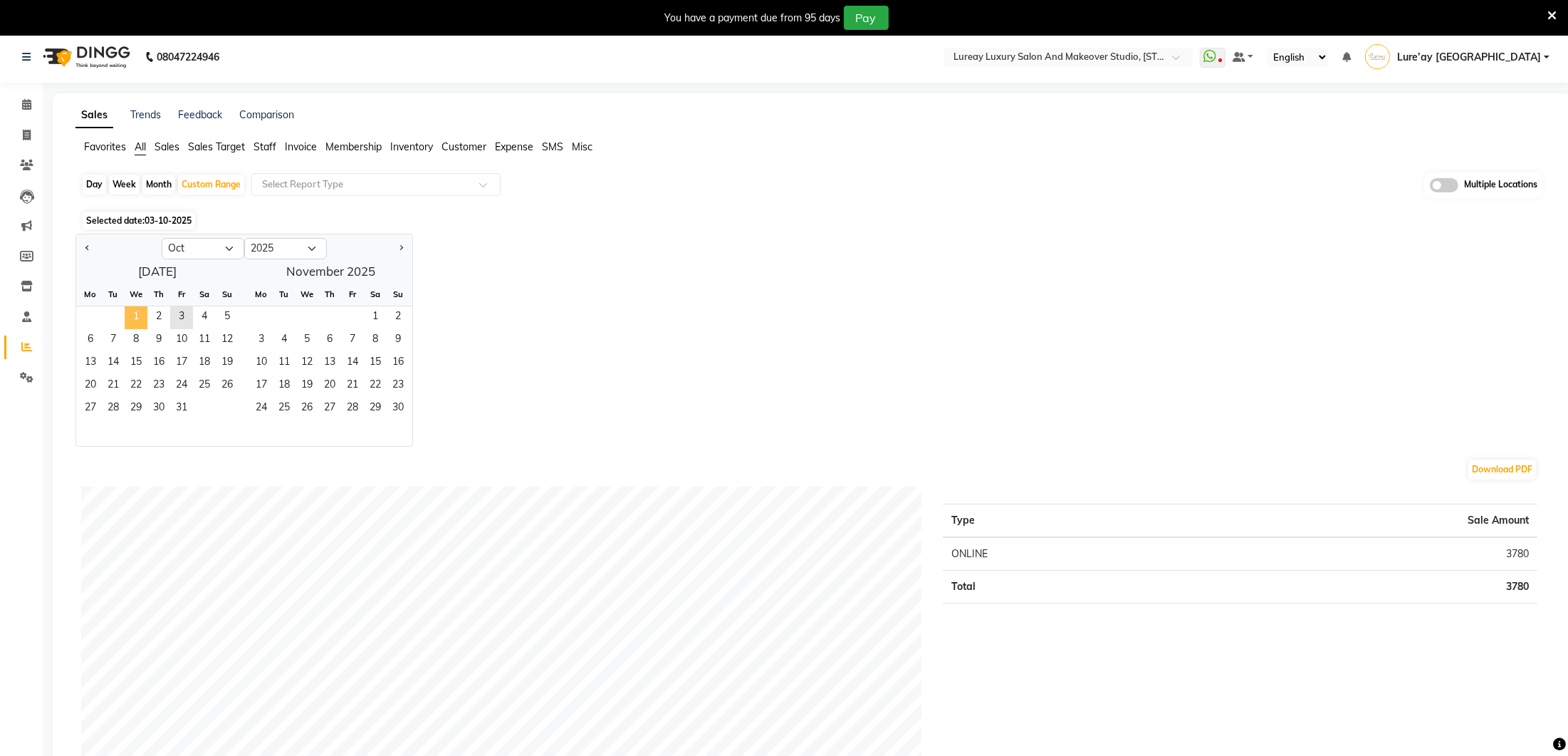
click at [136, 315] on span "1" at bounding box center [136, 318] width 23 height 23
click at [182, 317] on span "3" at bounding box center [181, 318] width 23 height 23
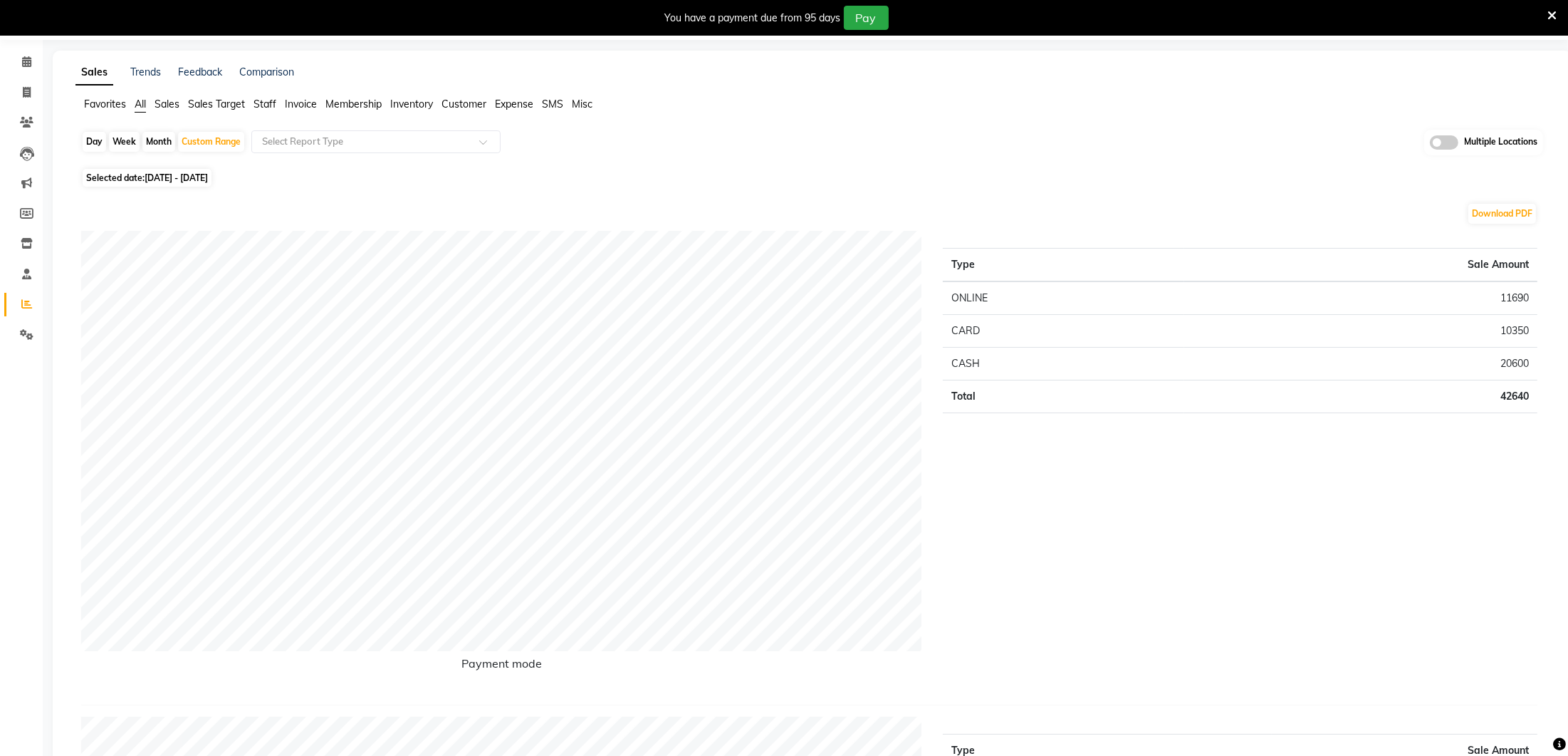
scroll to position [60, 0]
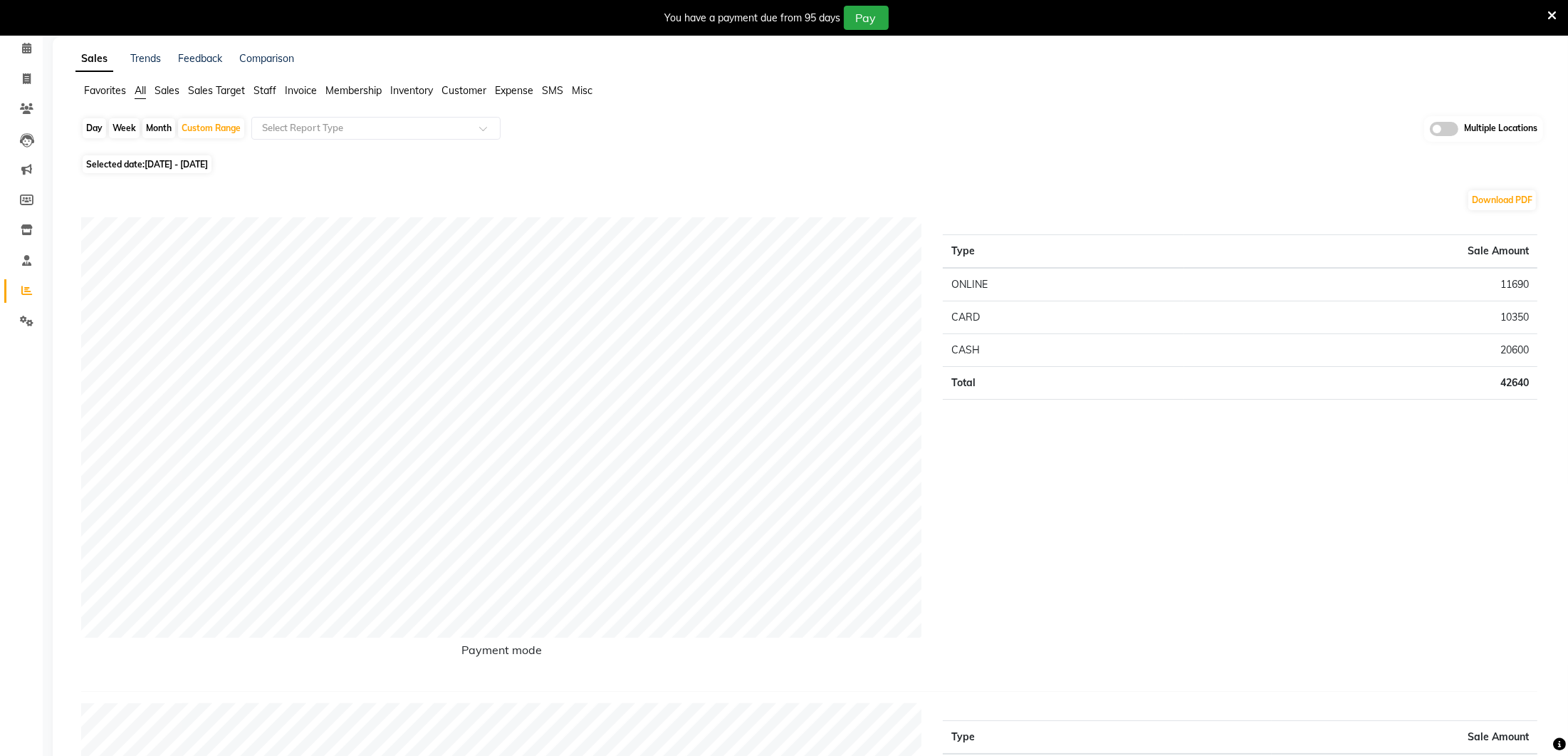
click at [208, 162] on span "[DATE] - [DATE]" at bounding box center [176, 165] width 63 height 11
select select "10"
select select "2025"
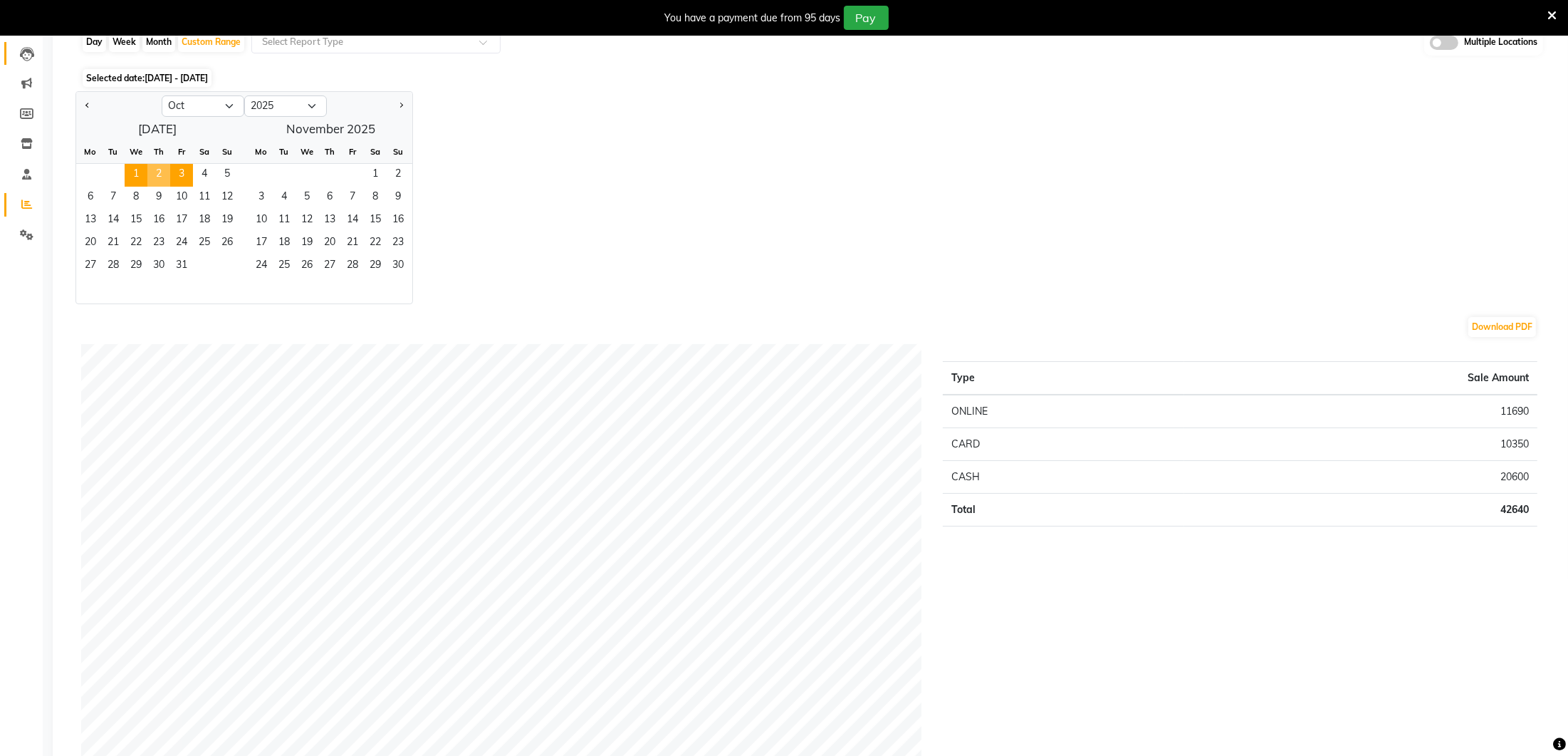
scroll to position [0, 0]
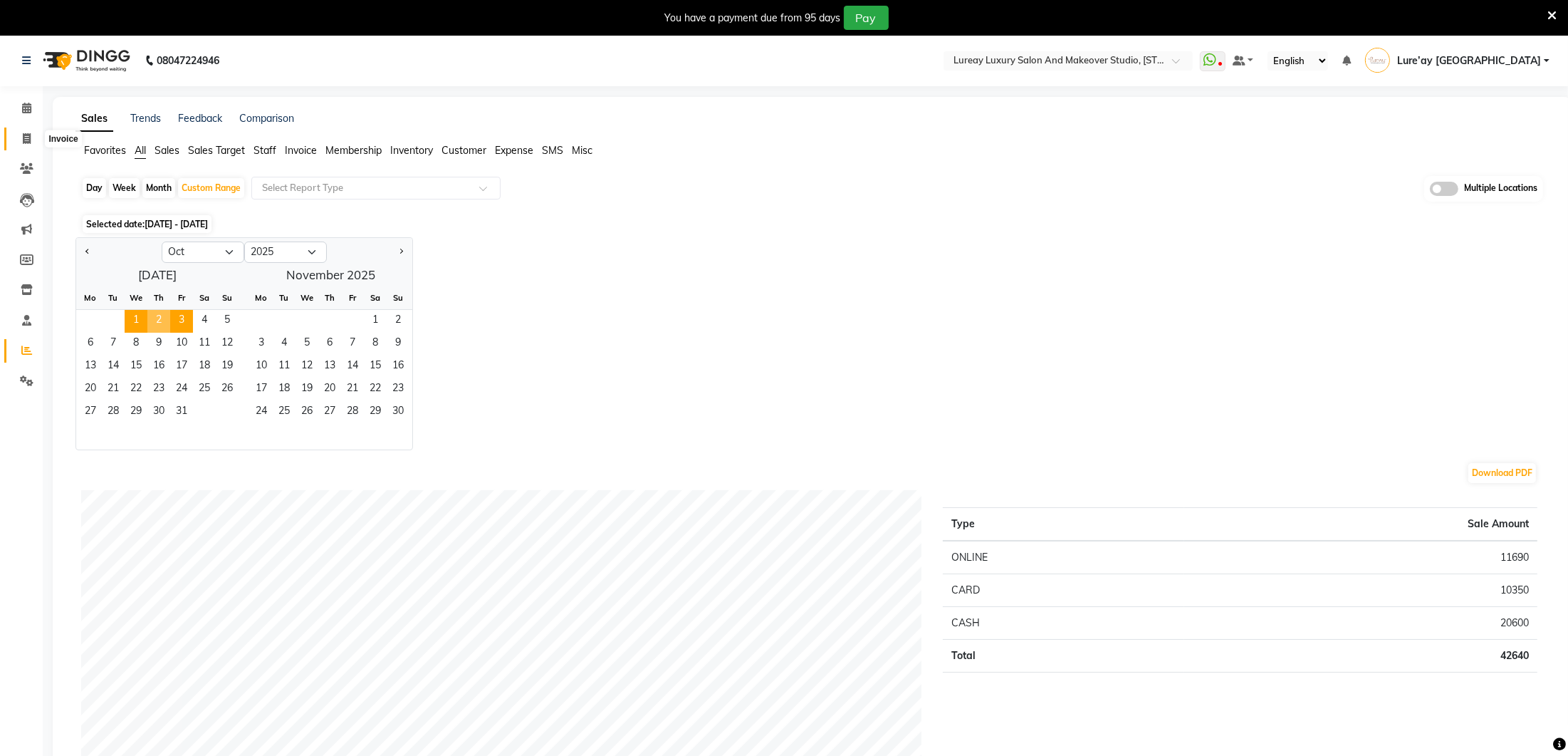
click at [28, 140] on icon at bounding box center [27, 138] width 8 height 11
select select "4075"
select select "service"
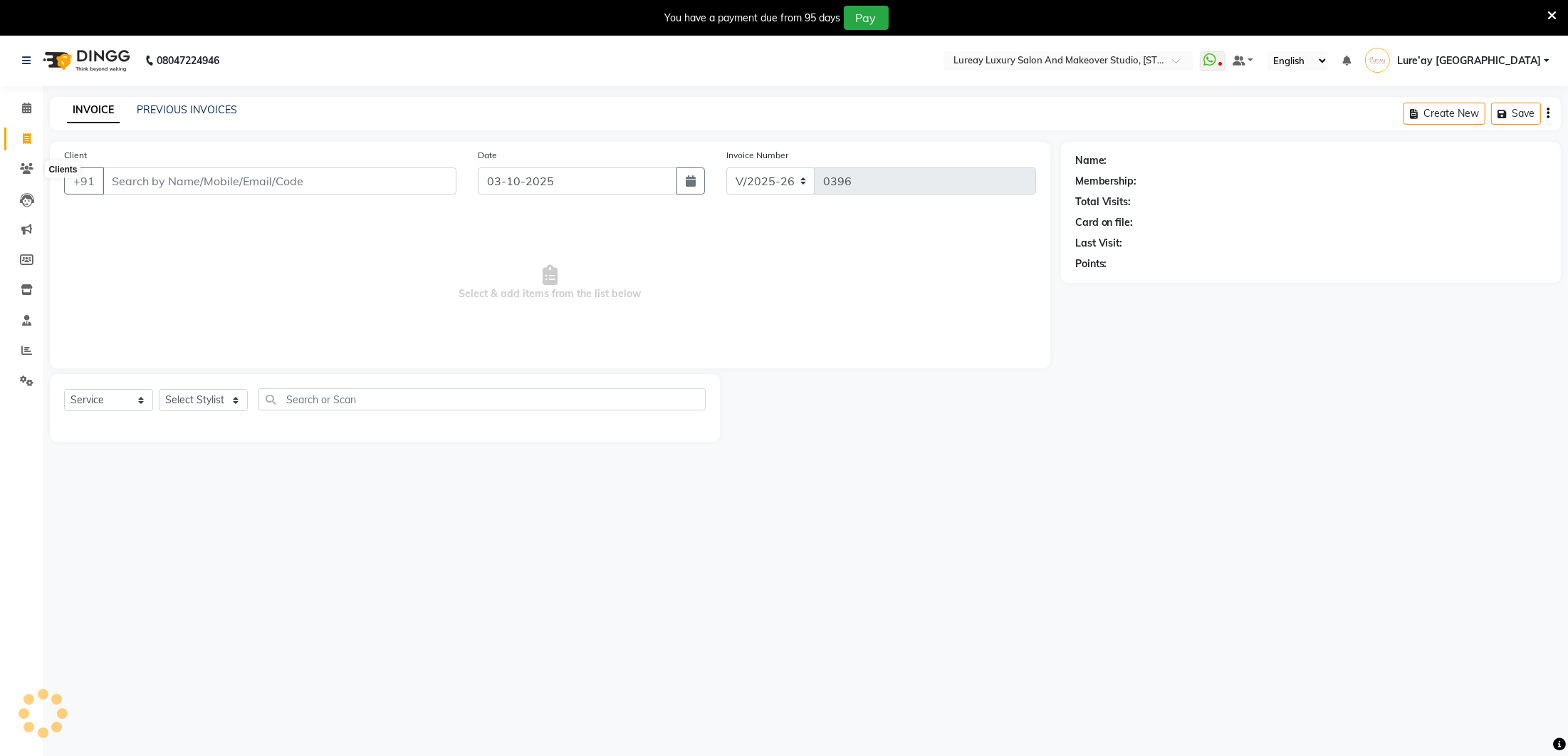
scroll to position [34, 0]
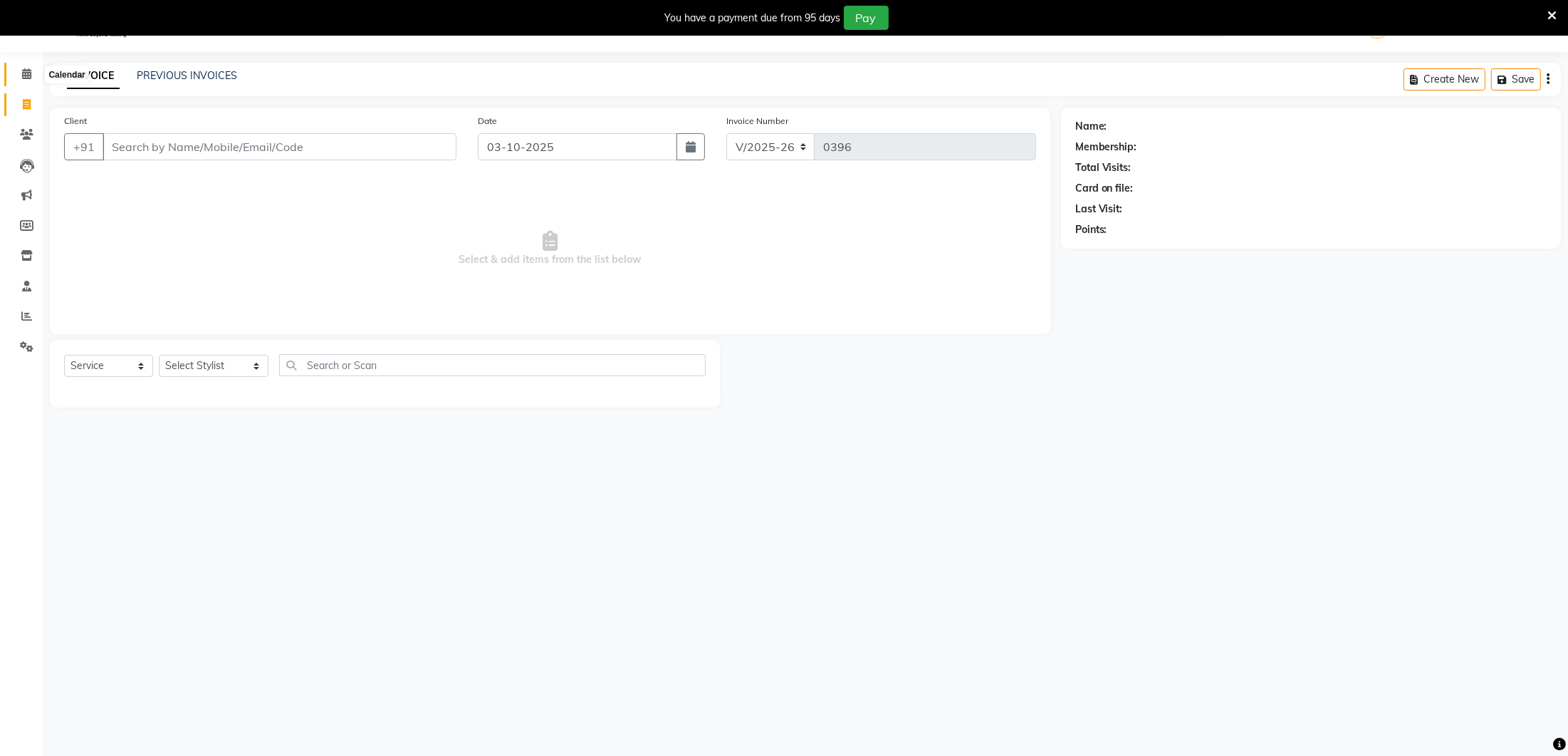
click at [26, 70] on icon at bounding box center [27, 74] width 9 height 11
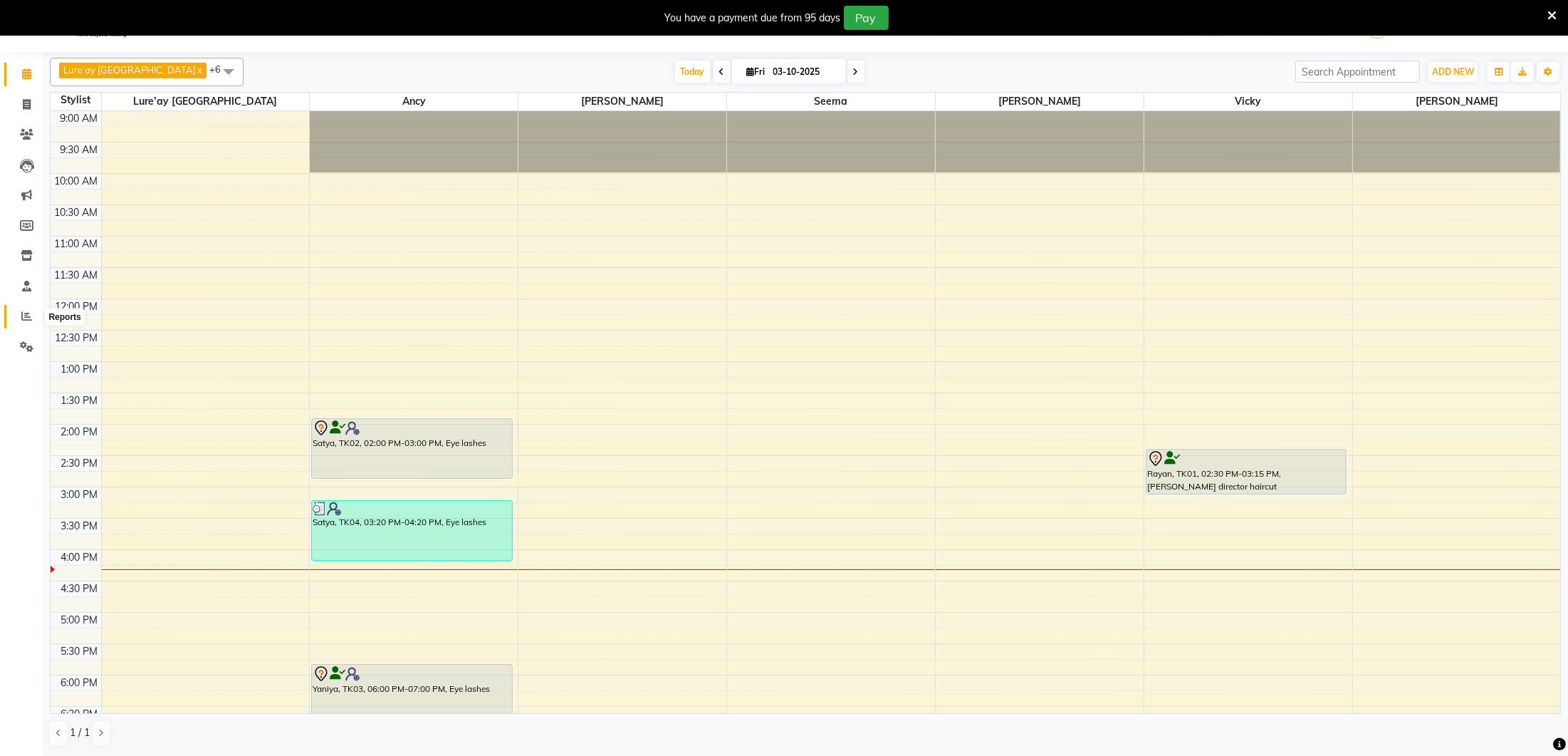
click at [31, 318] on icon at bounding box center [27, 316] width 11 height 11
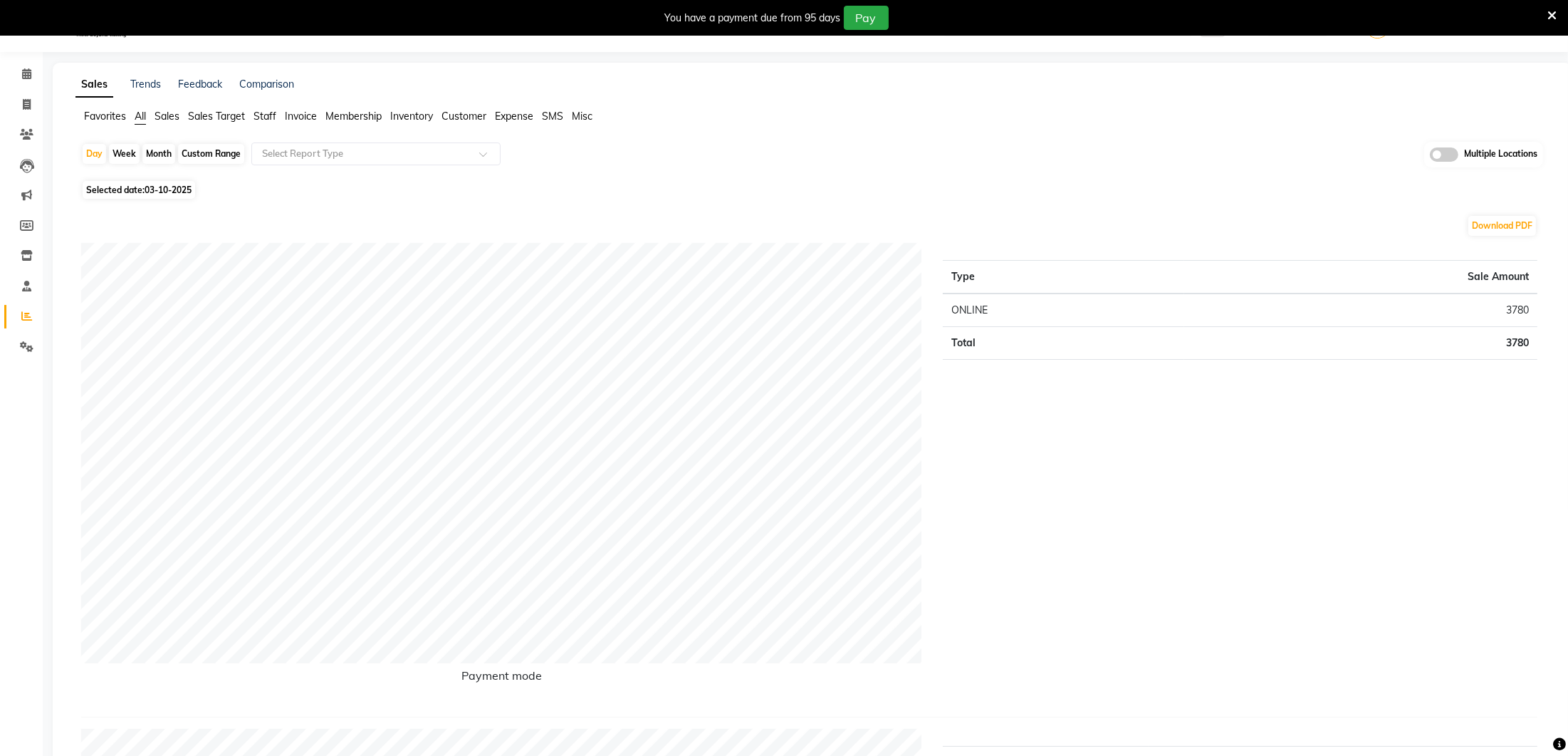
click at [235, 153] on div "Custom Range" at bounding box center [211, 154] width 66 height 20
select select "10"
select select "2025"
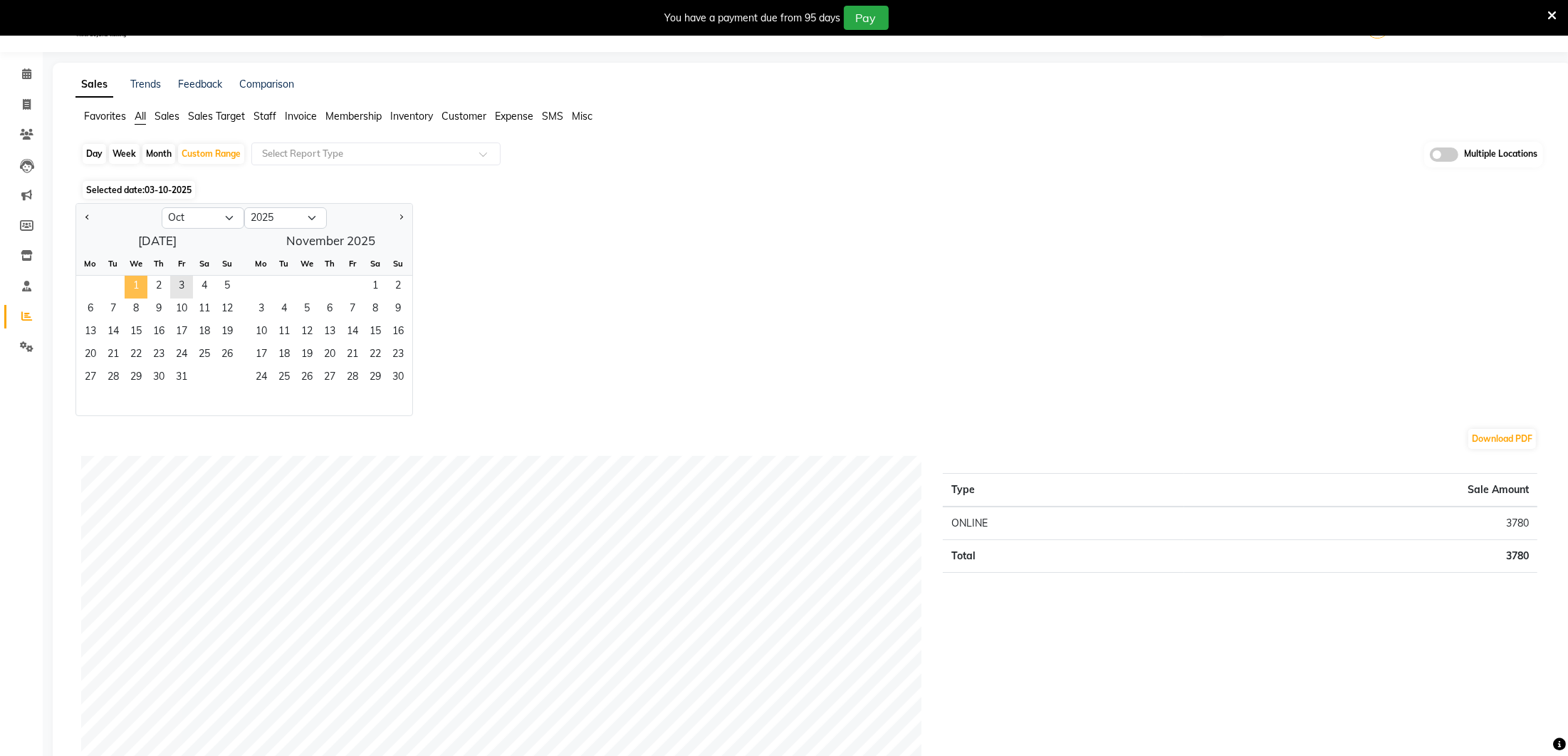
click at [130, 283] on span "1" at bounding box center [136, 287] width 23 height 23
click at [187, 286] on span "3" at bounding box center [181, 287] width 23 height 23
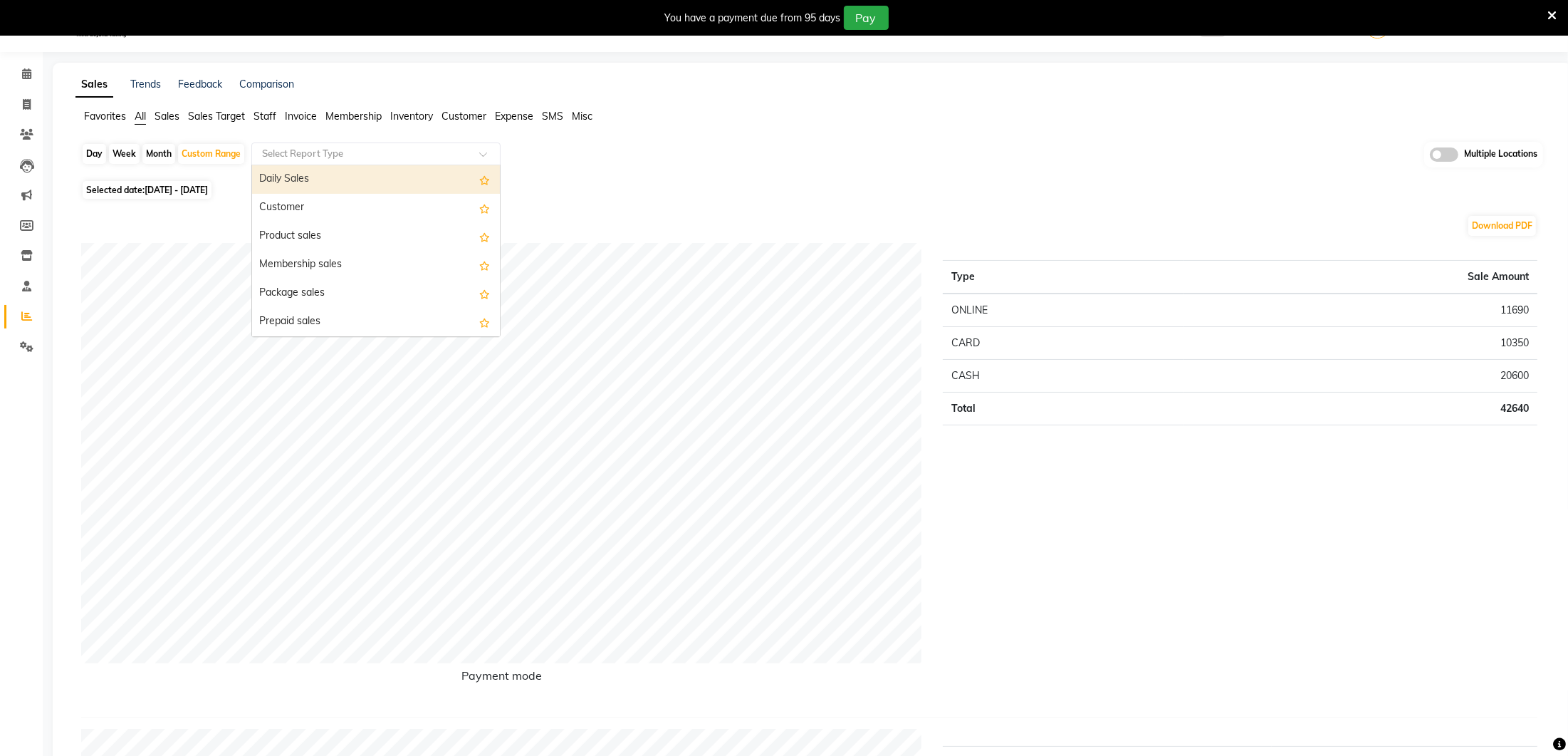
click at [326, 147] on input "text" at bounding box center [361, 154] width 205 height 15
click at [314, 155] on input "text" at bounding box center [361, 154] width 205 height 15
click at [279, 117] on ul "Favorites All Sales Sales Target Staff Invoice Membership Inventory Customer Ex…" at bounding box center [812, 117] width 1473 height 15
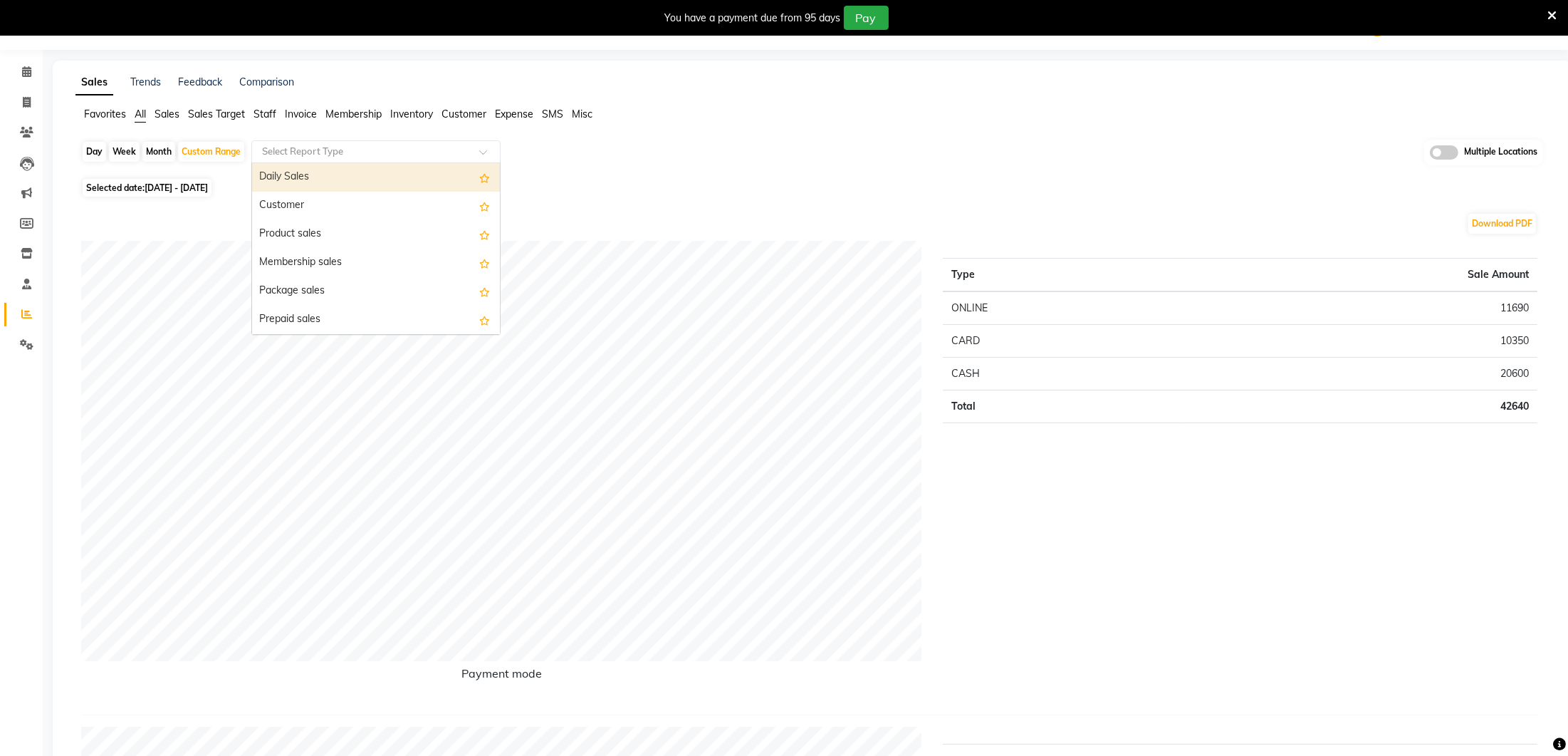
click at [291, 155] on input "text" at bounding box center [361, 152] width 205 height 15
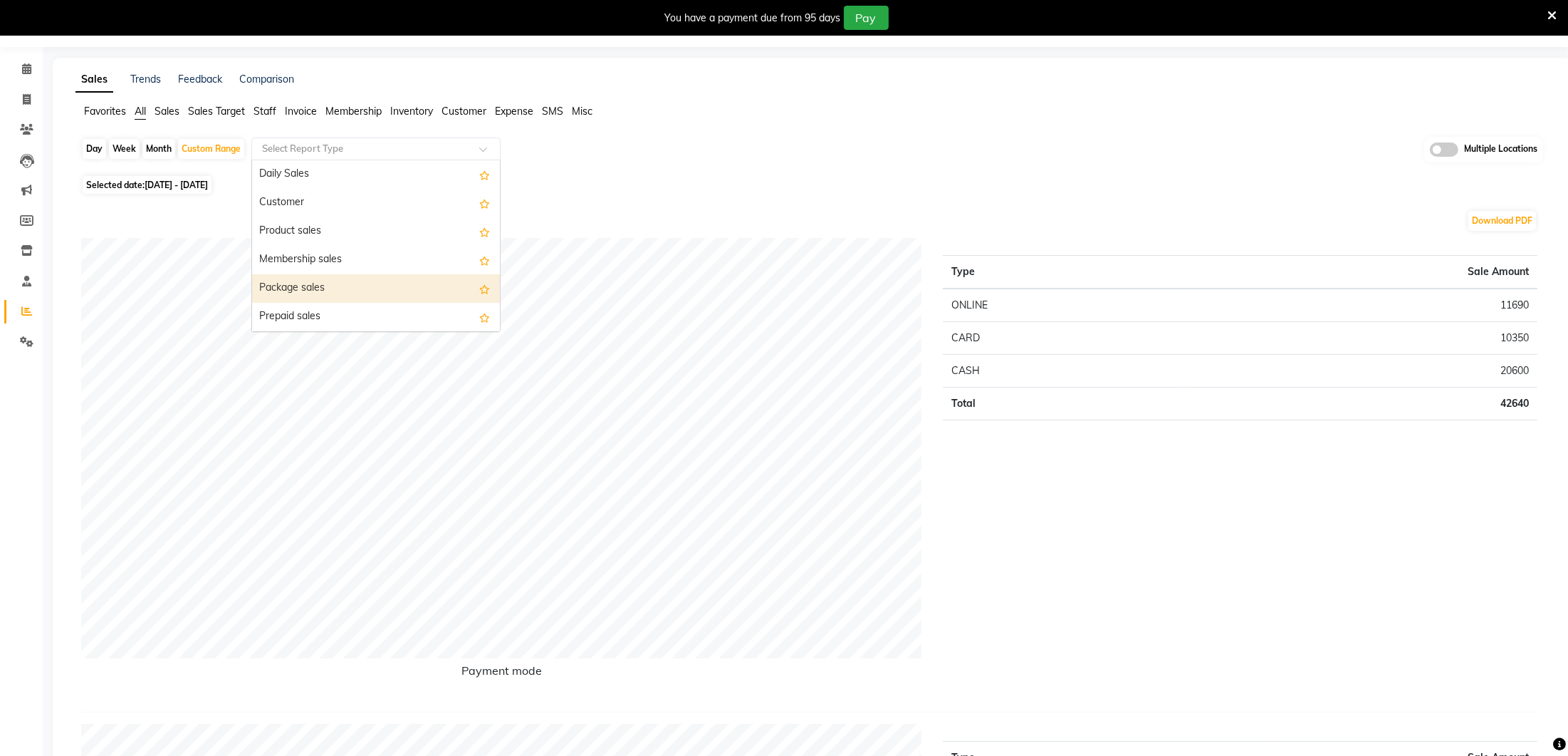
scroll to position [43, 0]
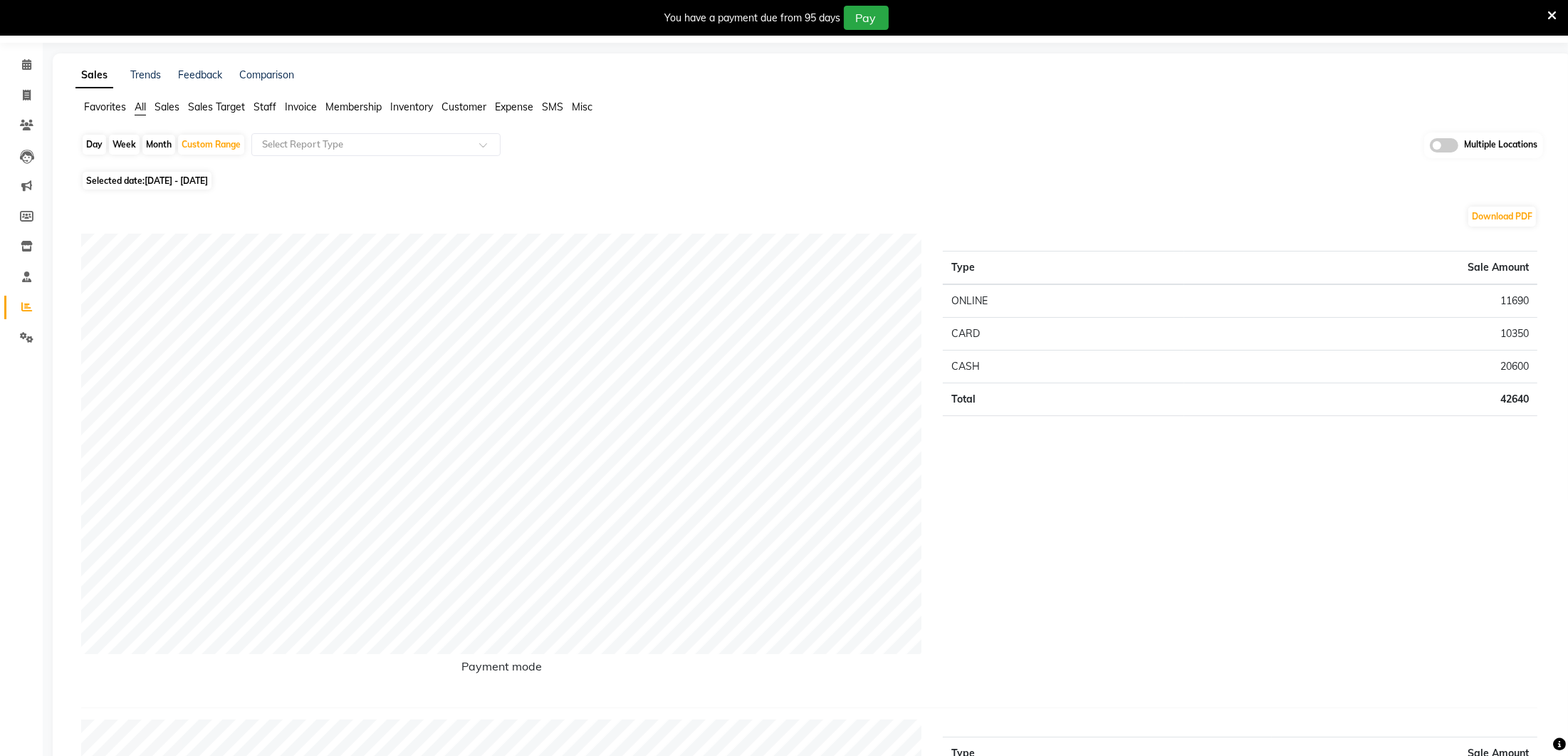
click at [211, 109] on span "Sales Target" at bounding box center [217, 107] width 57 height 13
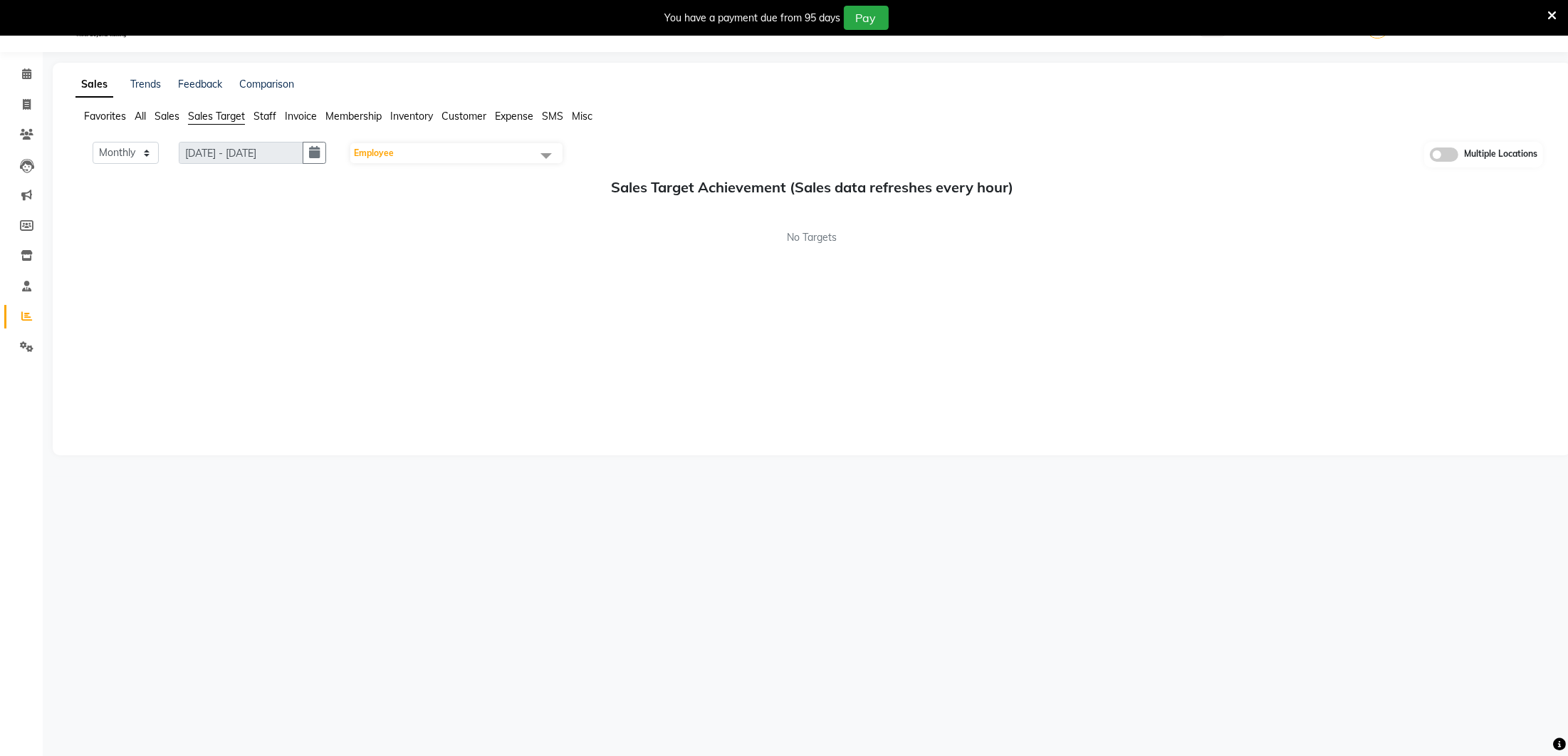
click at [270, 119] on span "Staff" at bounding box center [265, 116] width 23 height 13
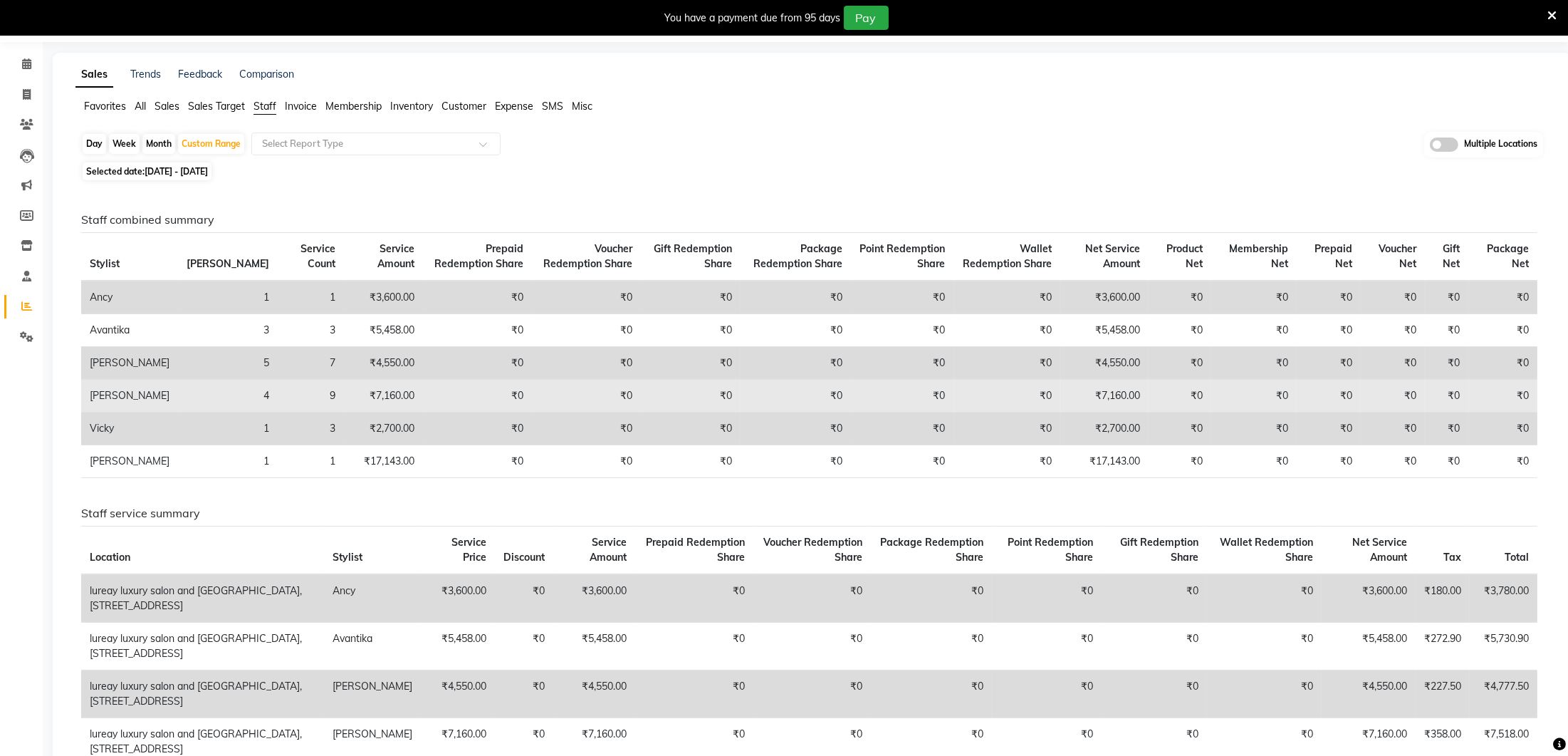
scroll to position [0, 0]
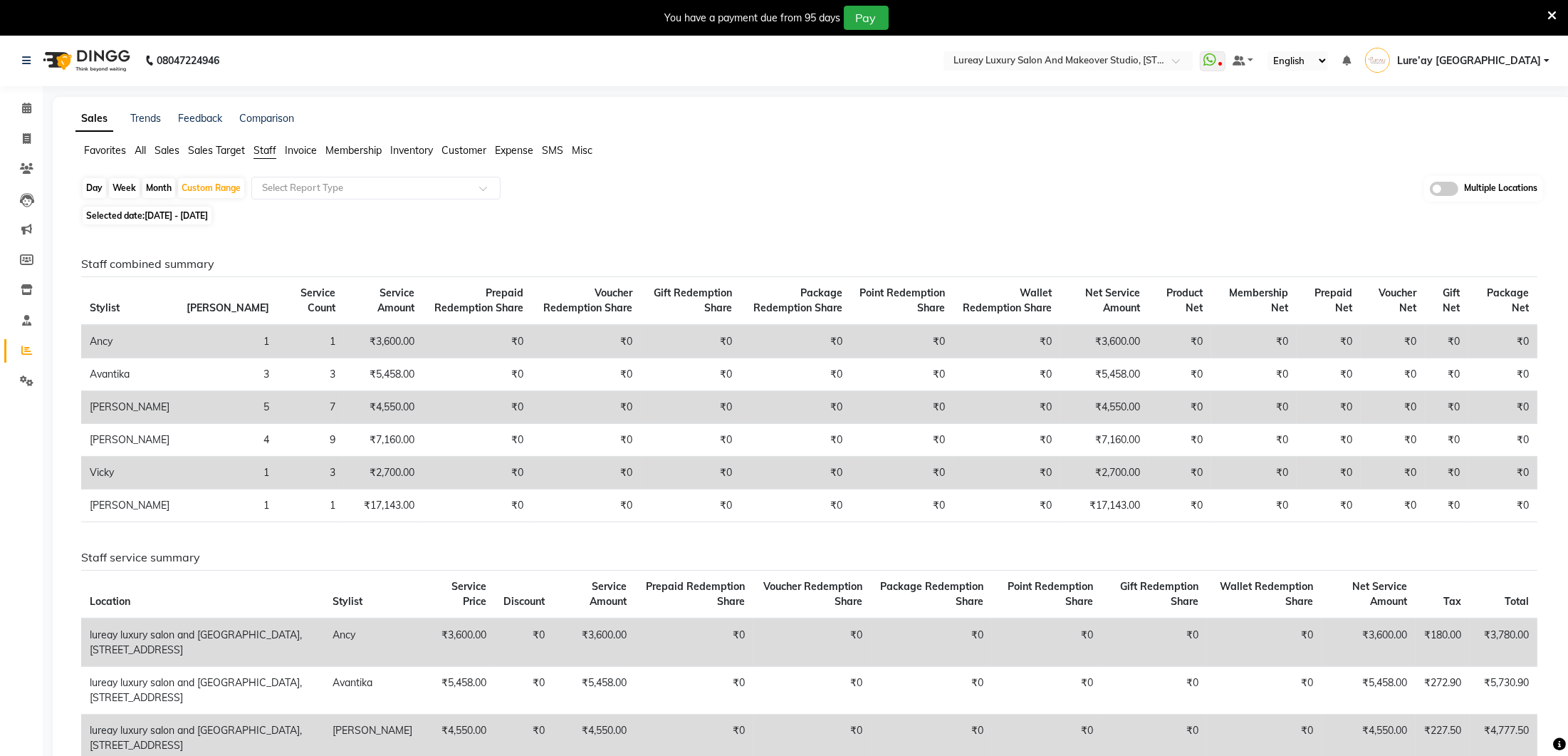
click at [270, 152] on span "Staff" at bounding box center [265, 150] width 23 height 13
click at [277, 190] on input "text" at bounding box center [361, 188] width 205 height 15
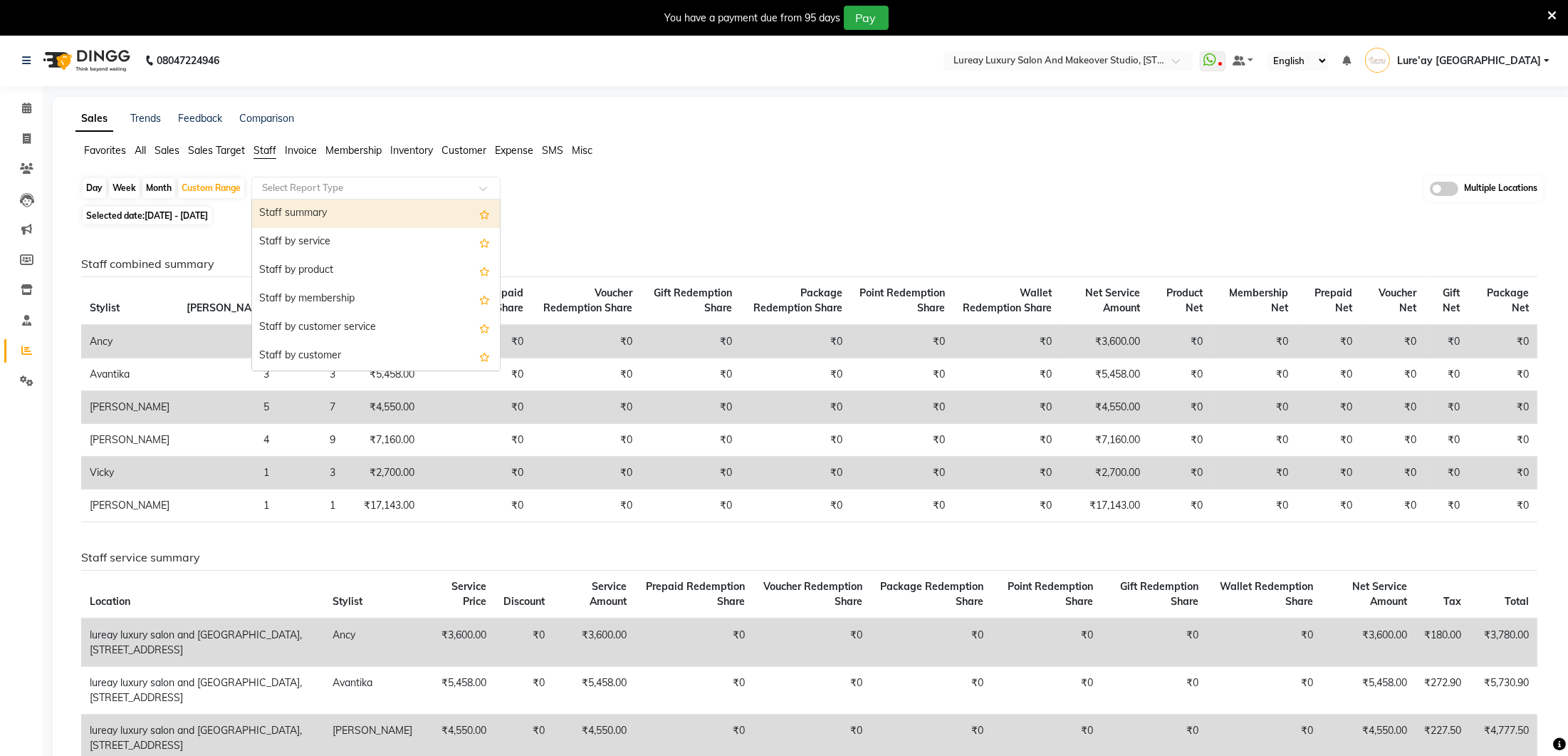
click at [275, 208] on div "Staff summary" at bounding box center [376, 213] width 247 height 28
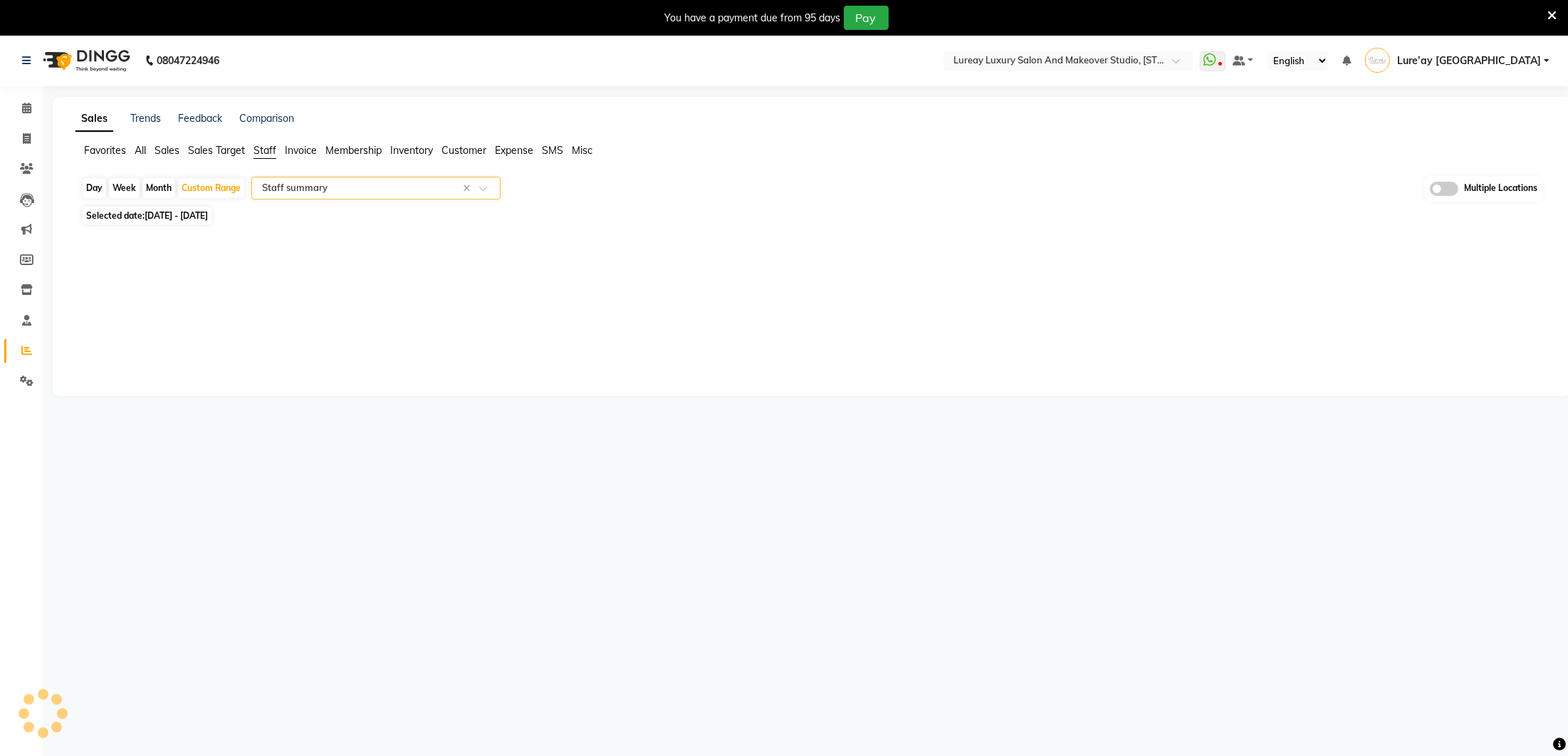
select select "full_report"
select select "csv"
click at [234, 184] on div "Custom Range" at bounding box center [211, 188] width 66 height 20
select select "10"
select select "2025"
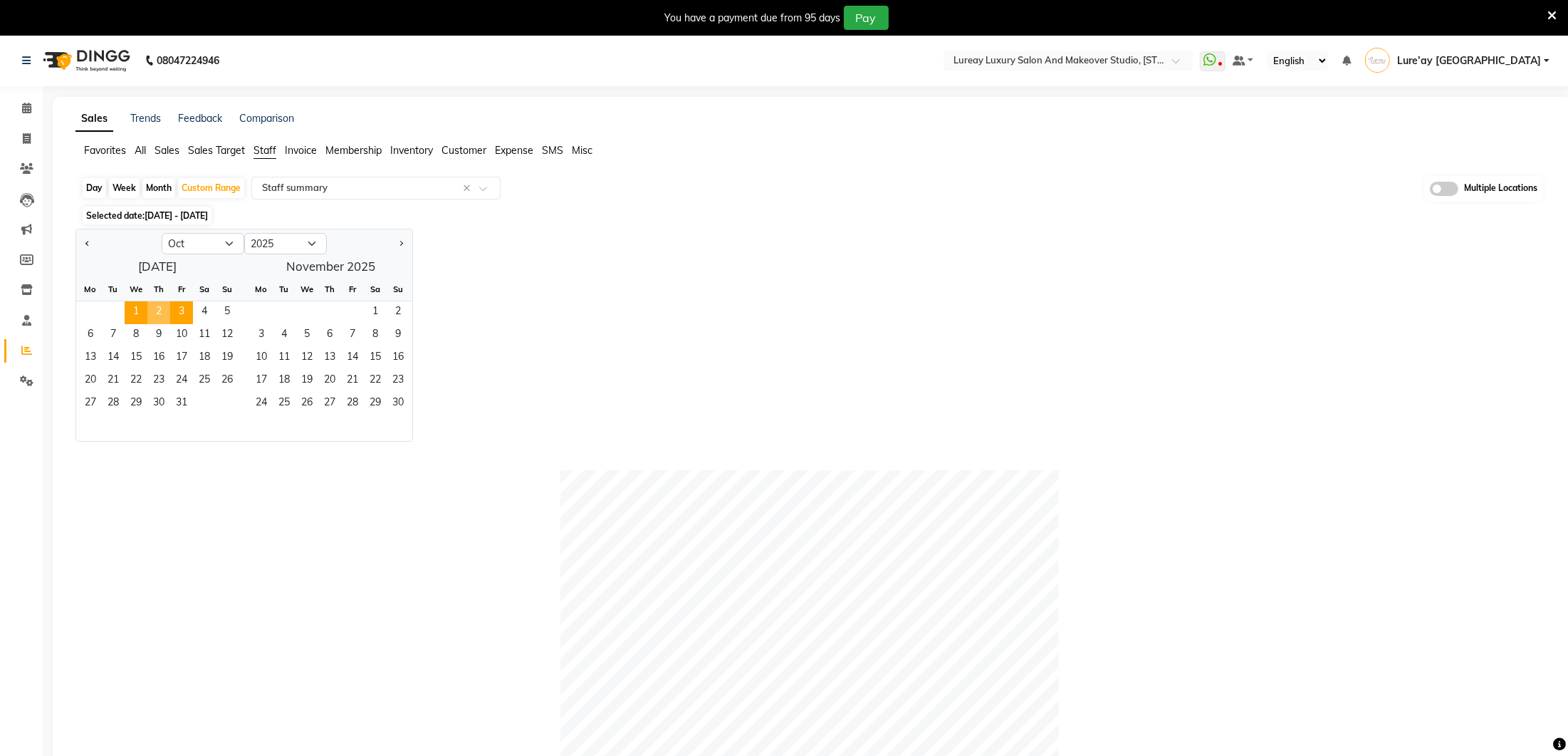
click at [271, 153] on span "Staff" at bounding box center [265, 150] width 23 height 13
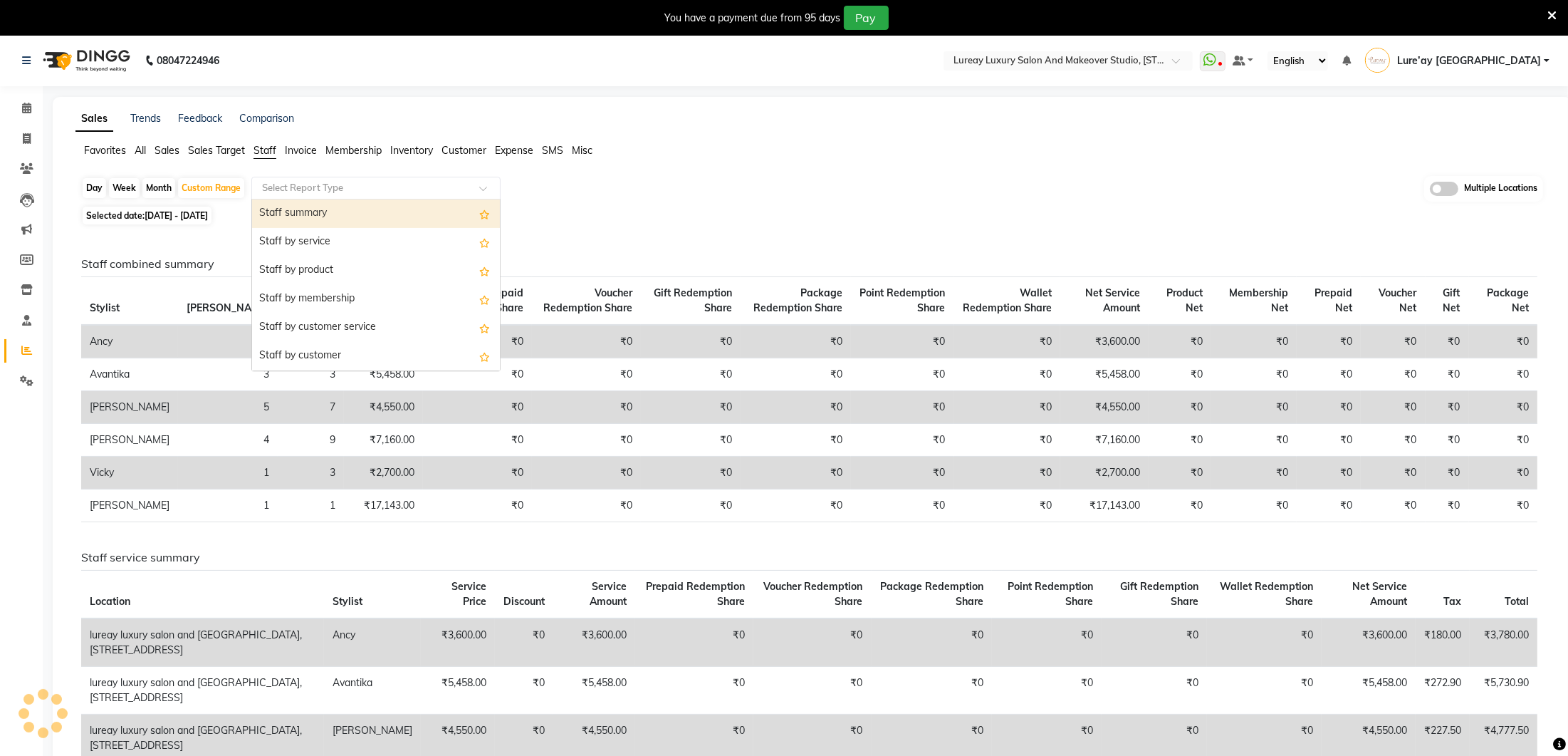
click at [274, 182] on input "text" at bounding box center [361, 188] width 205 height 15
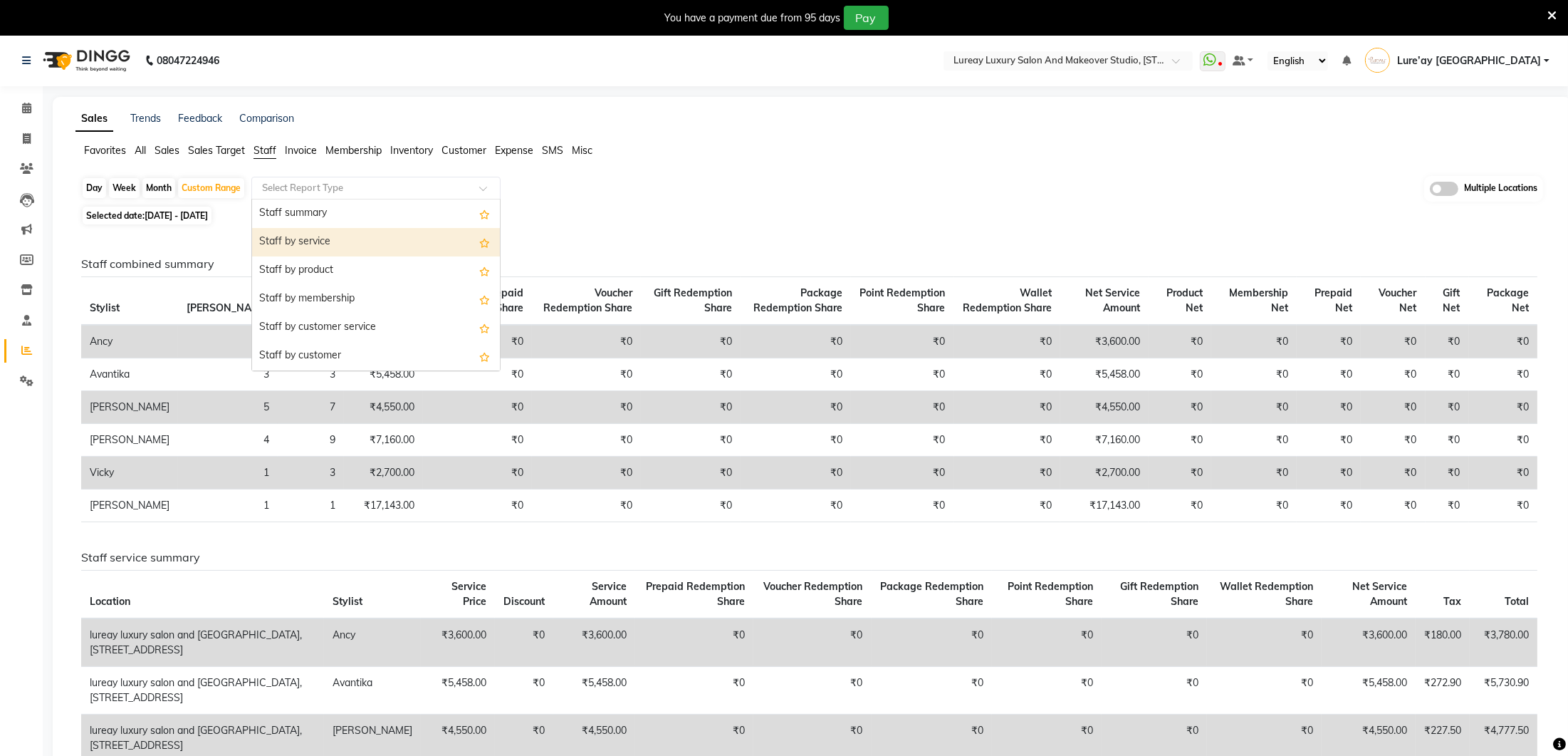
click at [273, 231] on div "Staff by service" at bounding box center [376, 241] width 247 height 28
select select "full_report"
select select "csv"
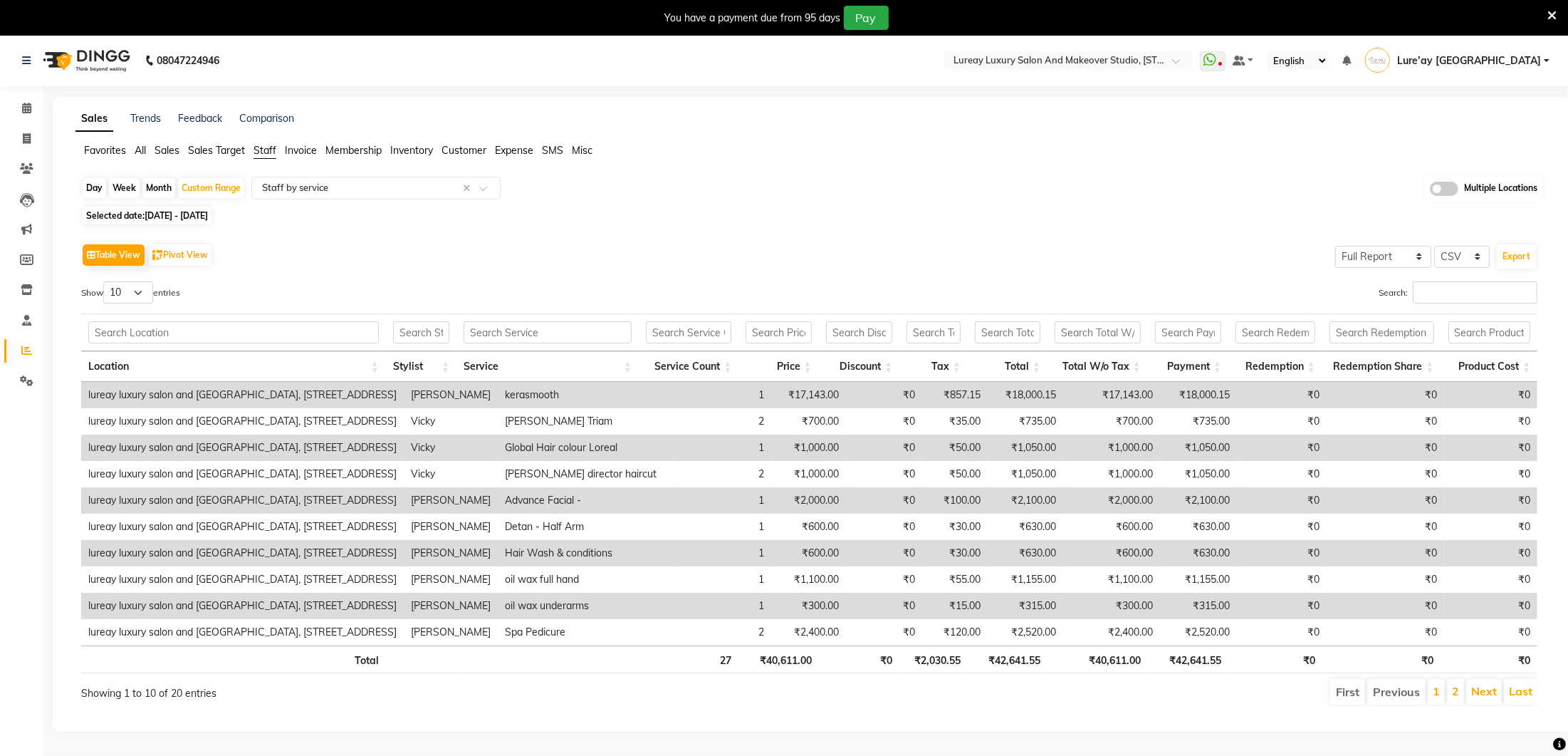
click at [719, 261] on div "Table View Pivot View Select Full Report Filtered Report Select CSV PDF Export" at bounding box center [809, 255] width 1456 height 30
click at [33, 141] on span at bounding box center [27, 138] width 25 height 16
select select "service"
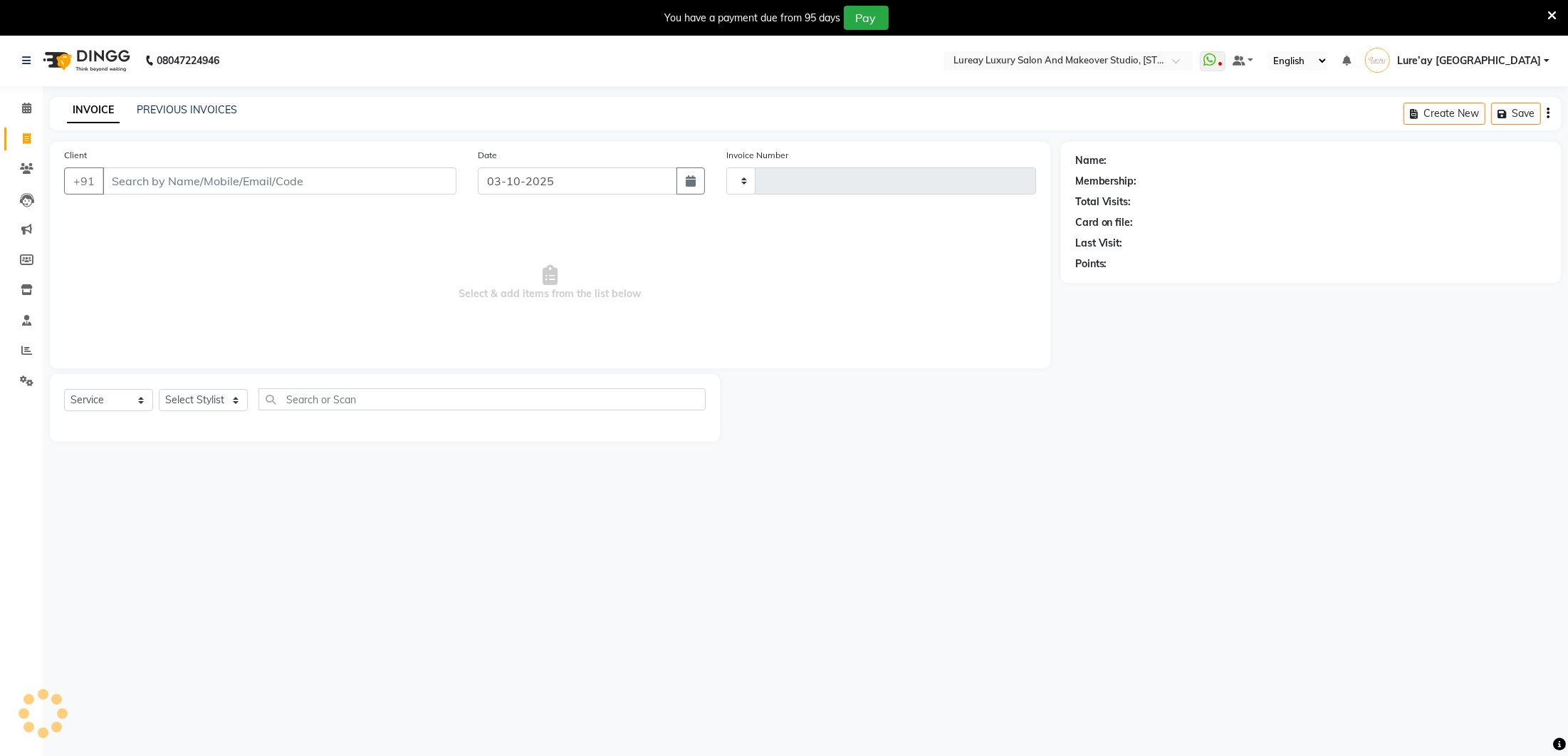
scroll to position [2, 0]
type input "0396"
select select "4075"
click at [29, 348] on icon at bounding box center [27, 348] width 11 height 11
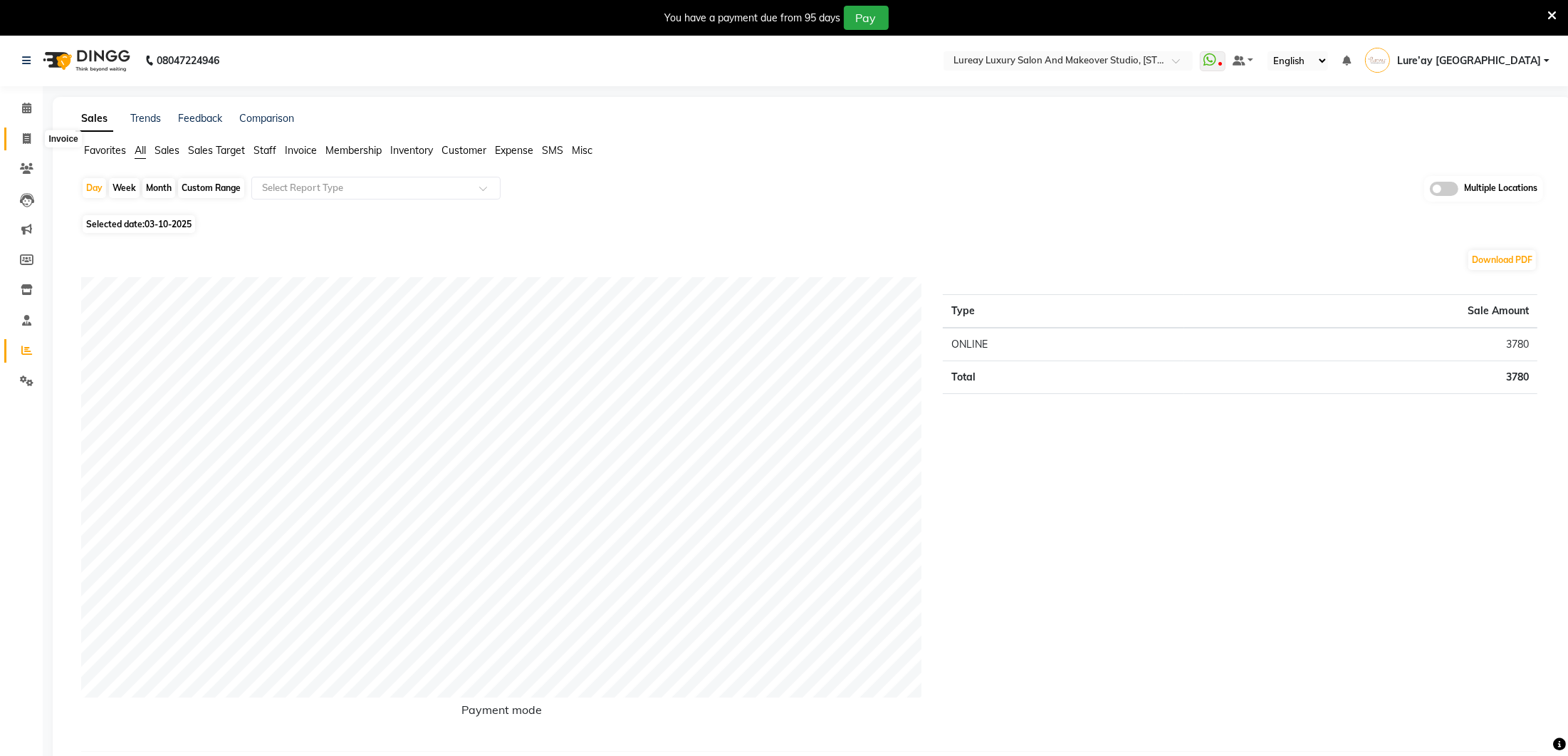
click at [24, 139] on span at bounding box center [27, 138] width 25 height 16
select select "service"
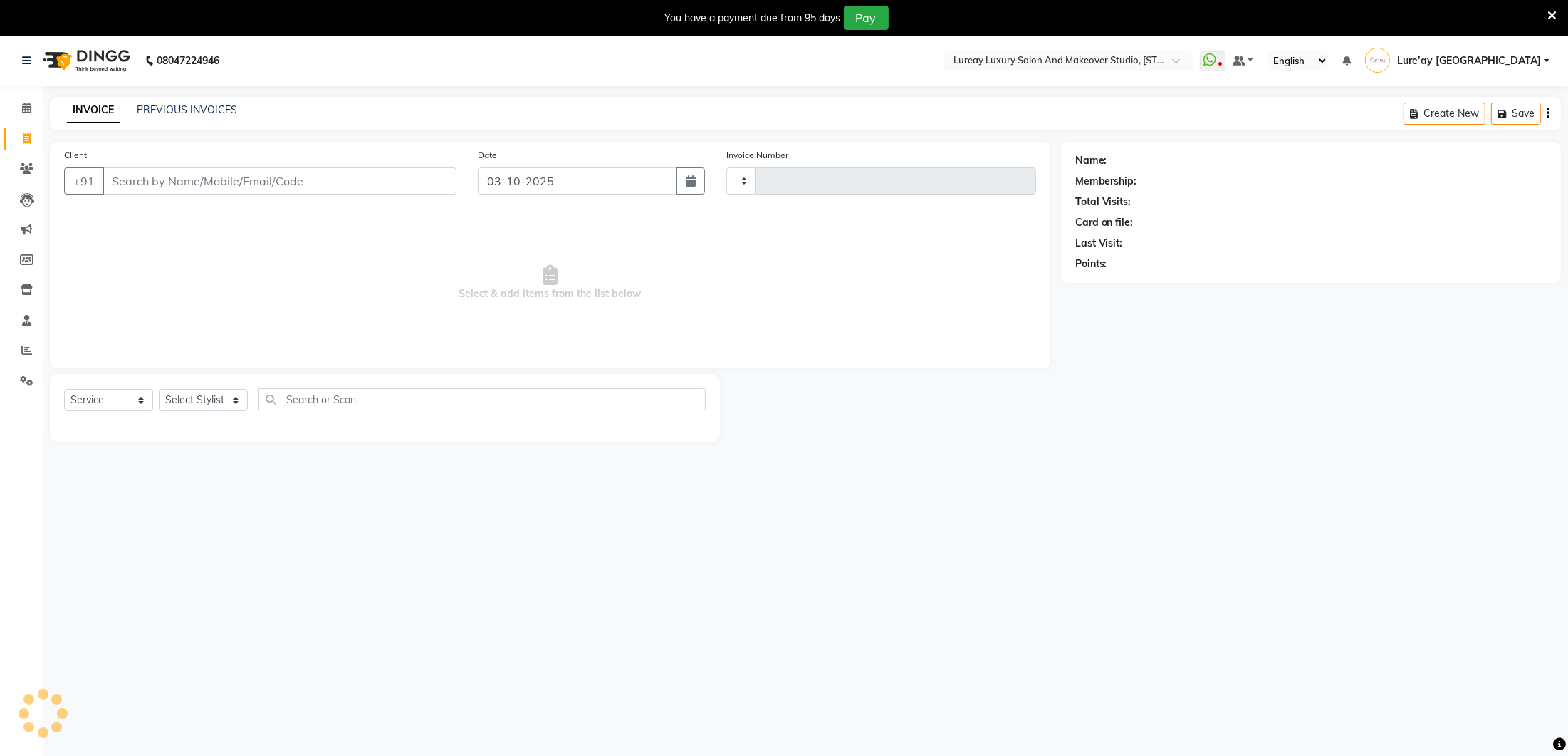
type input "0396"
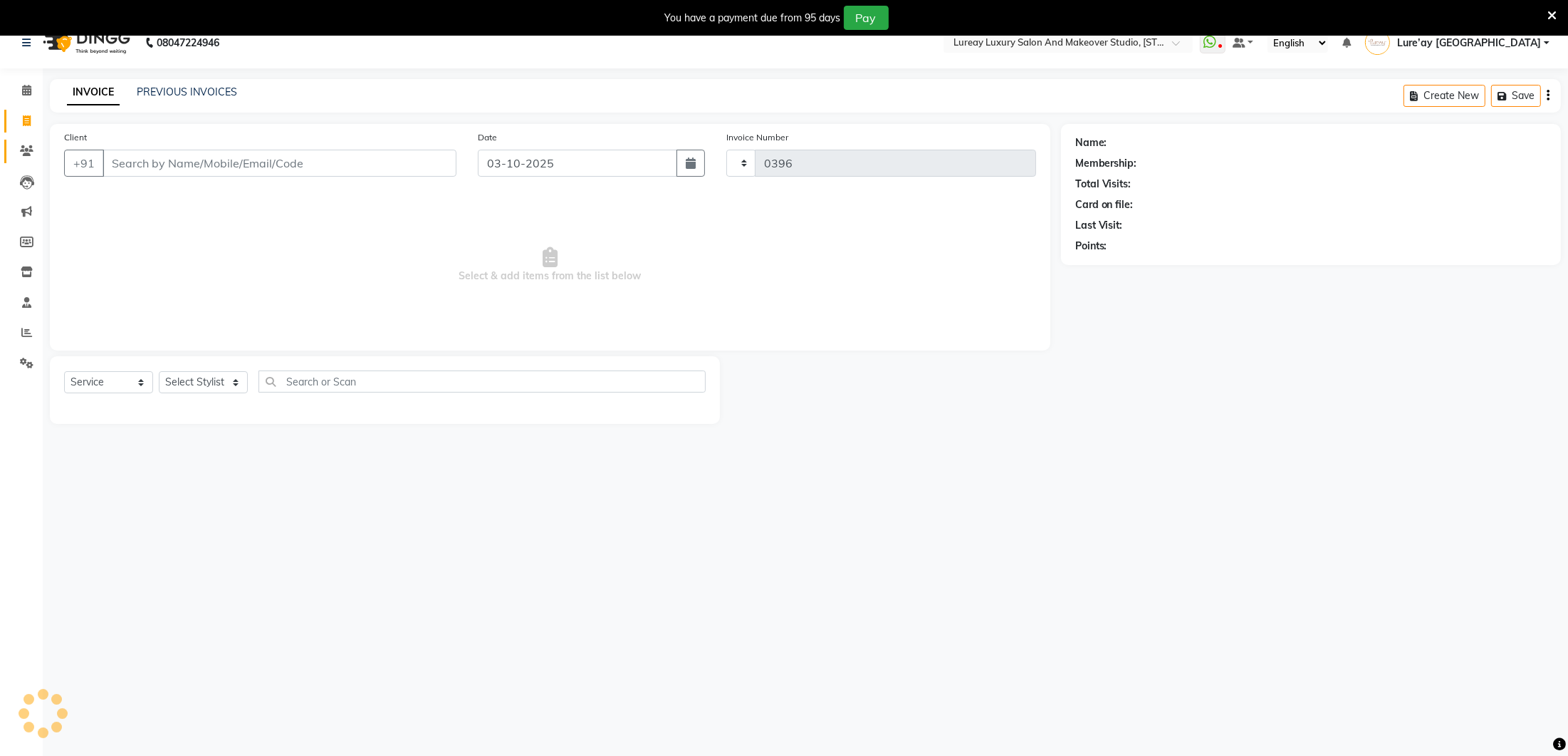
select select "4075"
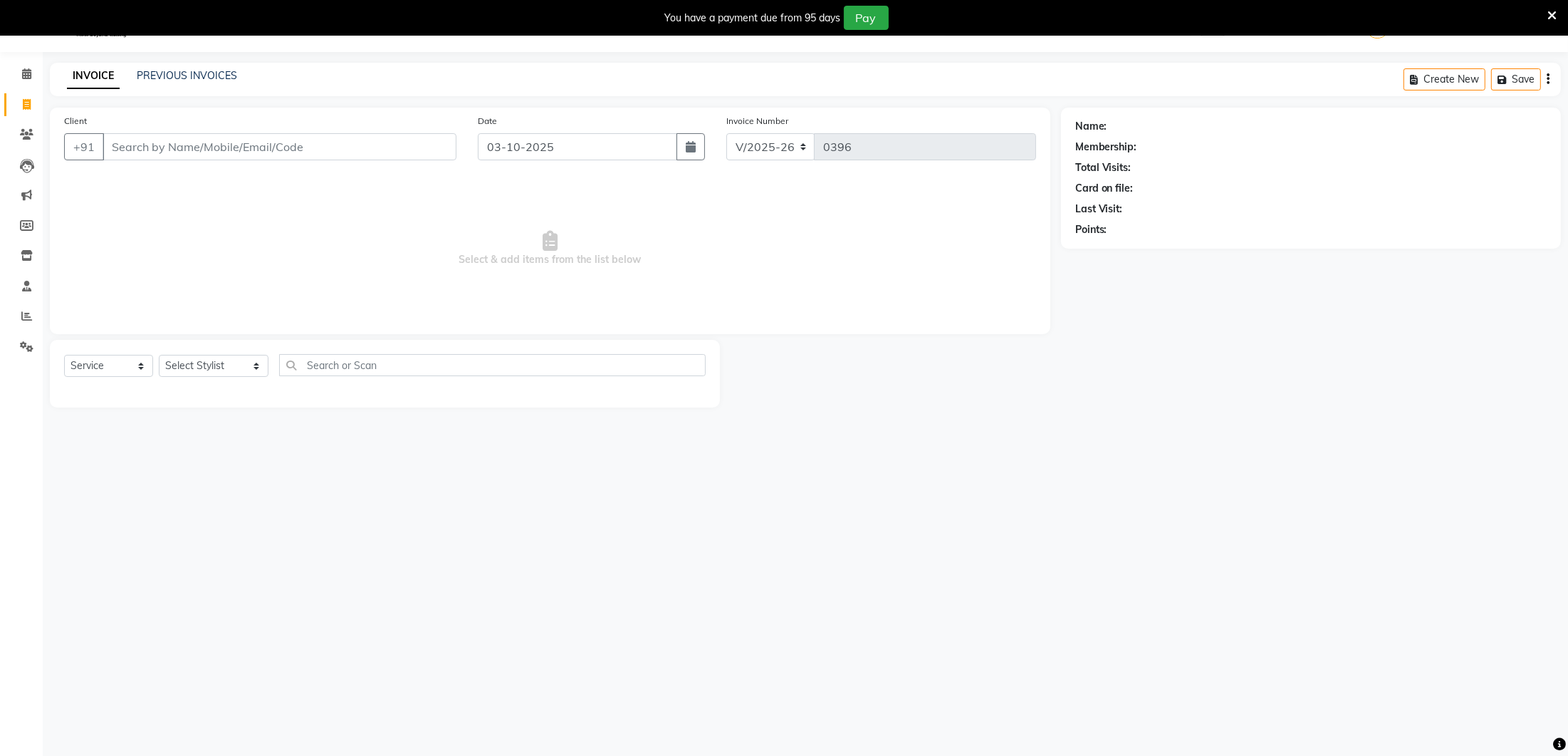
click at [274, 147] on input "Client" at bounding box center [279, 146] width 354 height 27
click at [215, 144] on input "Client" at bounding box center [279, 146] width 354 height 27
type input "1963871887"
click at [449, 148] on button "Add Client" at bounding box center [419, 146] width 73 height 27
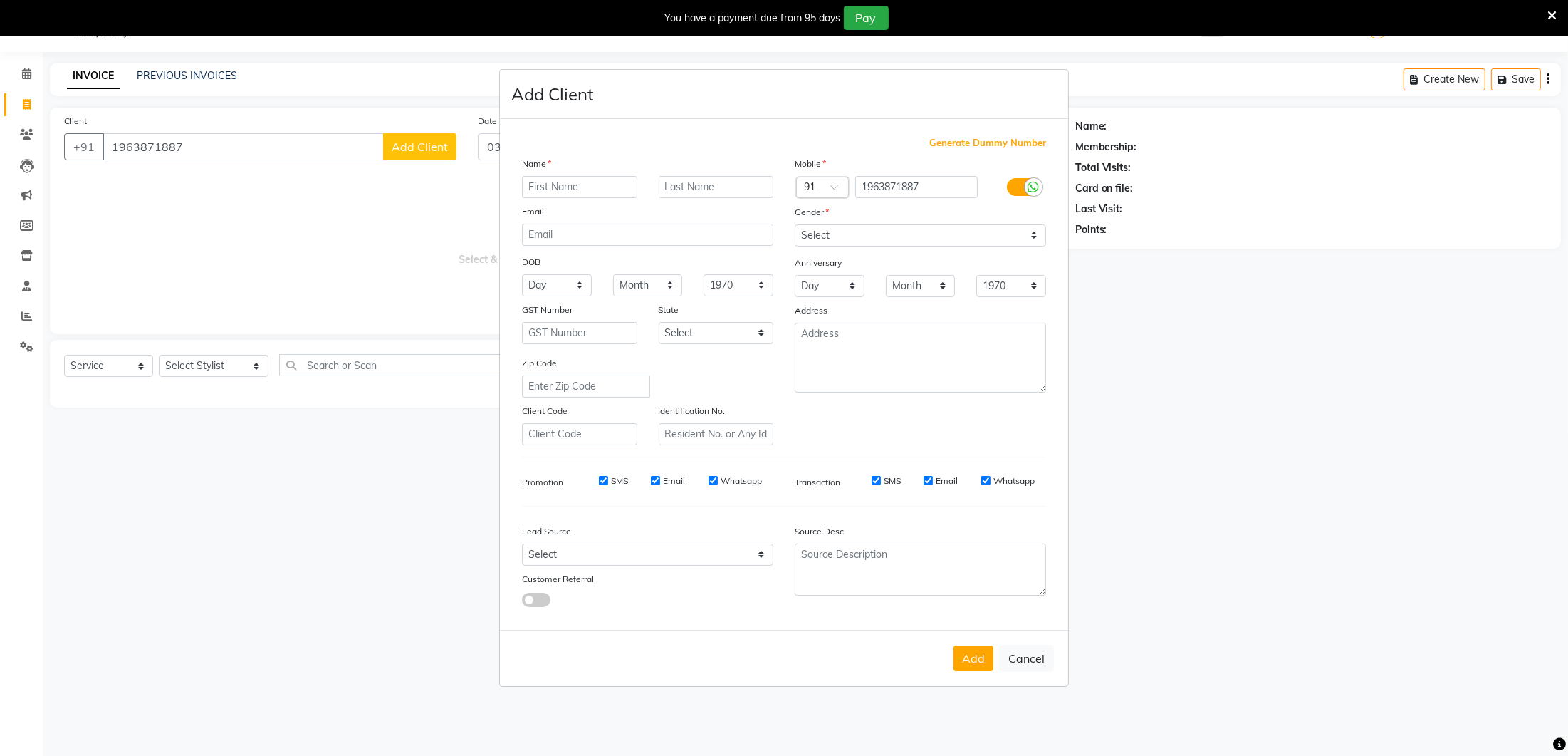
click at [556, 200] on div "Name Email DOB Day 01 02 03 04 05 06 07 08 09 10 11 12 13 14 15 16 17 18 19 20 …" at bounding box center [647, 301] width 273 height 289
click at [569, 181] on input "text" at bounding box center [580, 187] width 115 height 22
type input "Avinash"
click at [829, 228] on select "Select [DEMOGRAPHIC_DATA] [DEMOGRAPHIC_DATA] Other Prefer Not To Say" at bounding box center [920, 235] width 251 height 22
select select "[DEMOGRAPHIC_DATA]"
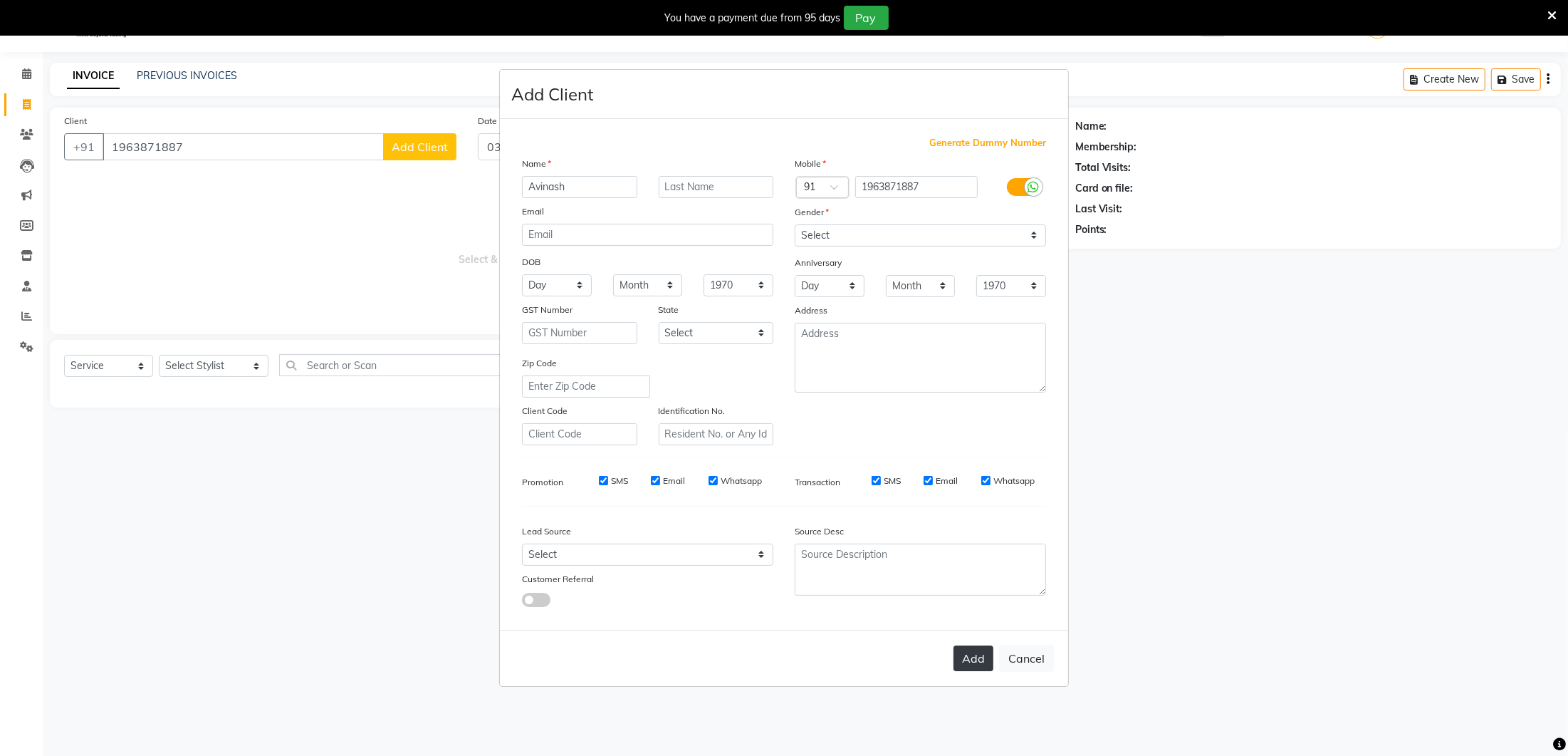
click at [977, 659] on button "Add" at bounding box center [973, 658] width 40 height 25
select select
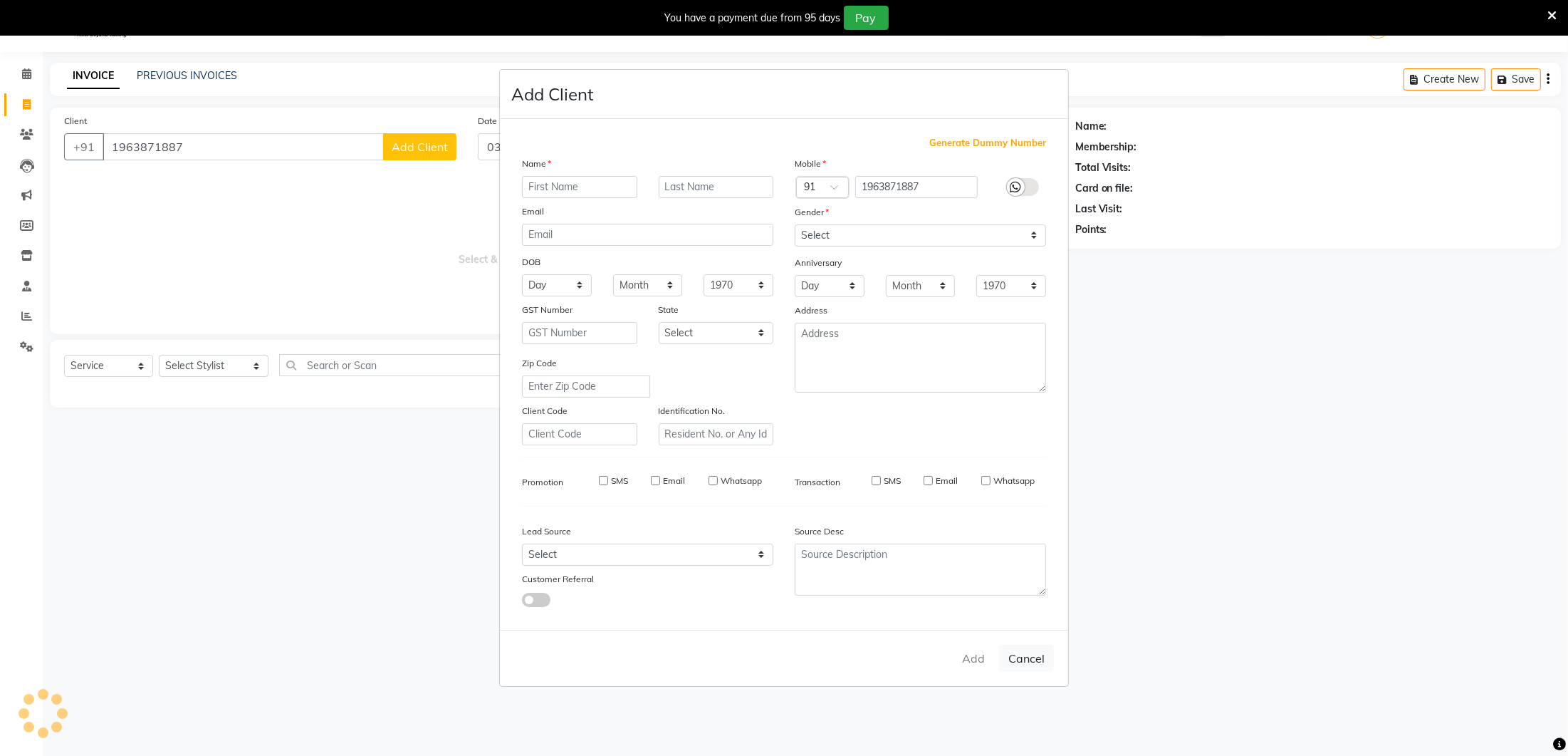
select select
checkbox input "false"
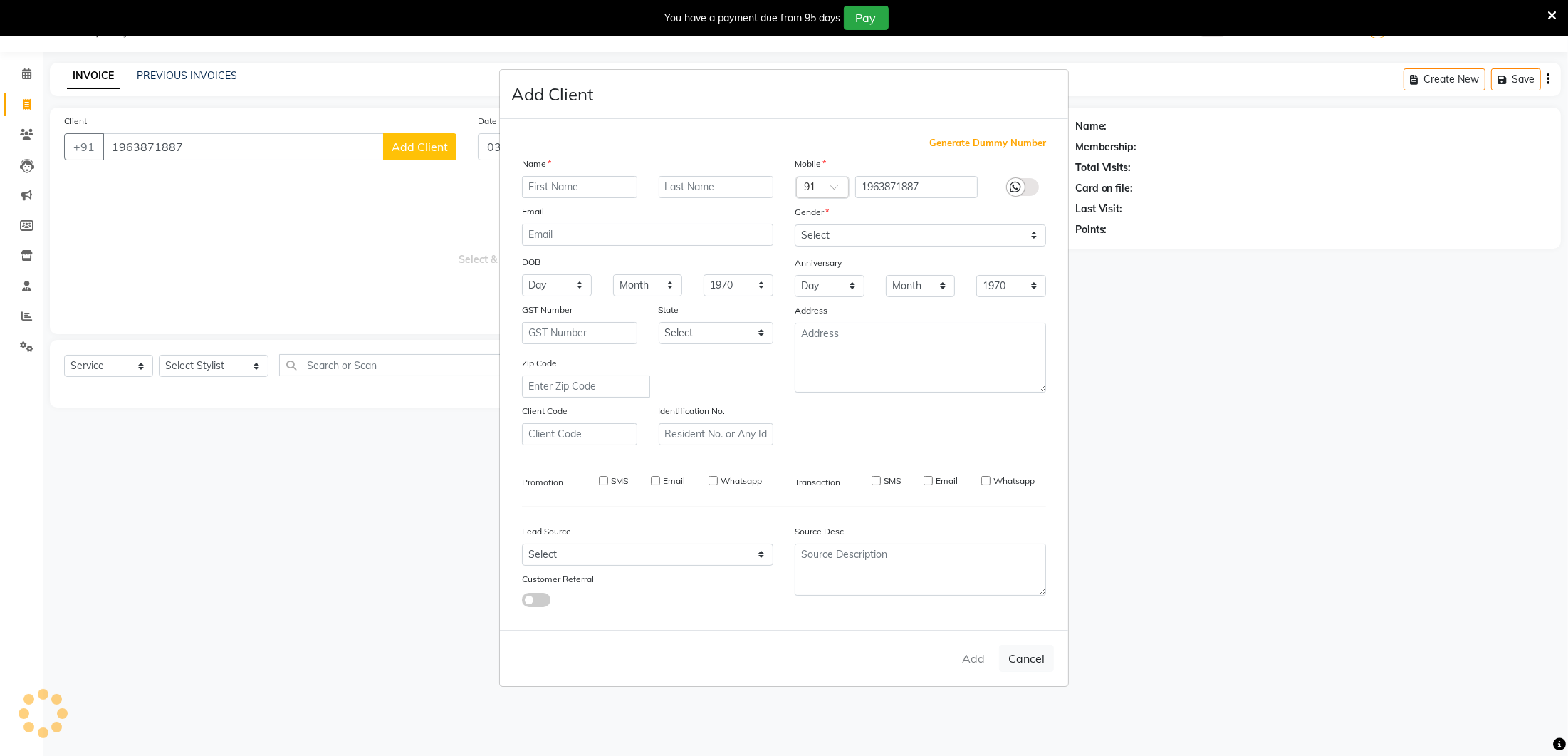
checkbox input "false"
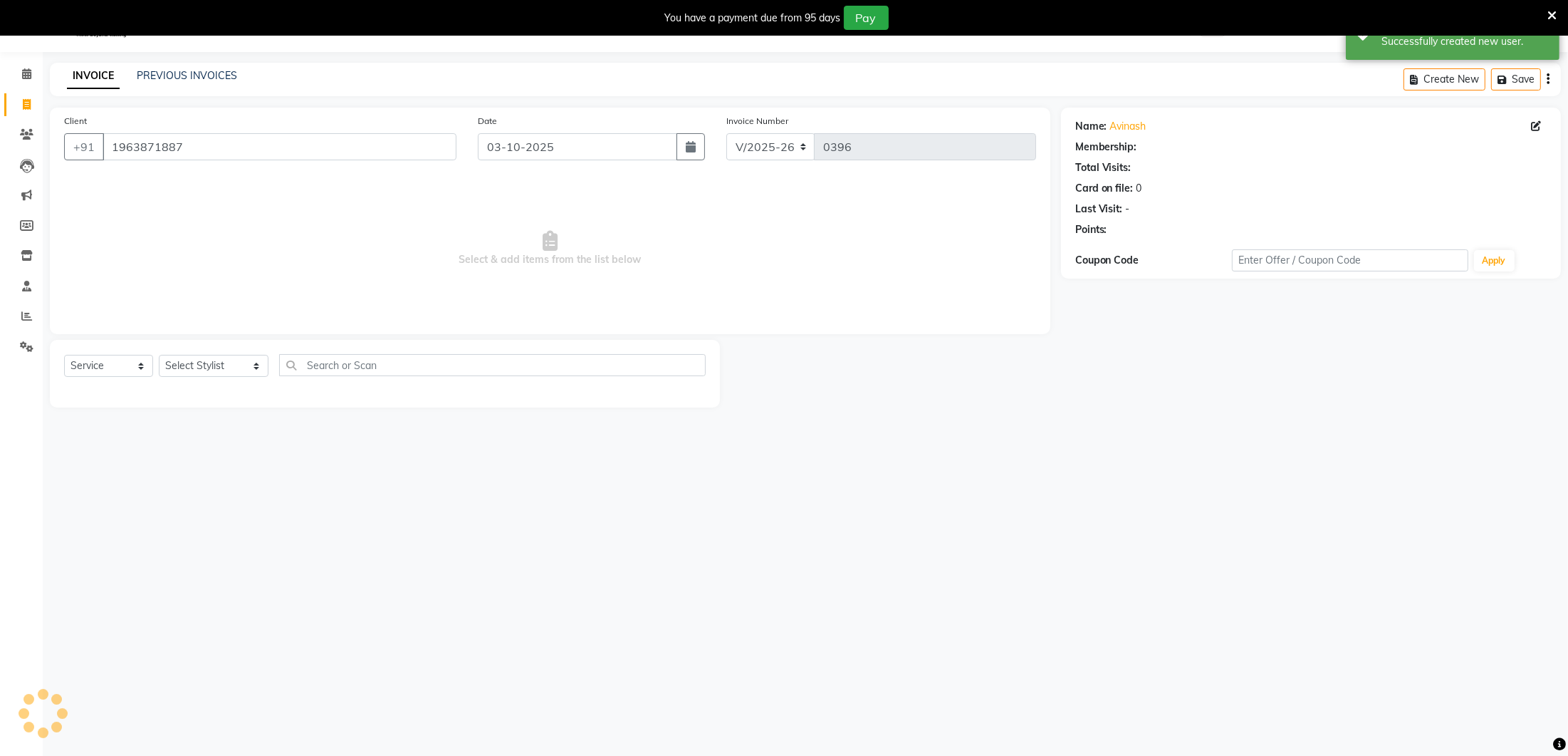
select select "1: Object"
click at [214, 367] on select "Select Stylist [PERSON_NAME] Lure’ay [GEOGRAPHIC_DATA] [PERSON_NAME] [PERSON_NA…" at bounding box center [214, 365] width 110 height 22
select select "92722"
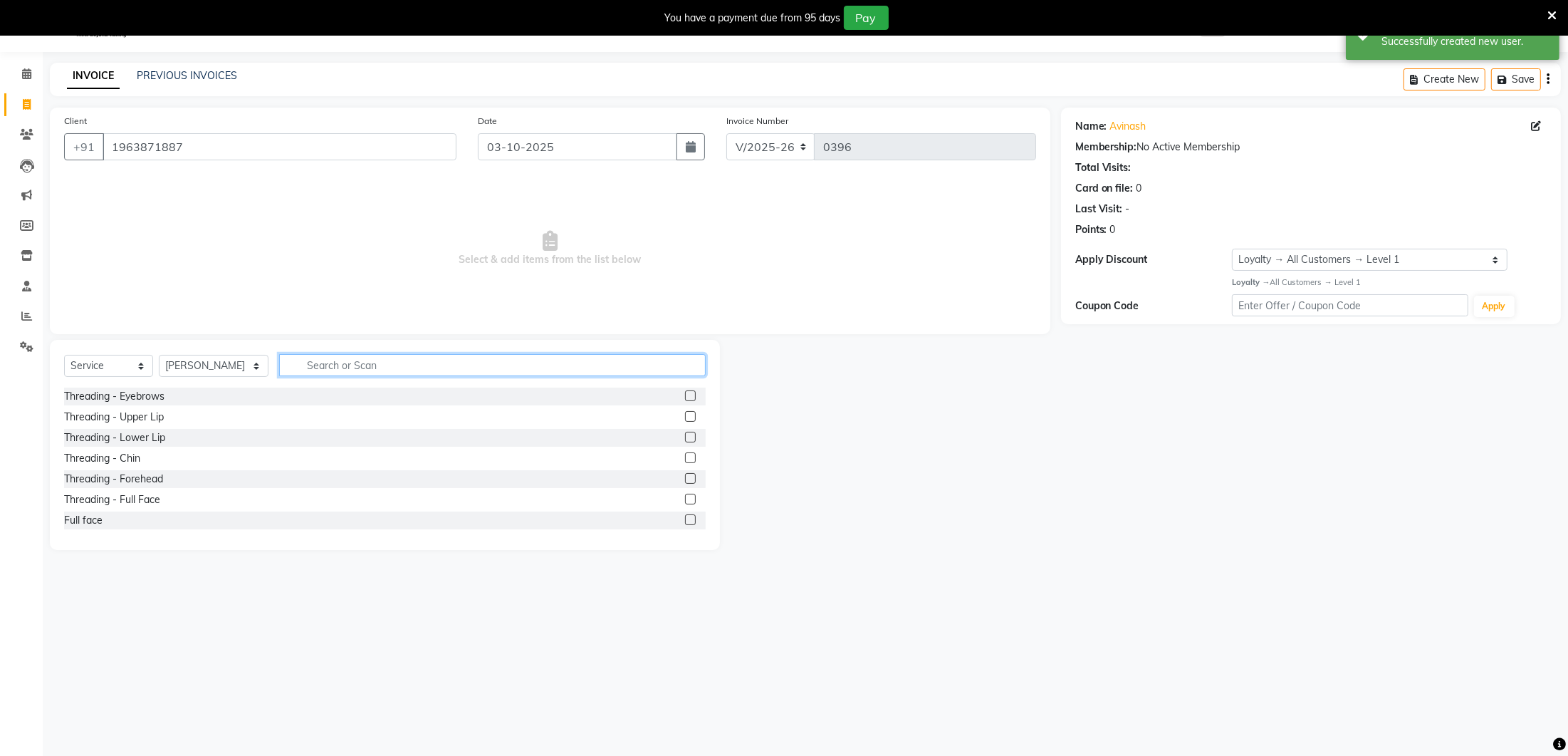
click at [344, 366] on input "text" at bounding box center [492, 365] width 427 height 22
type input "beard"
click at [689, 393] on label at bounding box center [690, 396] width 11 height 11
click at [689, 393] on input "checkbox" at bounding box center [689, 396] width 9 height 9
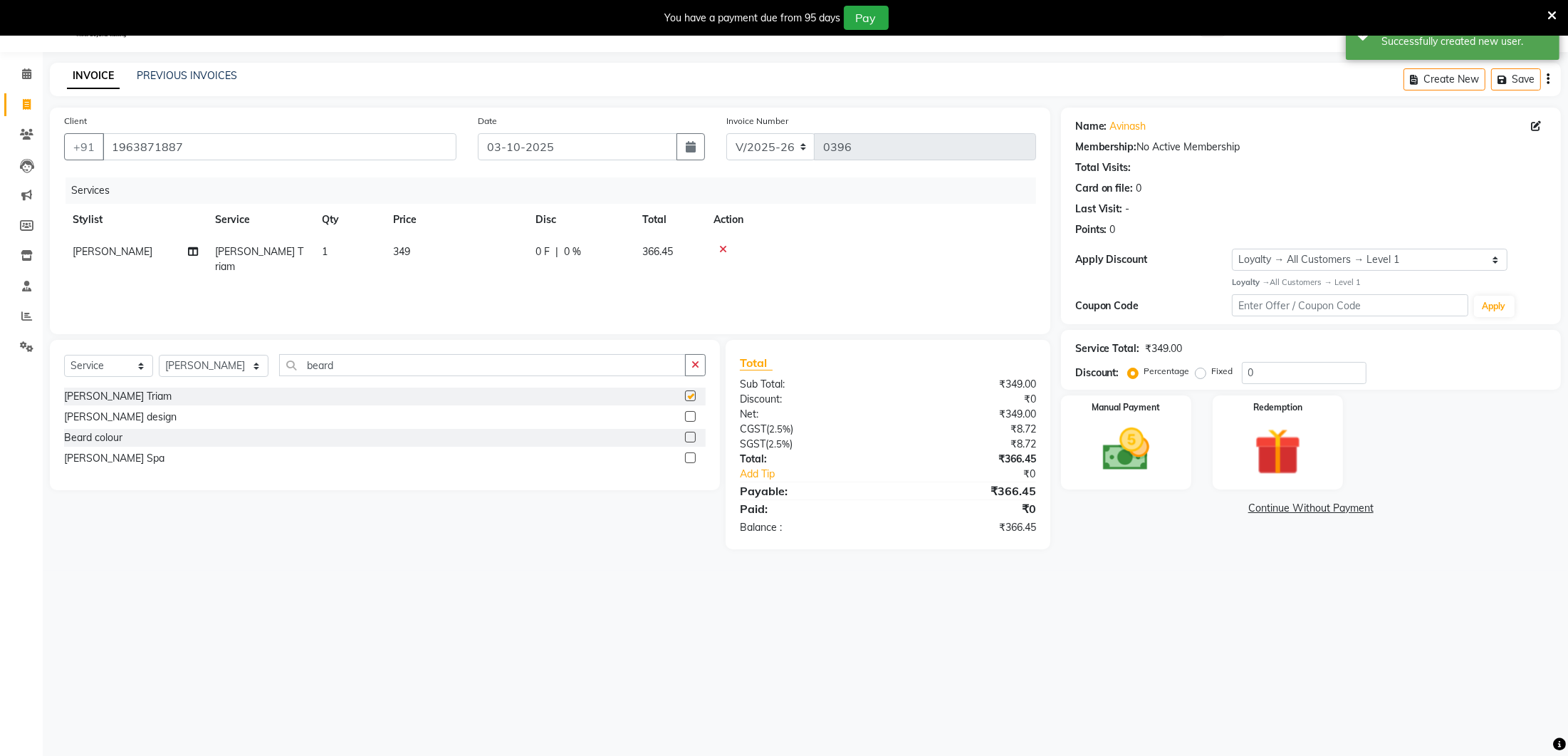
checkbox input "false"
click at [471, 269] on div "Services Stylist Service Qty Price Disc Total Action [PERSON_NAME] Triam 1 349 …" at bounding box center [550, 248] width 972 height 142
click at [497, 252] on td "349" at bounding box center [455, 259] width 142 height 47
select select "92722"
click at [494, 252] on input "349" at bounding box center [522, 255] width 125 height 22
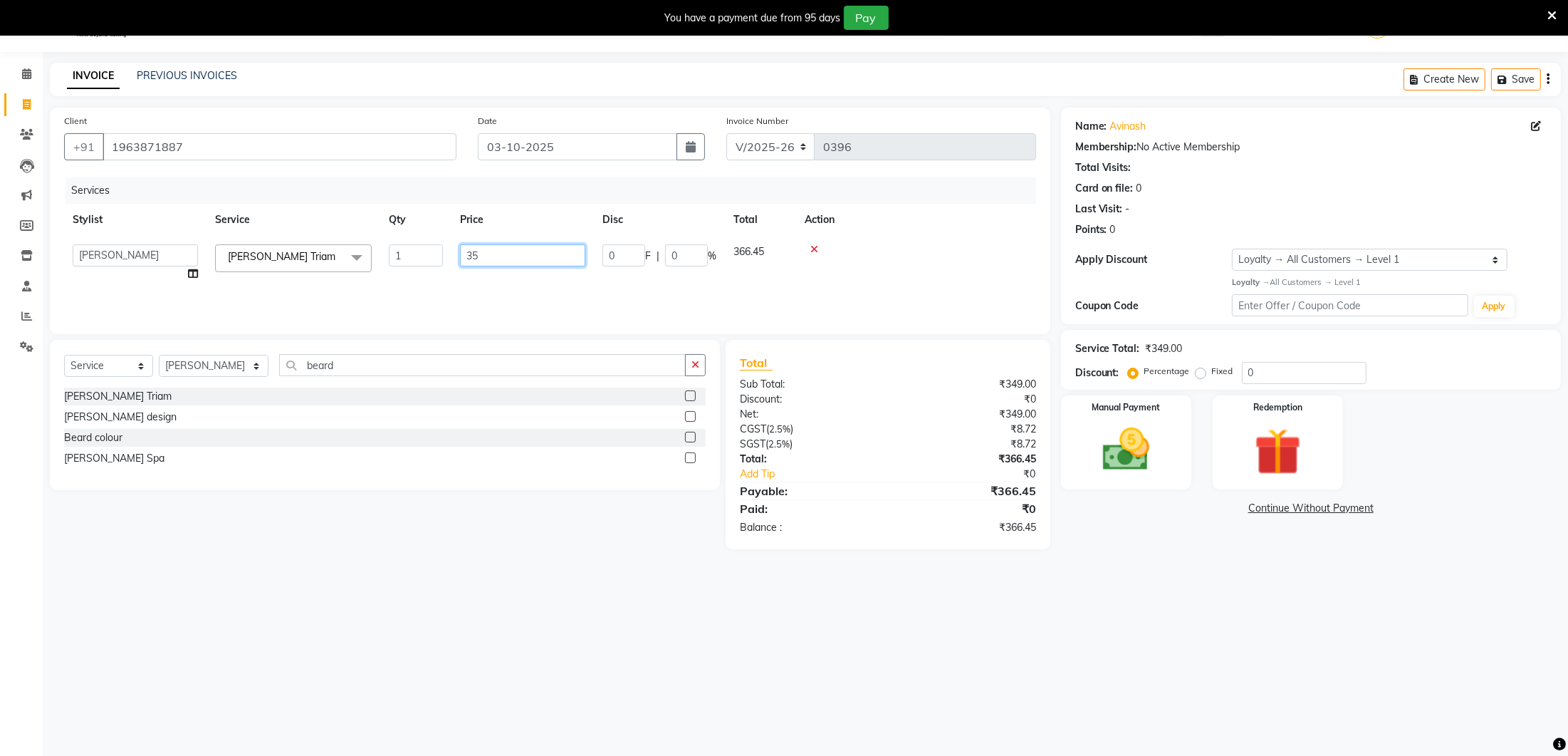
type input "350"
click at [487, 275] on div "Services Stylist Service Qty Price Disc Total Action [PERSON_NAME] Lure’ay [GEO…" at bounding box center [550, 248] width 972 height 142
drag, startPoint x: 1134, startPoint y: 478, endPoint x: 1118, endPoint y: 454, distance: 28.8
click at [1134, 478] on div "Manual Payment" at bounding box center [1125, 441] width 135 height 98
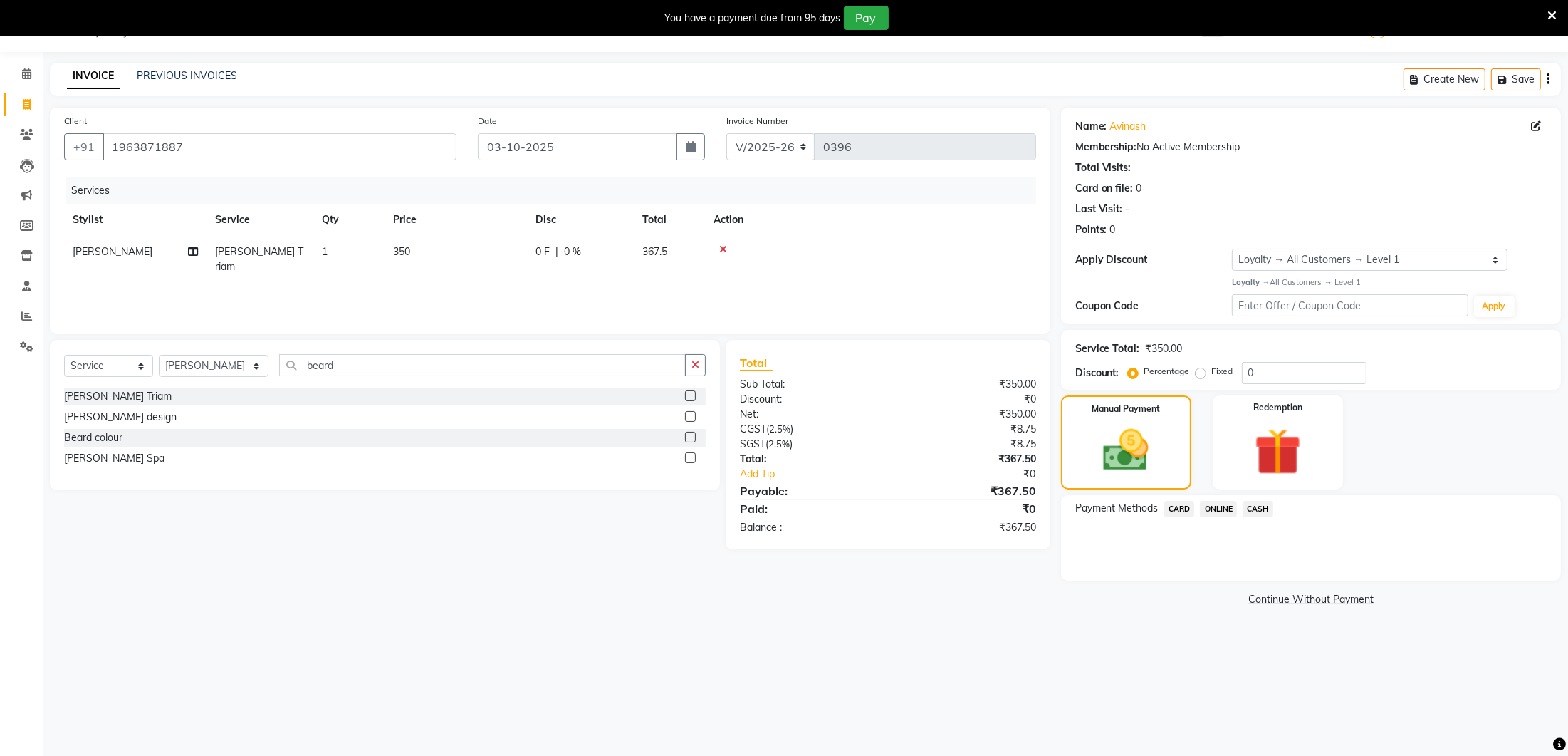
click at [1204, 507] on span "ONLINE" at bounding box center [1218, 508] width 37 height 16
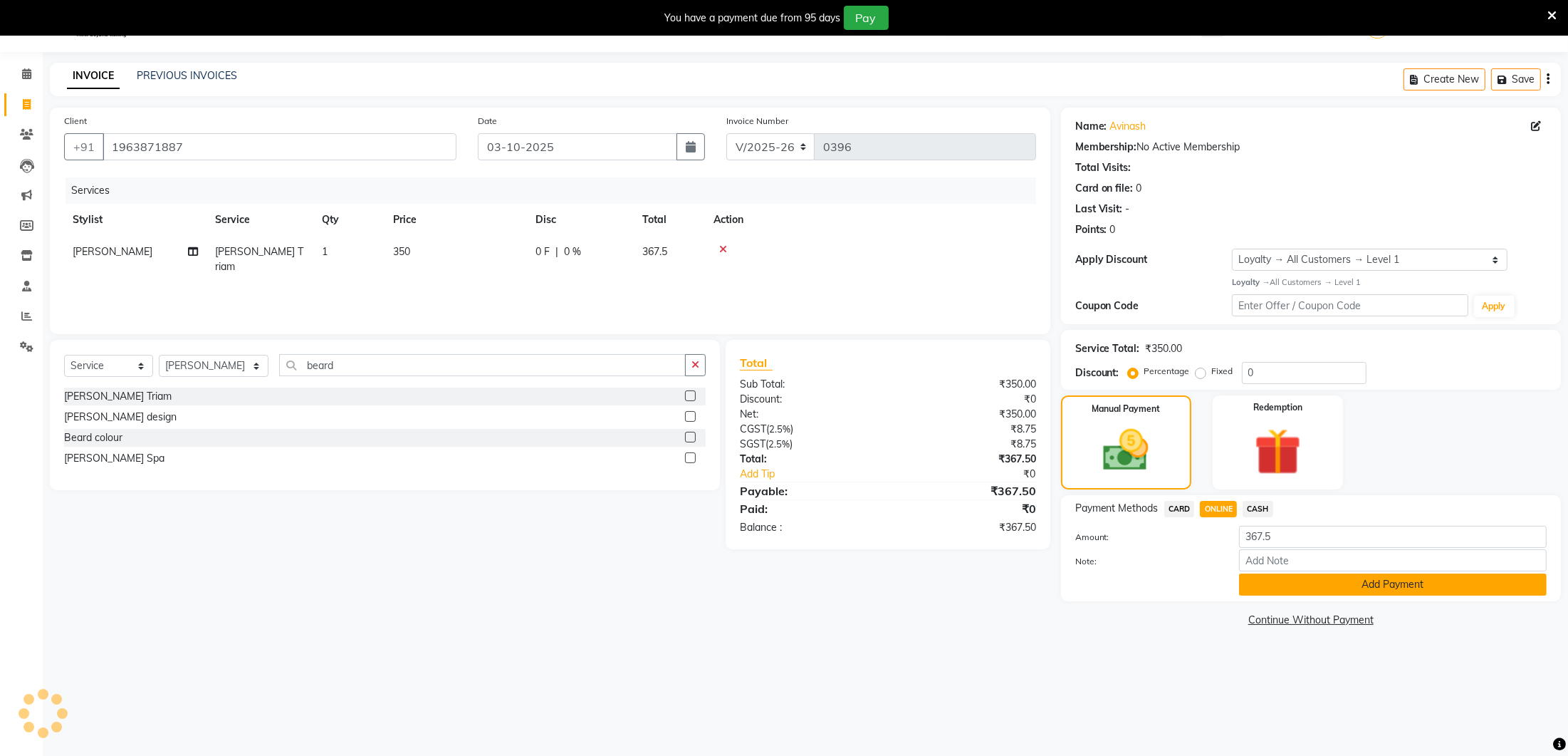
click at [1258, 584] on button "Add Payment" at bounding box center [1393, 584] width 307 height 22
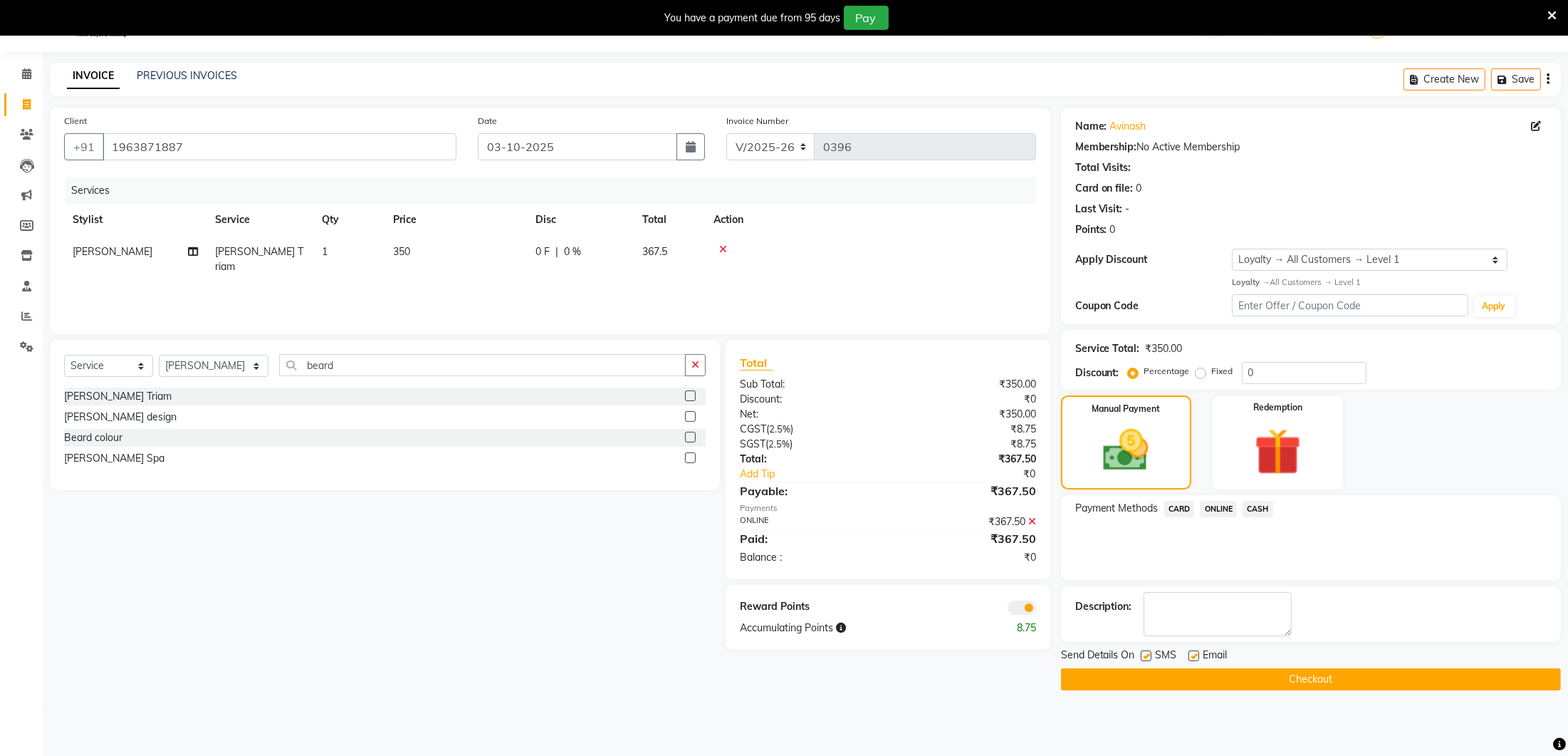
click at [1211, 668] on button "Checkout" at bounding box center [1311, 679] width 500 height 22
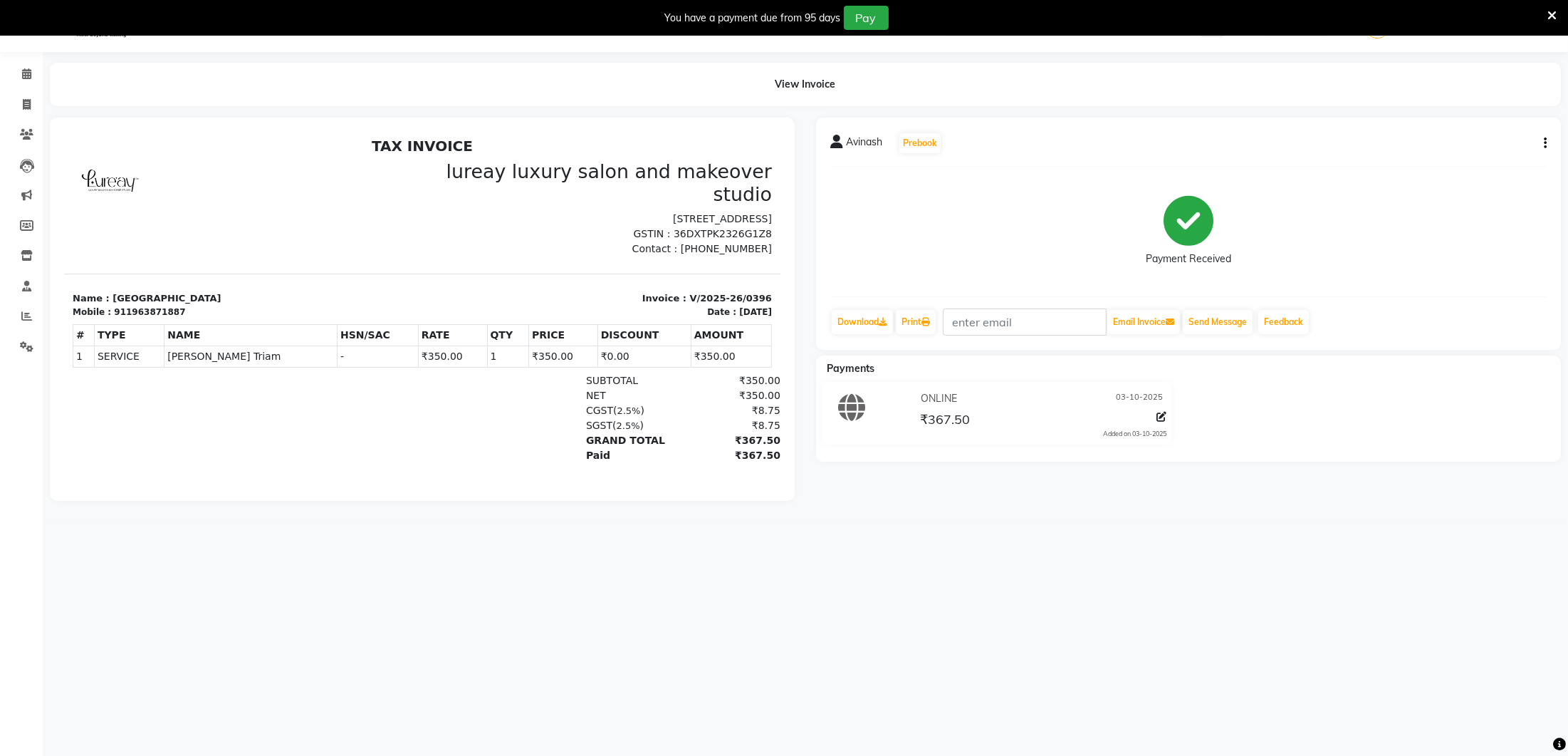
click at [1214, 669] on div "08047224946 Select Location × Lureay Luxury Salon And Makeover Studio, [STREET_…" at bounding box center [784, 378] width 1568 height 756
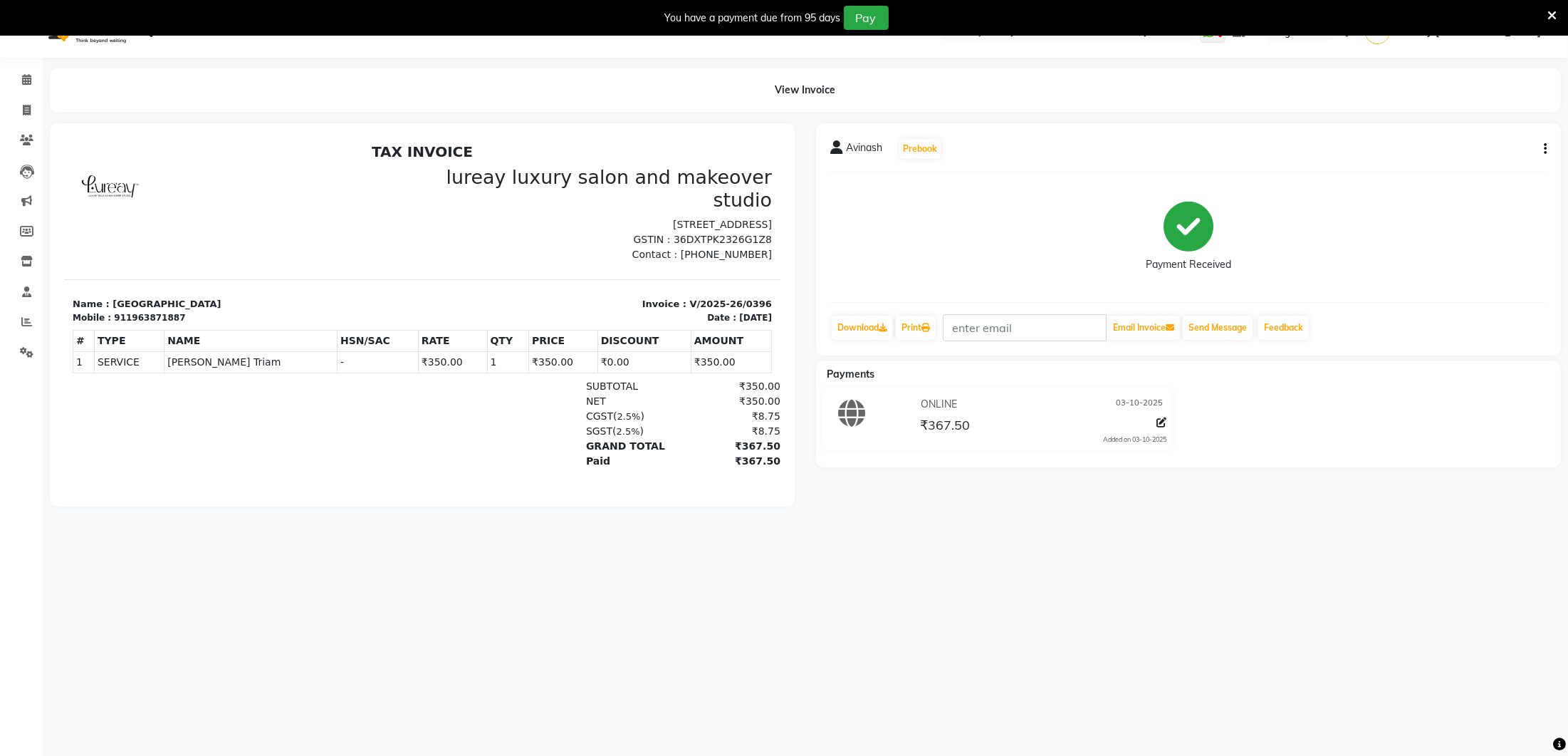
scroll to position [32, 0]
